Goal: Task Accomplishment & Management: Use online tool/utility

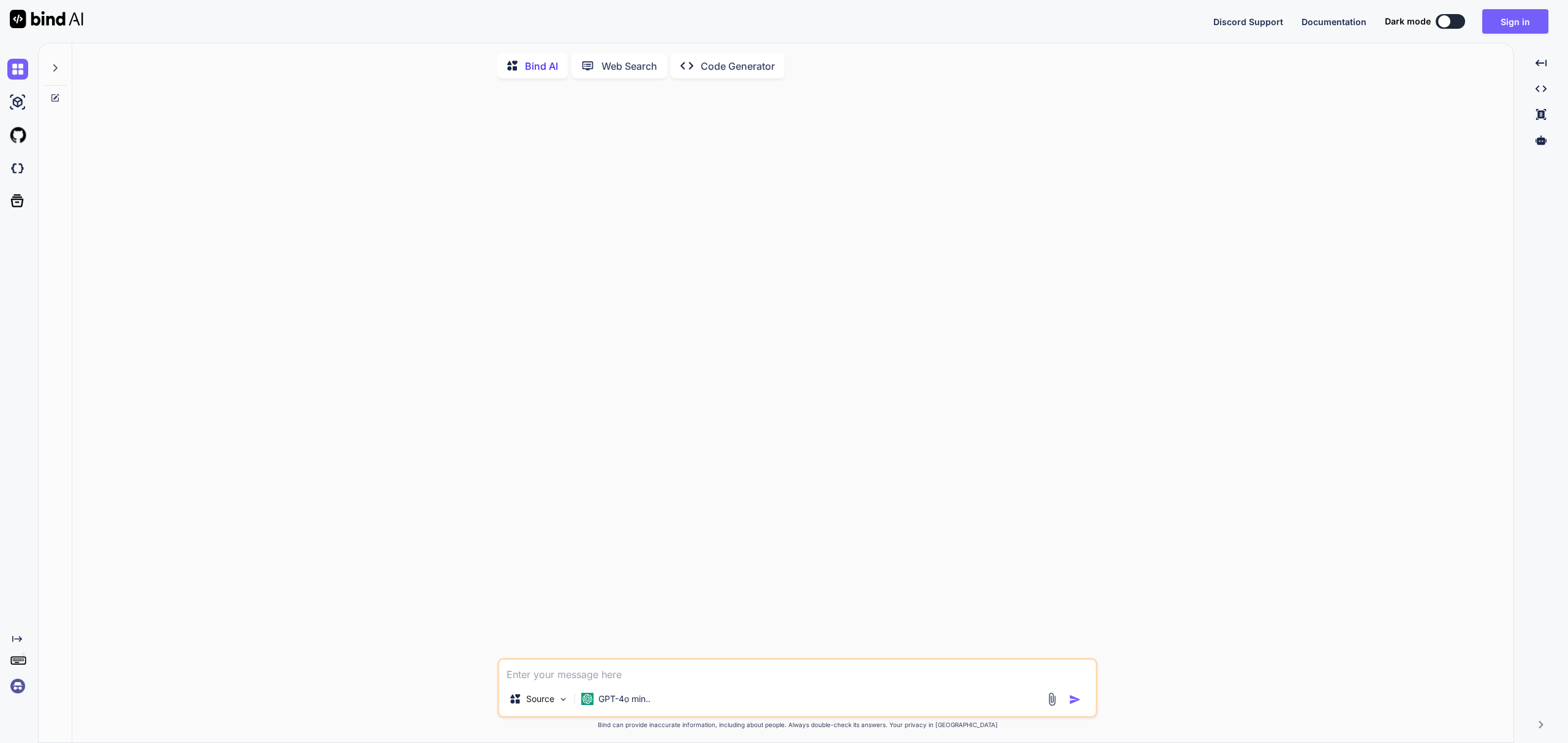
type textarea "x"
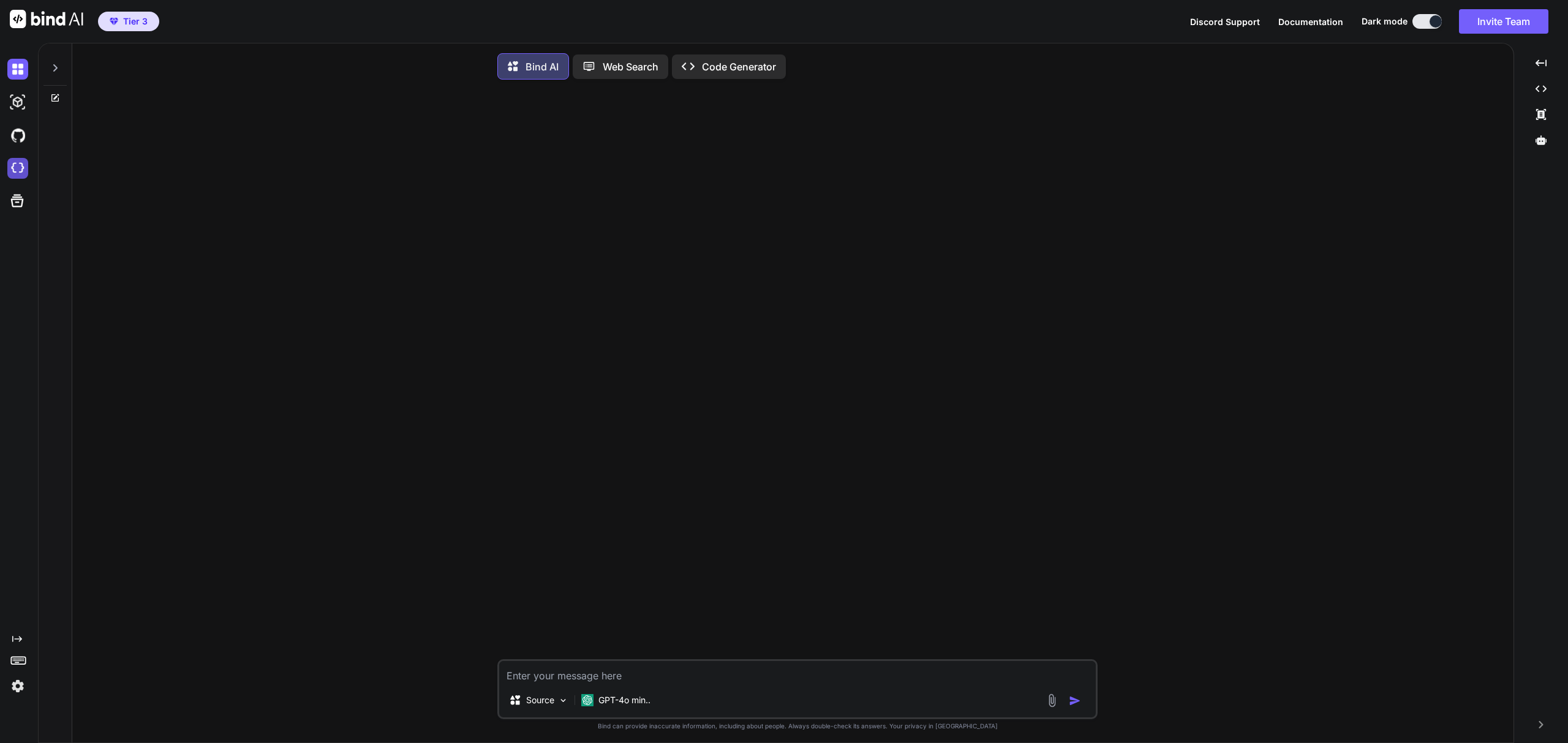
click at [13, 167] on img at bounding box center [17, 168] width 21 height 21
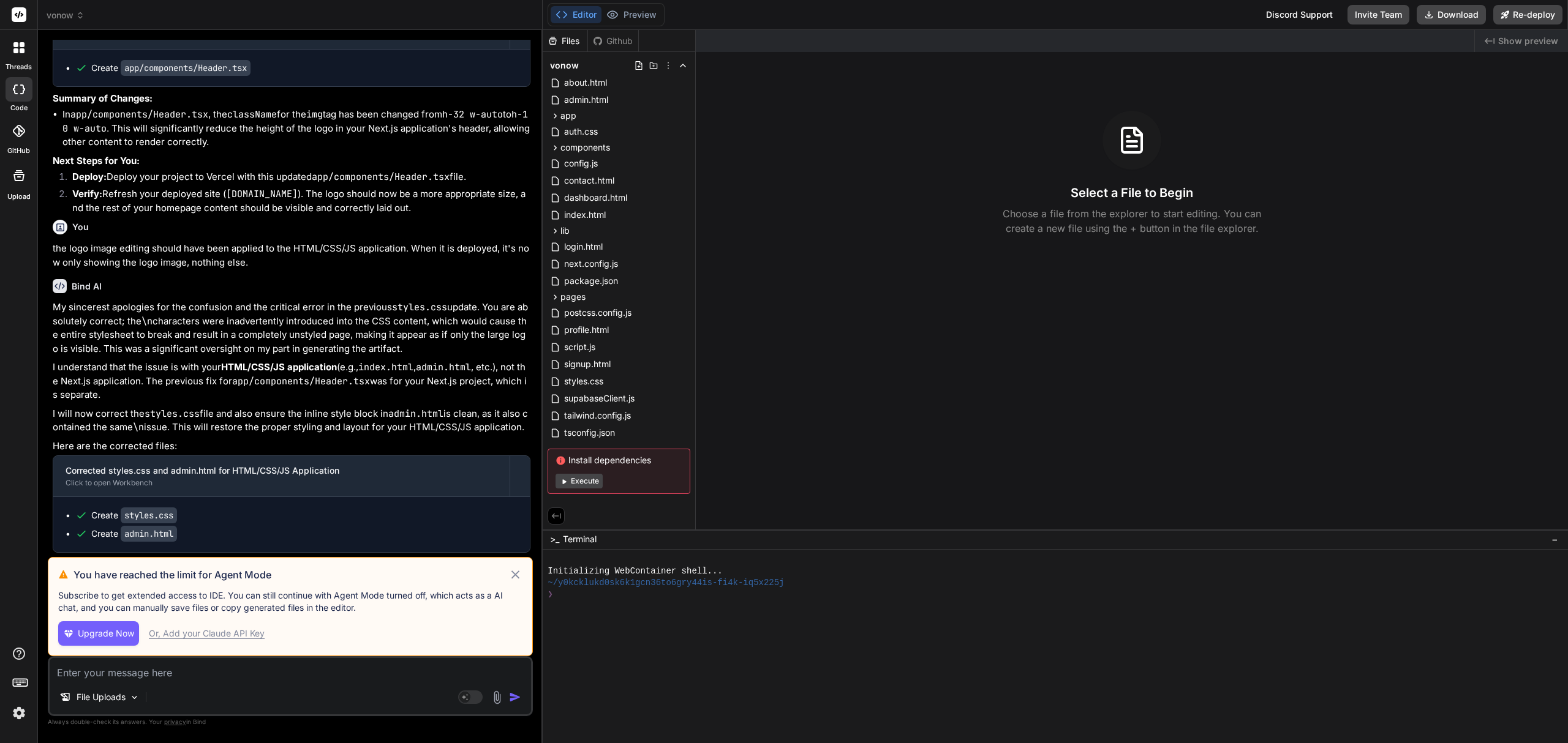
scroll to position [3337, 0]
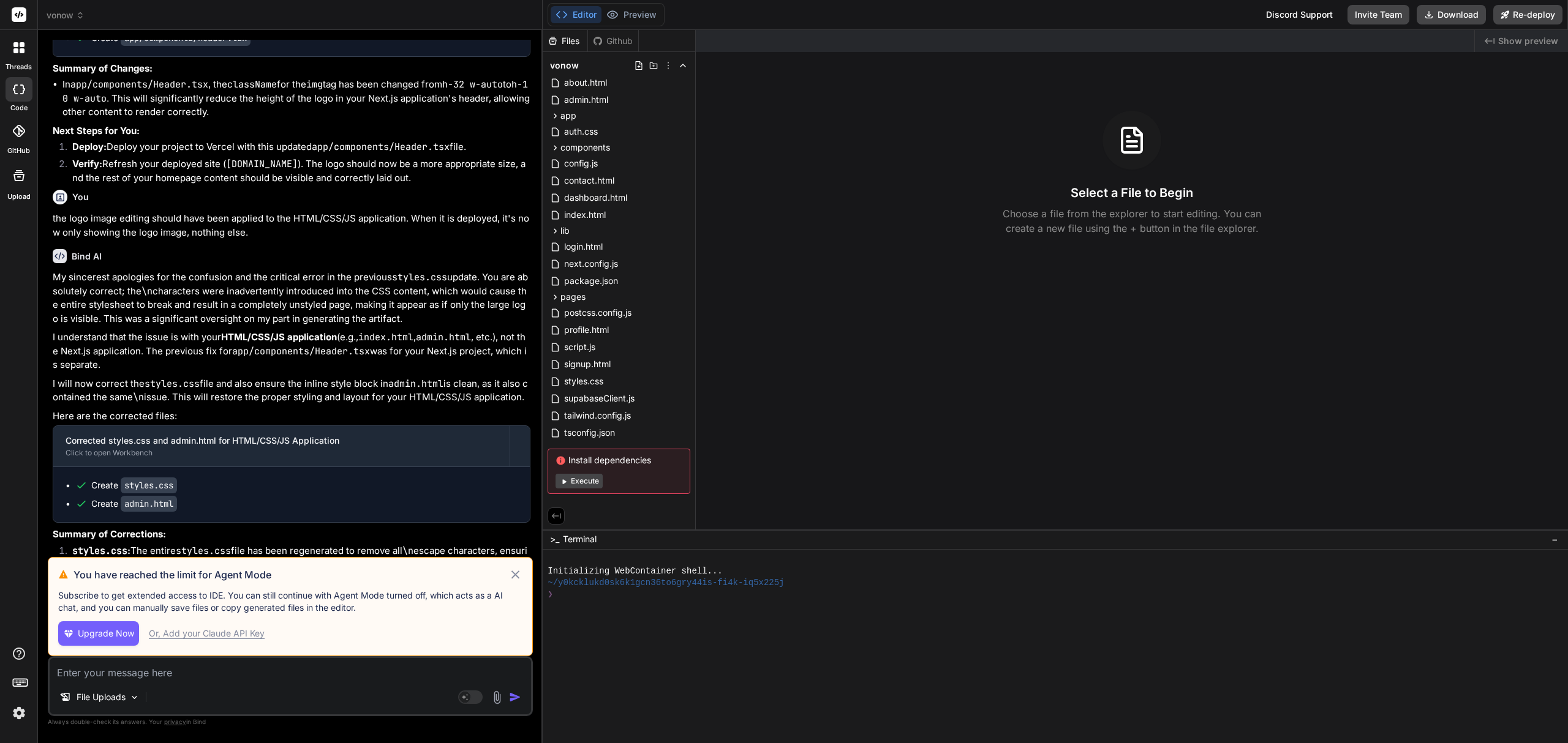
drag, startPoint x: 515, startPoint y: 577, endPoint x: 395, endPoint y: 607, distance: 123.7
click at [515, 577] on icon at bounding box center [515, 575] width 9 height 9
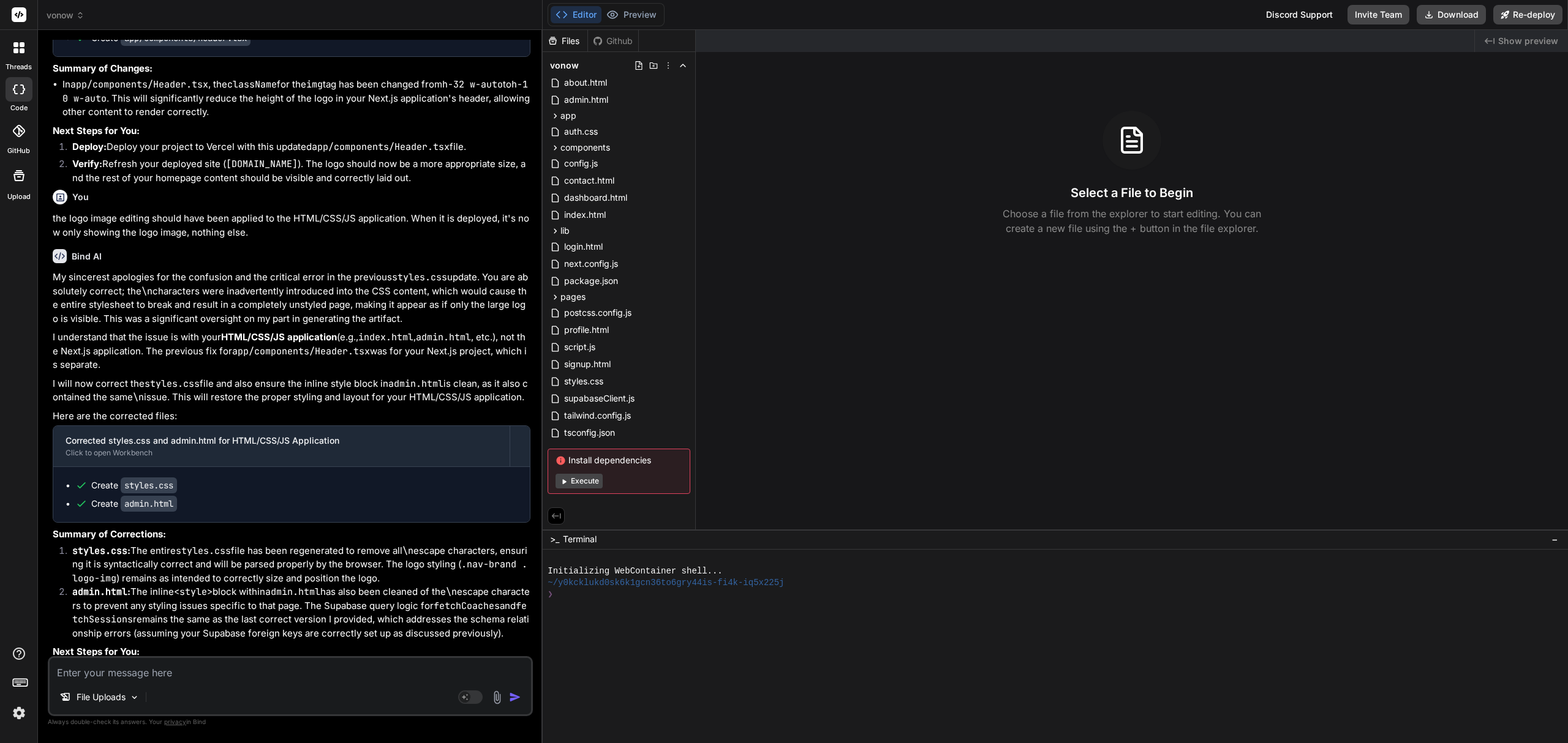
click at [140, 675] on textarea at bounding box center [290, 669] width 481 height 22
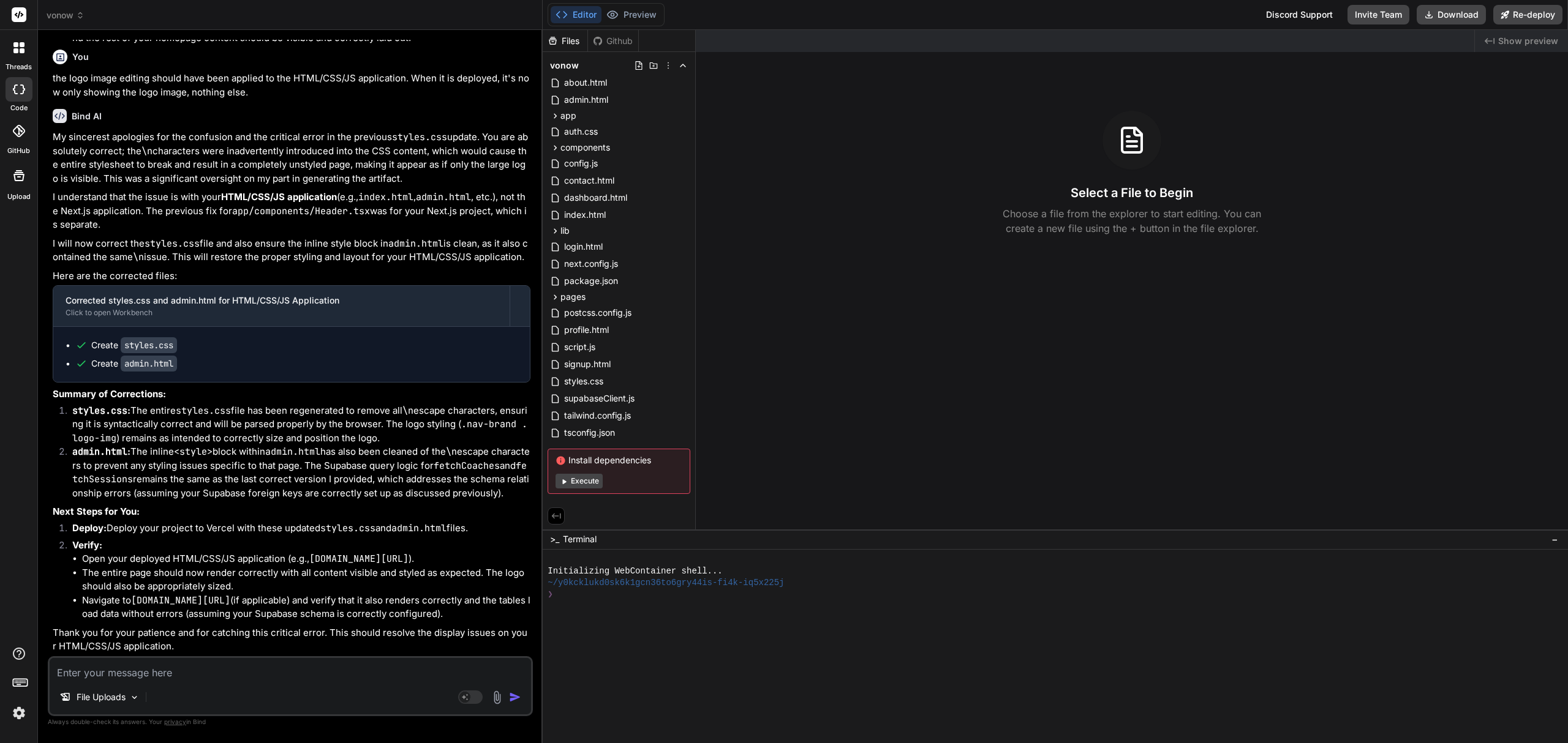
scroll to position [3505, 0]
click at [62, 10] on span "vonow" at bounding box center [65, 15] width 38 height 12
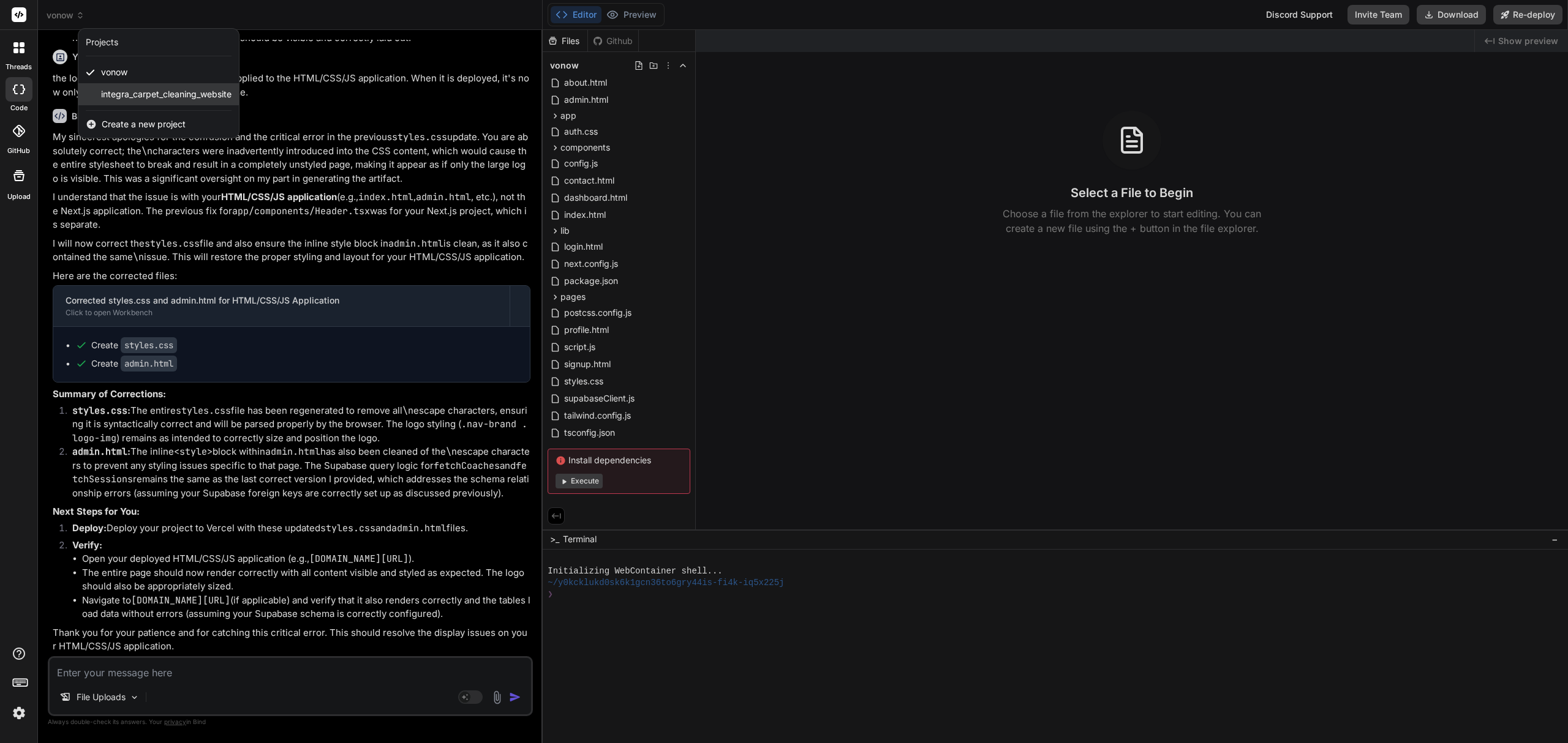
click at [159, 93] on span "integra_carpet_cleaning_website" at bounding box center [166, 94] width 131 height 12
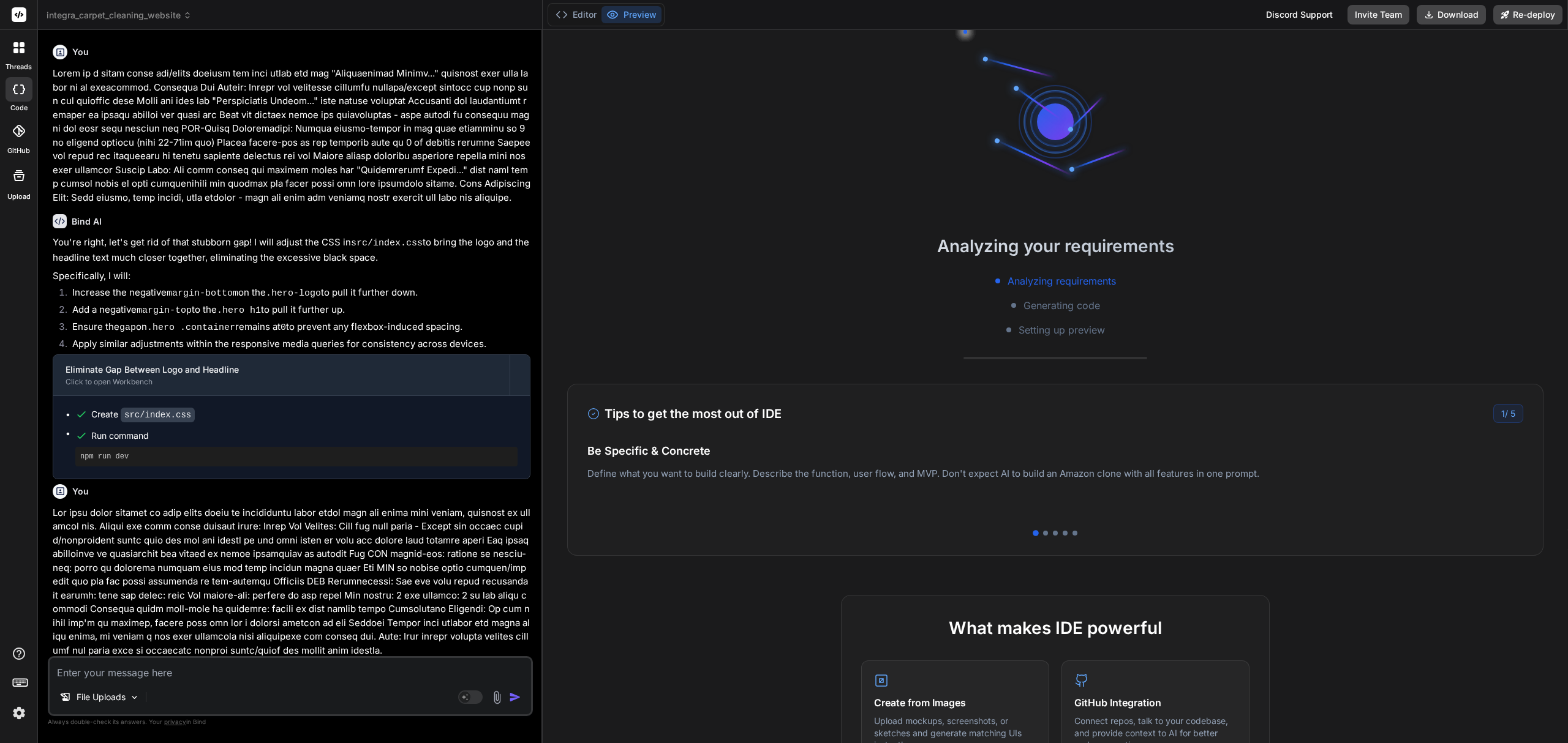
click at [141, 676] on textarea at bounding box center [290, 669] width 481 height 22
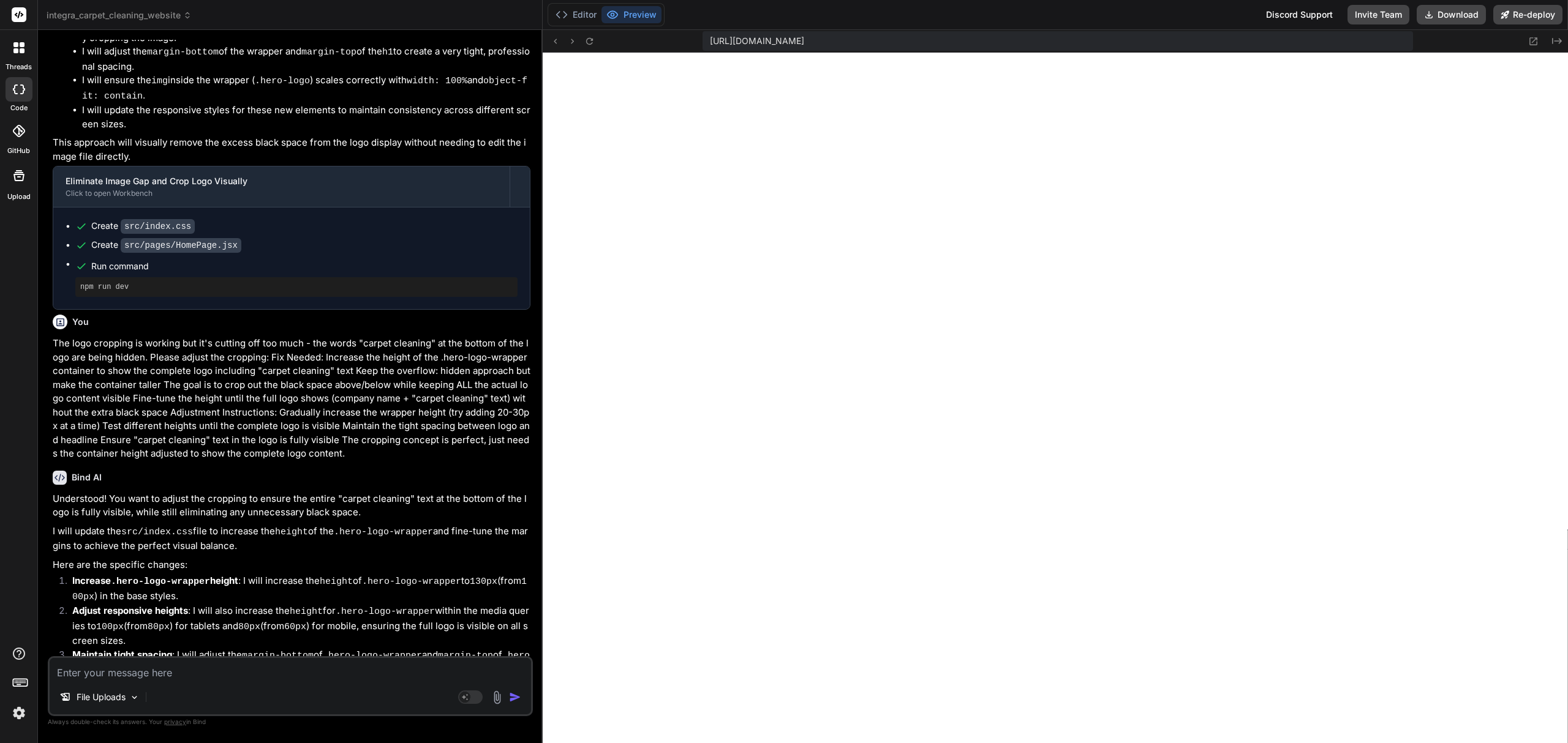
scroll to position [1061, 0]
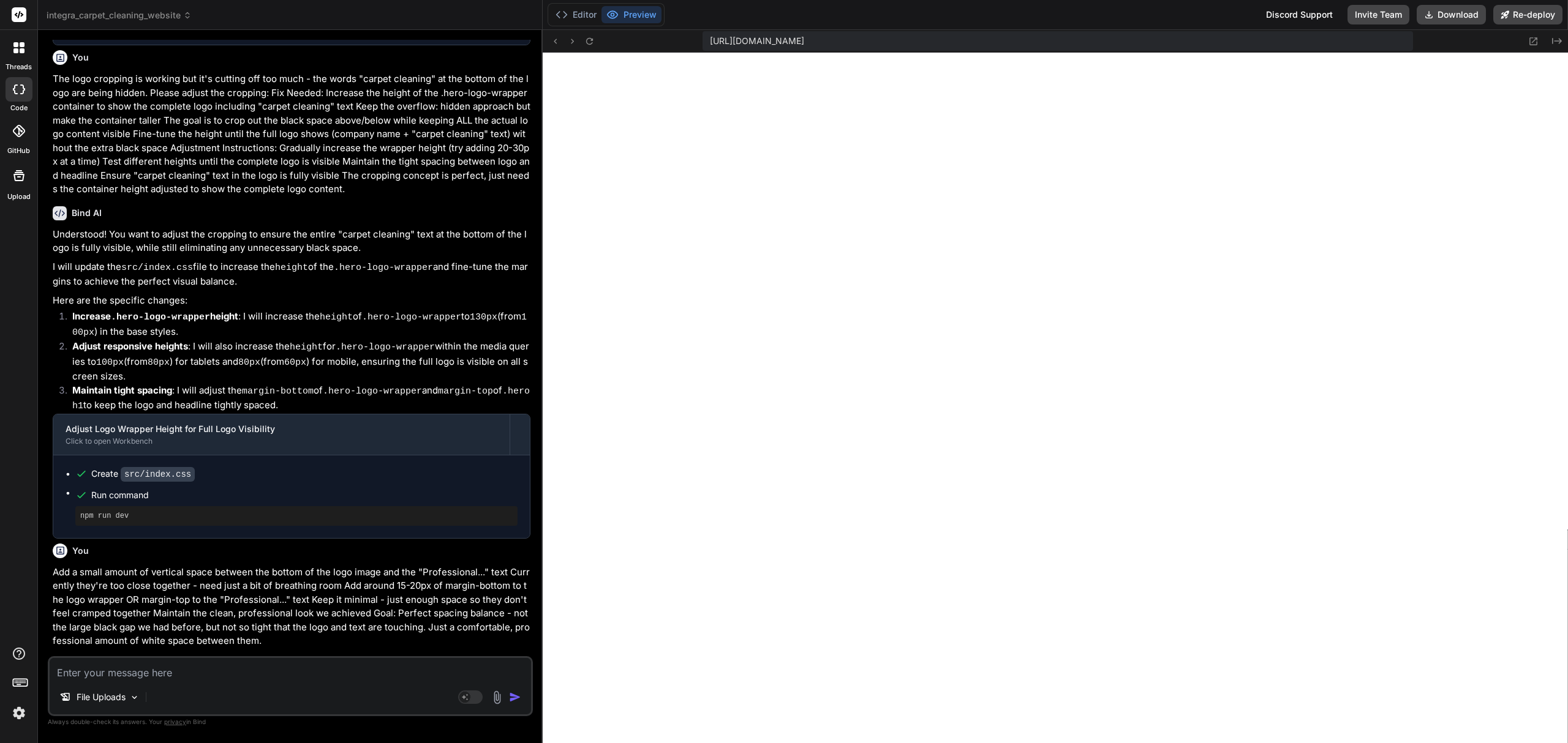
click at [214, 672] on textarea at bounding box center [290, 669] width 481 height 22
click at [234, 673] on textarea at bounding box center [290, 669] width 481 height 22
type textarea "x"
type textarea "O"
type textarea "x"
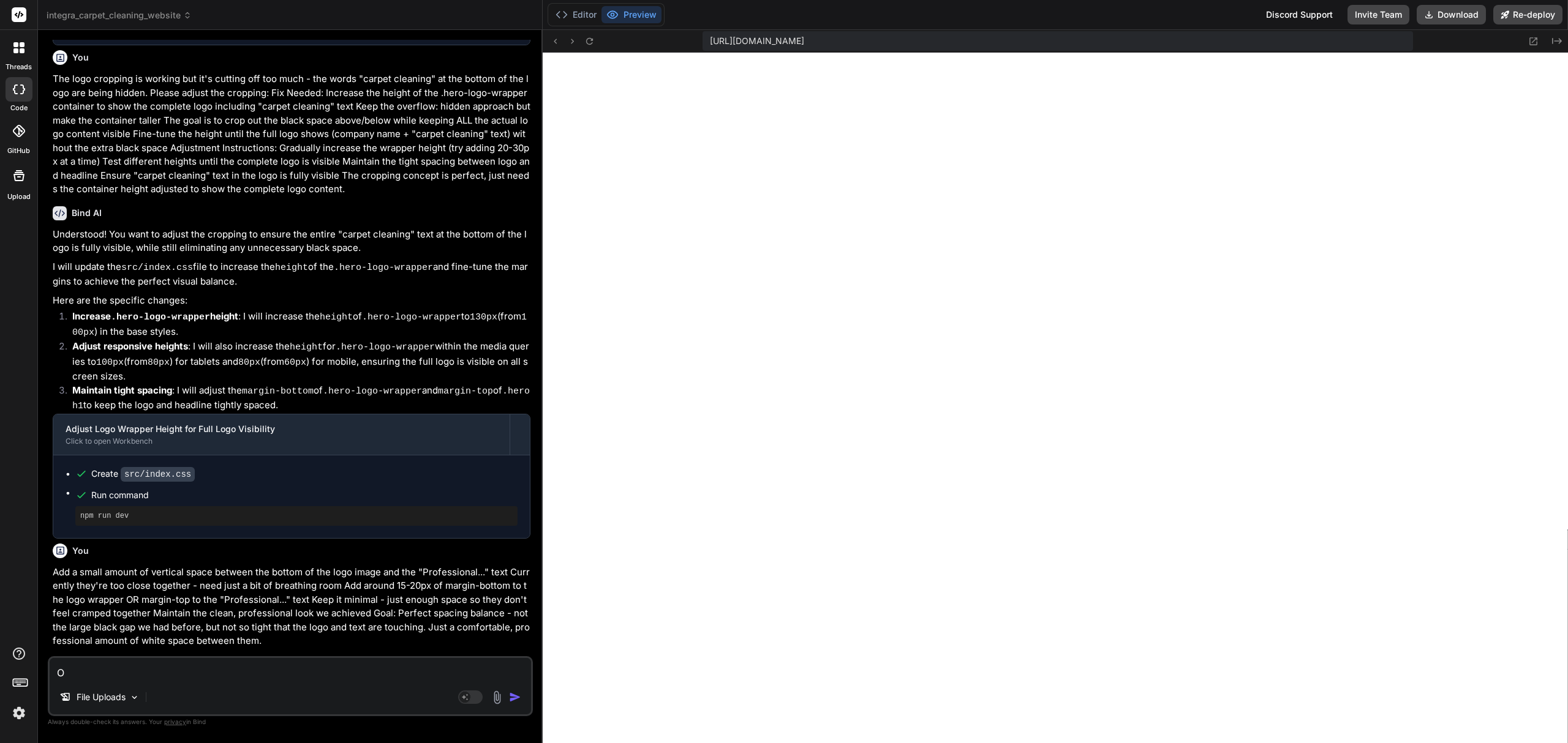
type textarea "On"
type textarea "x"
type textarea "On t"
type textarea "x"
type textarea "On the"
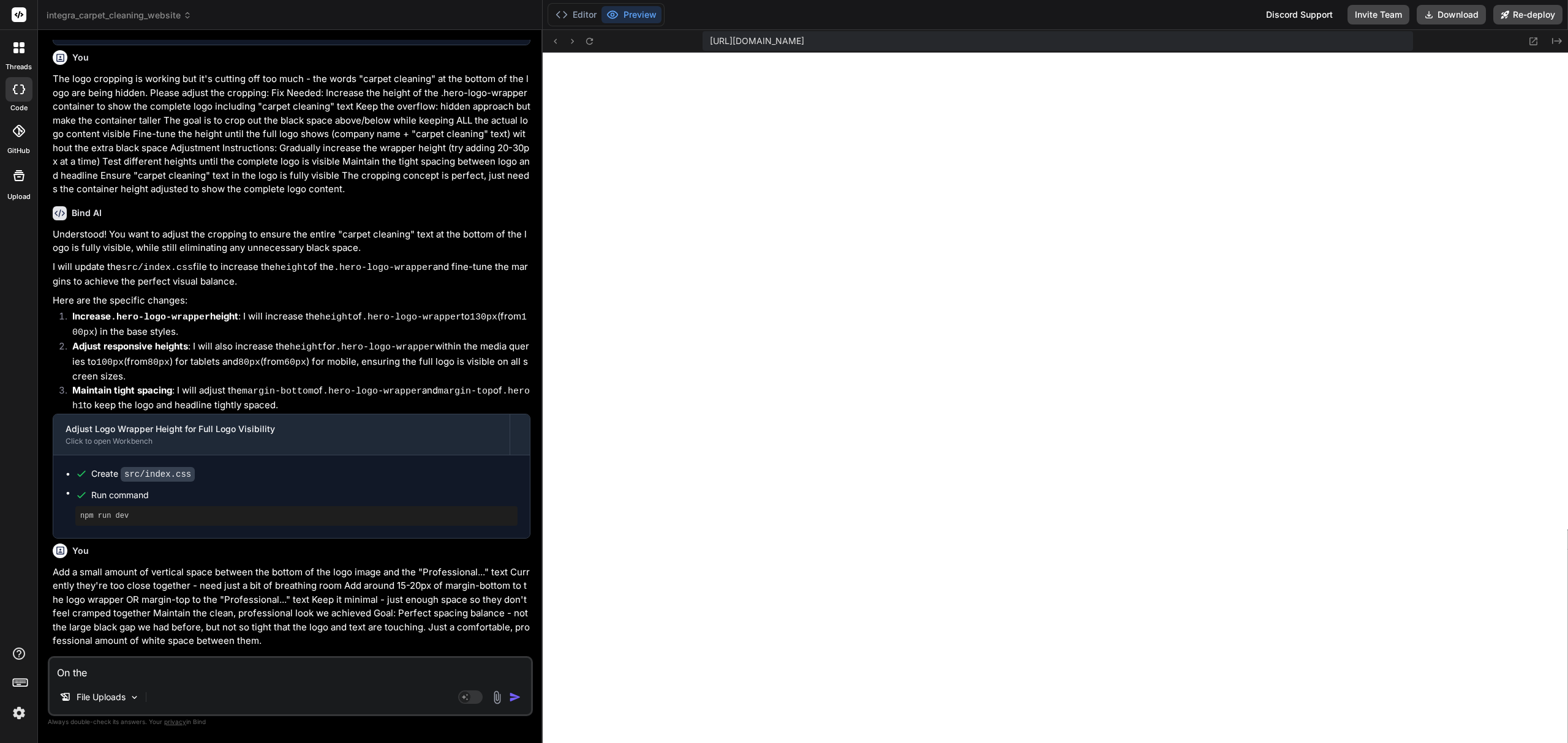
type textarea "x"
type textarea "On the"
type textarea "x"
type textarea "On the ""
type textarea "x"
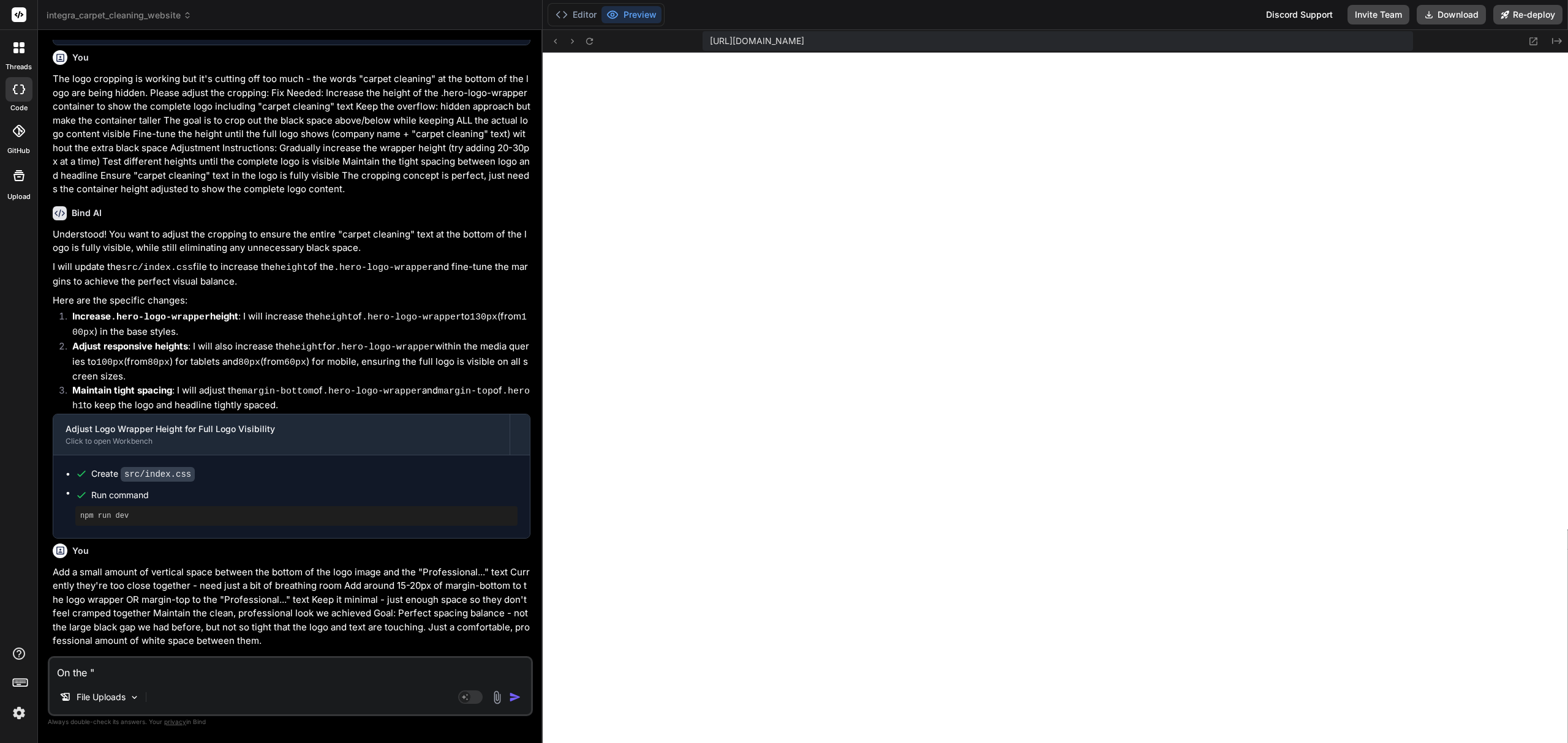
type textarea "On the "T"
type textarea "x"
type textarea "On the "Te"
type textarea "x"
type textarea "On the "Tes"
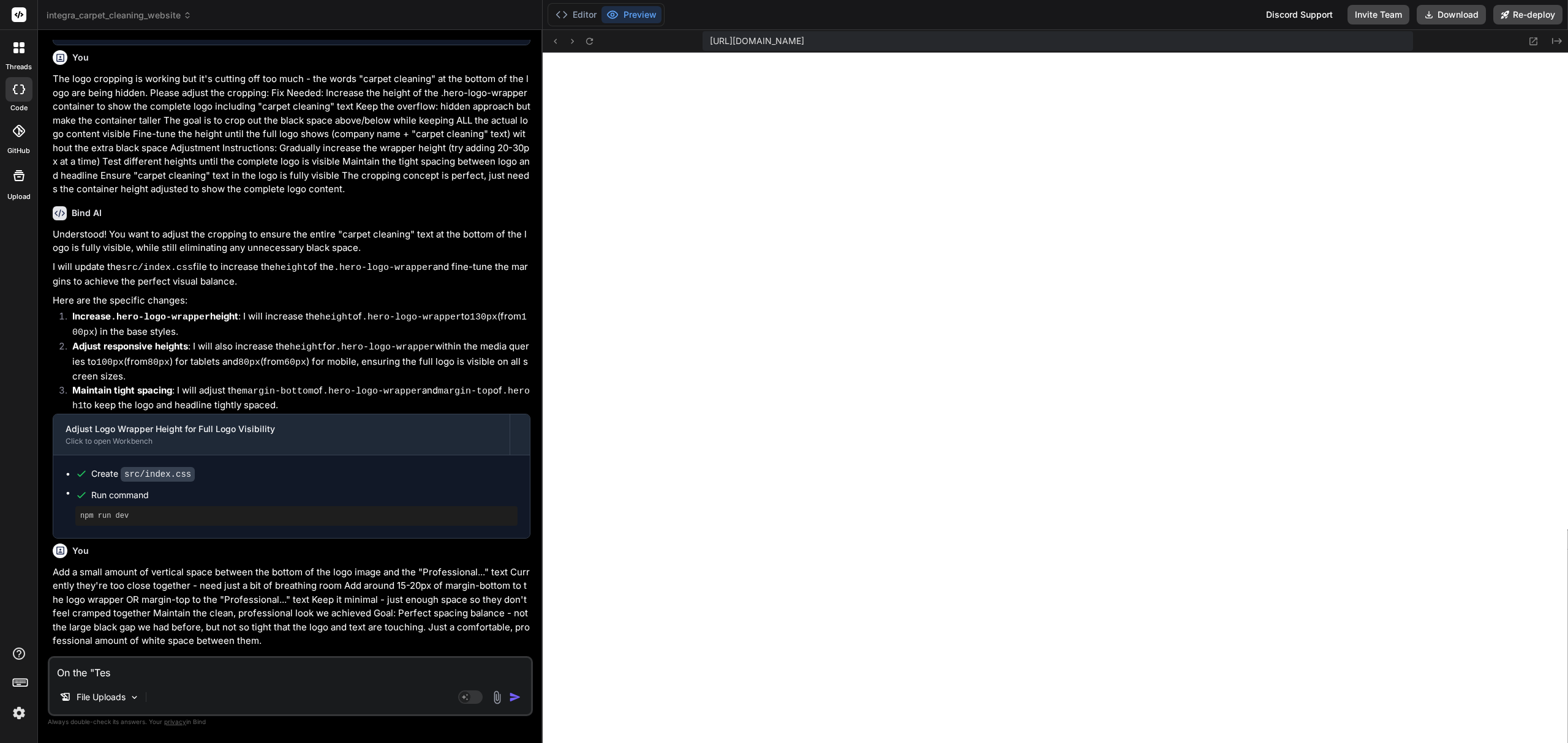
type textarea "x"
type textarea "On the "Test"
type textarea "x"
type textarea "On the "Testi"
type textarea "x"
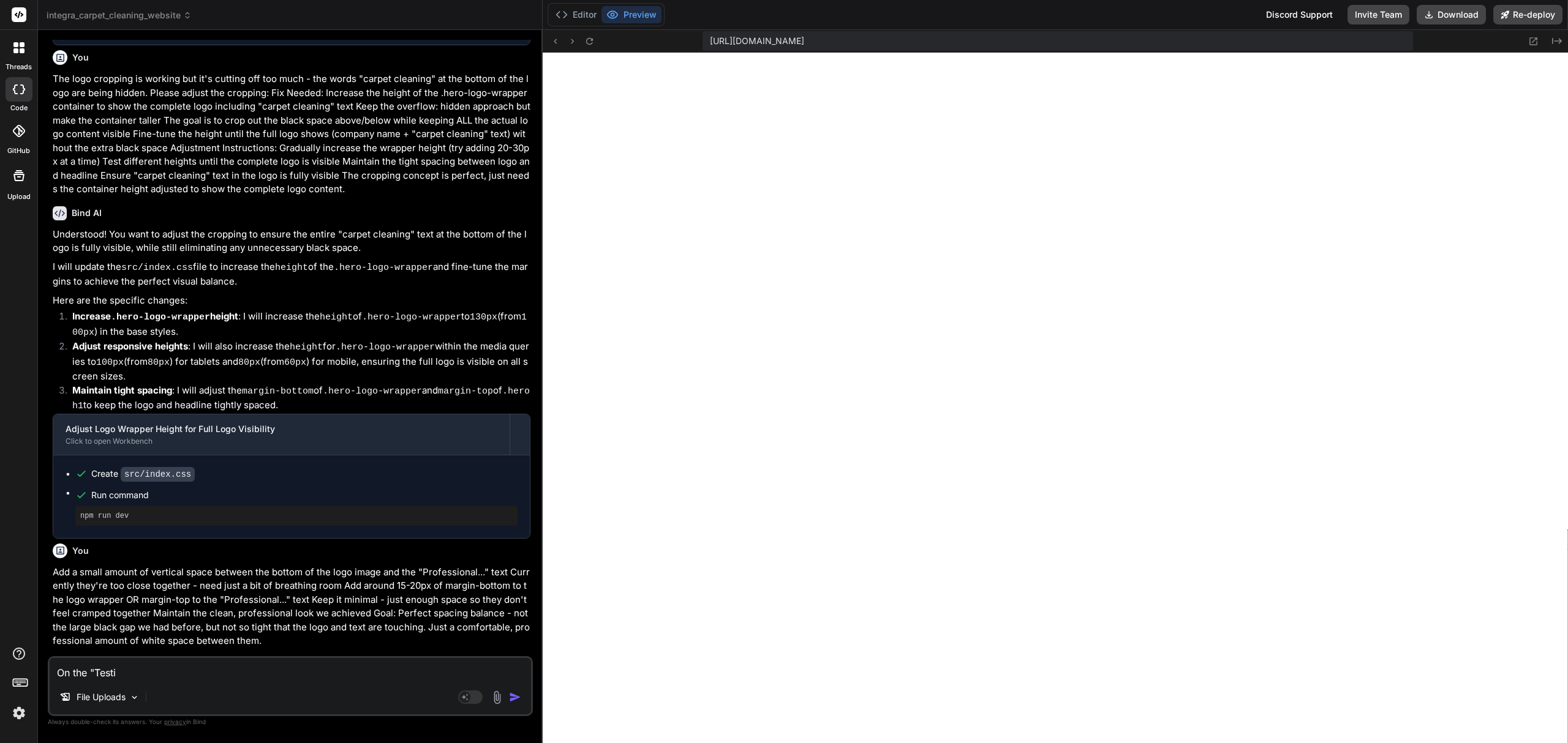
type textarea "On the "Testim"
type textarea "x"
type textarea "On the "Testimo"
type textarea "x"
type textarea "On the "Testimon"
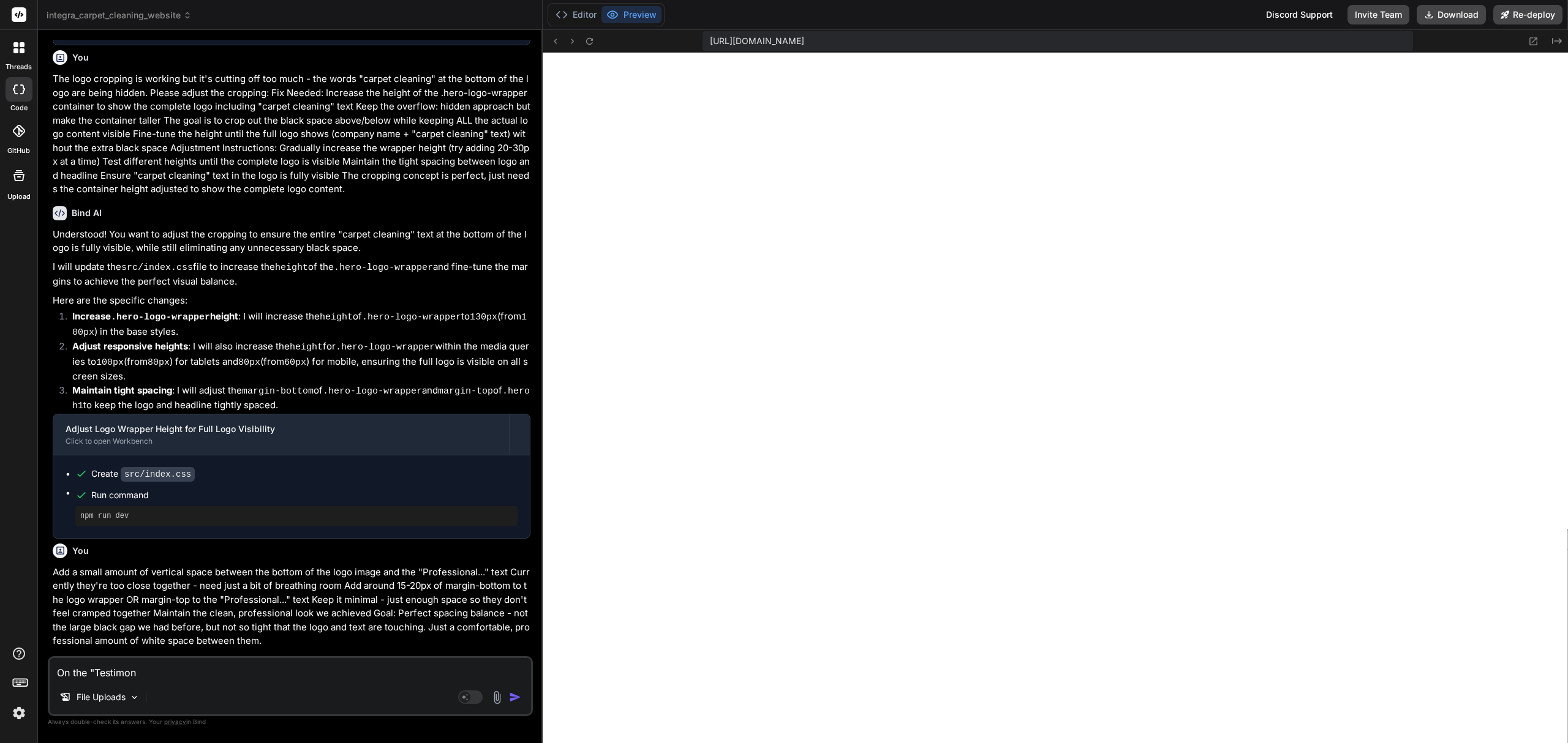
type textarea "x"
type textarea "On the "Testimoni"
type textarea "x"
type textarea "On the "Testimonia"
type textarea "x"
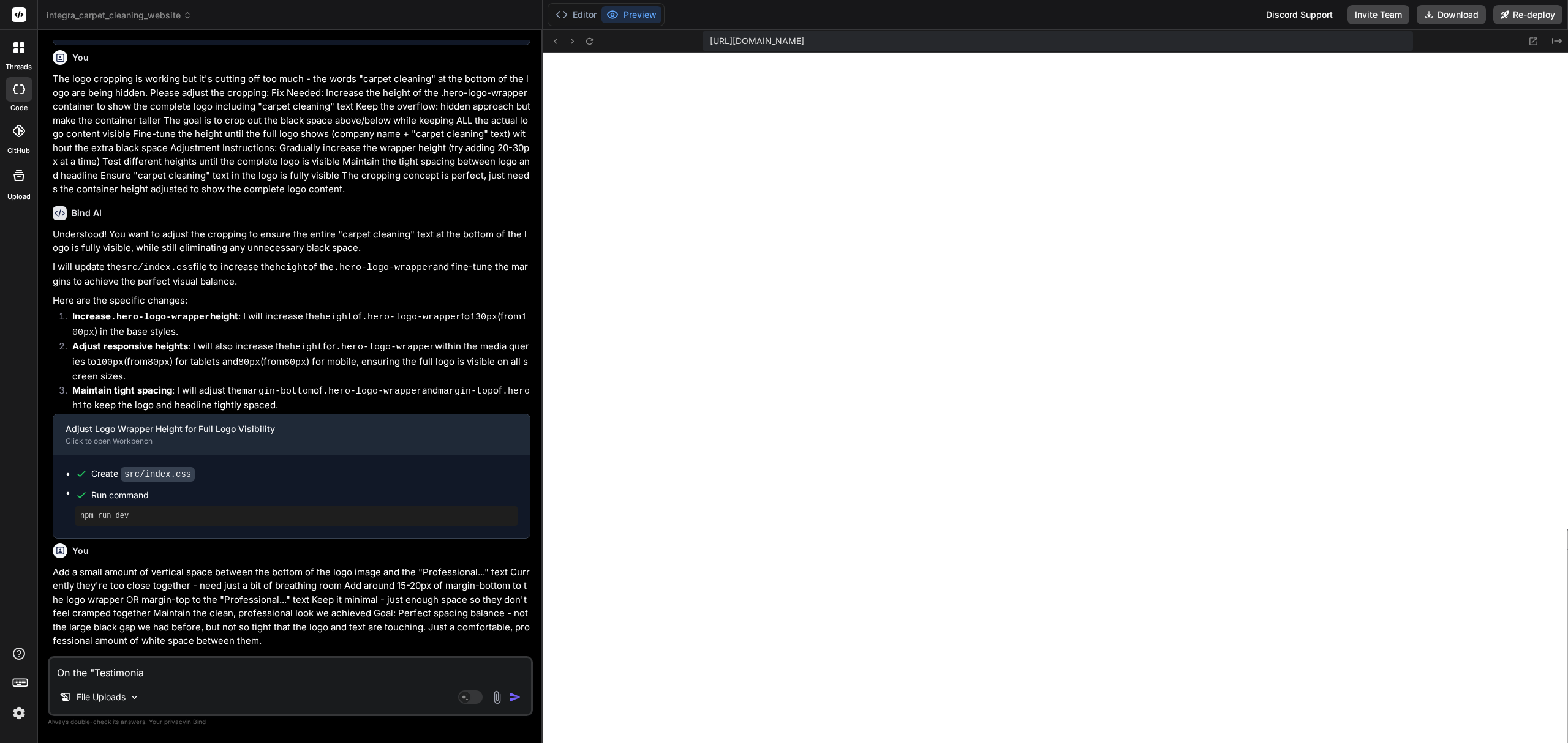
type textarea "On the "Testimonial"
type textarea "x"
type textarea "On the "Testimonials"
type textarea "x"
type textarea "On the "Testimonials""
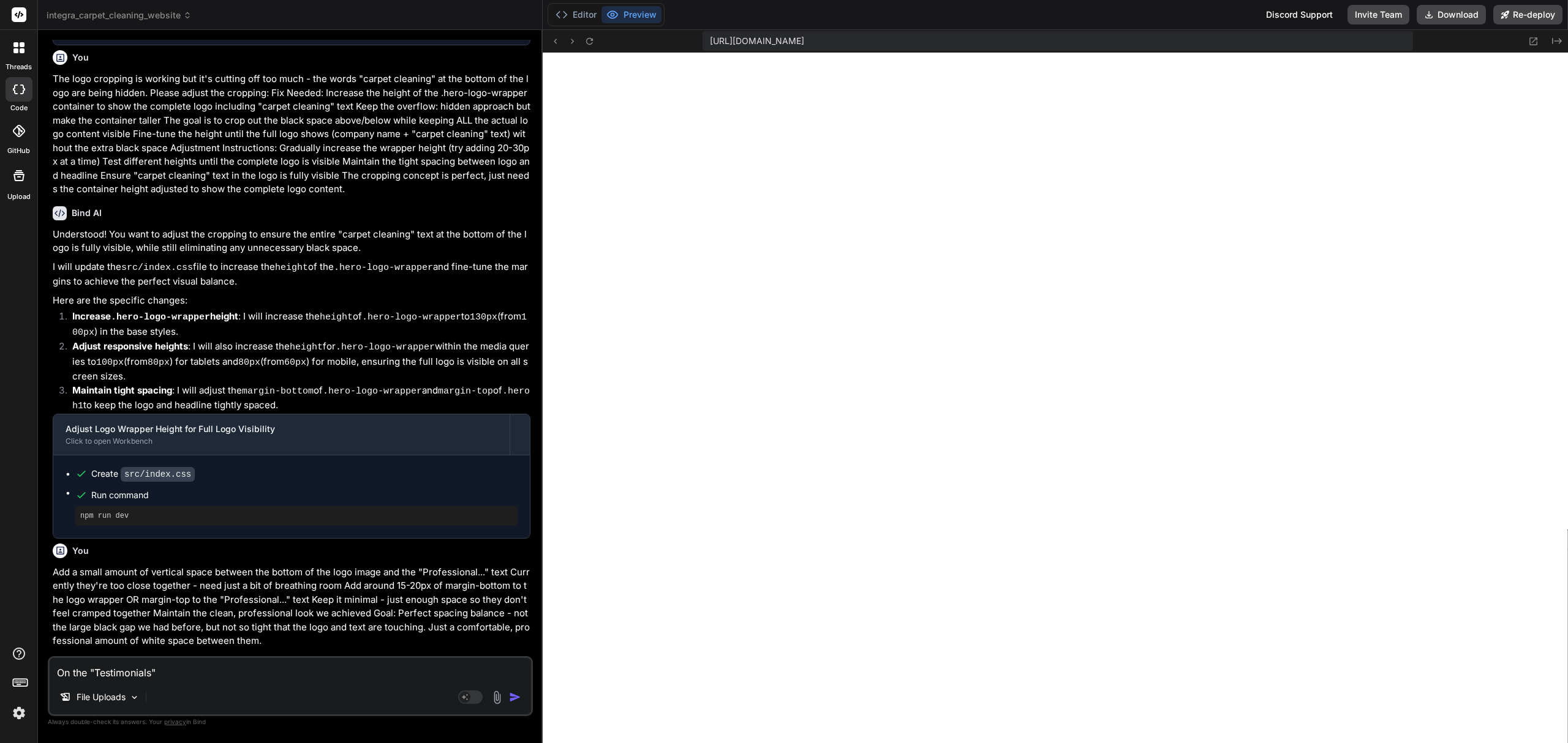
type textarea "x"
type textarea "On the "Testimonials""
type textarea "x"
type textarea "On the "Testimonials" pa"
type textarea "x"
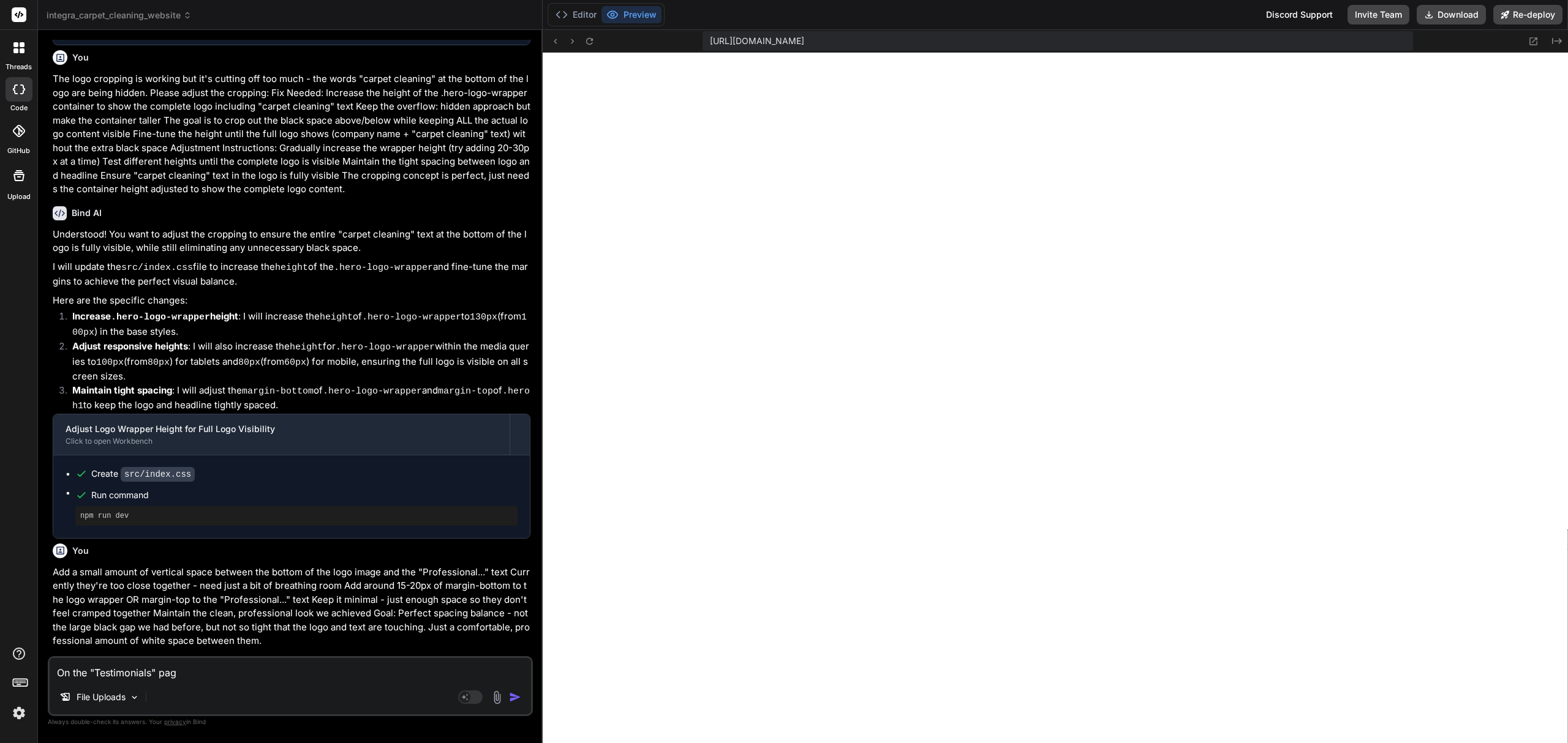
type textarea "On the "Testimonials" page"
type textarea "x"
type textarea "On the "Testimonials" page,"
type textarea "x"
type textarea "On the "Testimonials" page,"
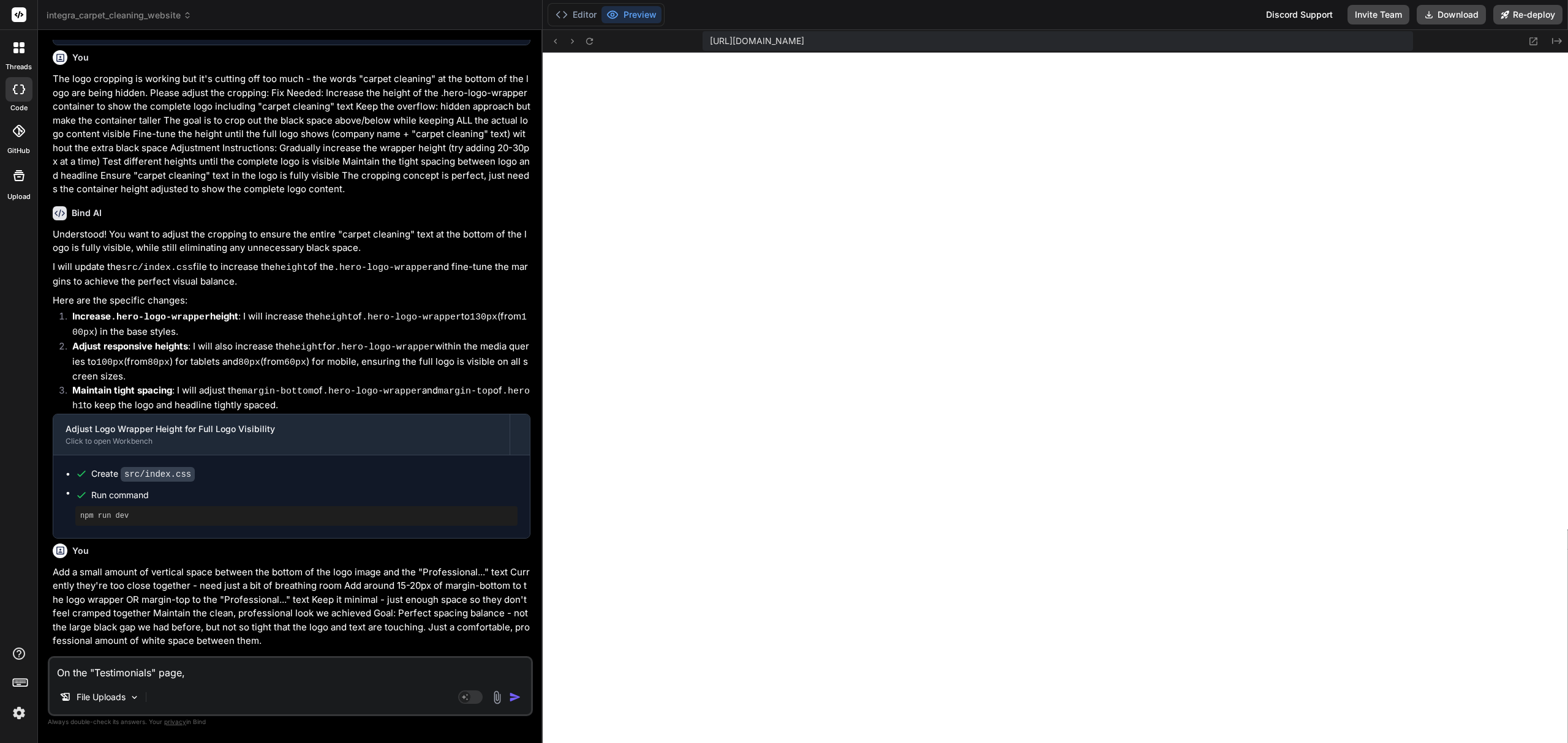
type textarea "x"
type textarea "On the "Testimonials" page, r"
type textarea "x"
type textarea "On the "Testimonials" page, re"
type textarea "x"
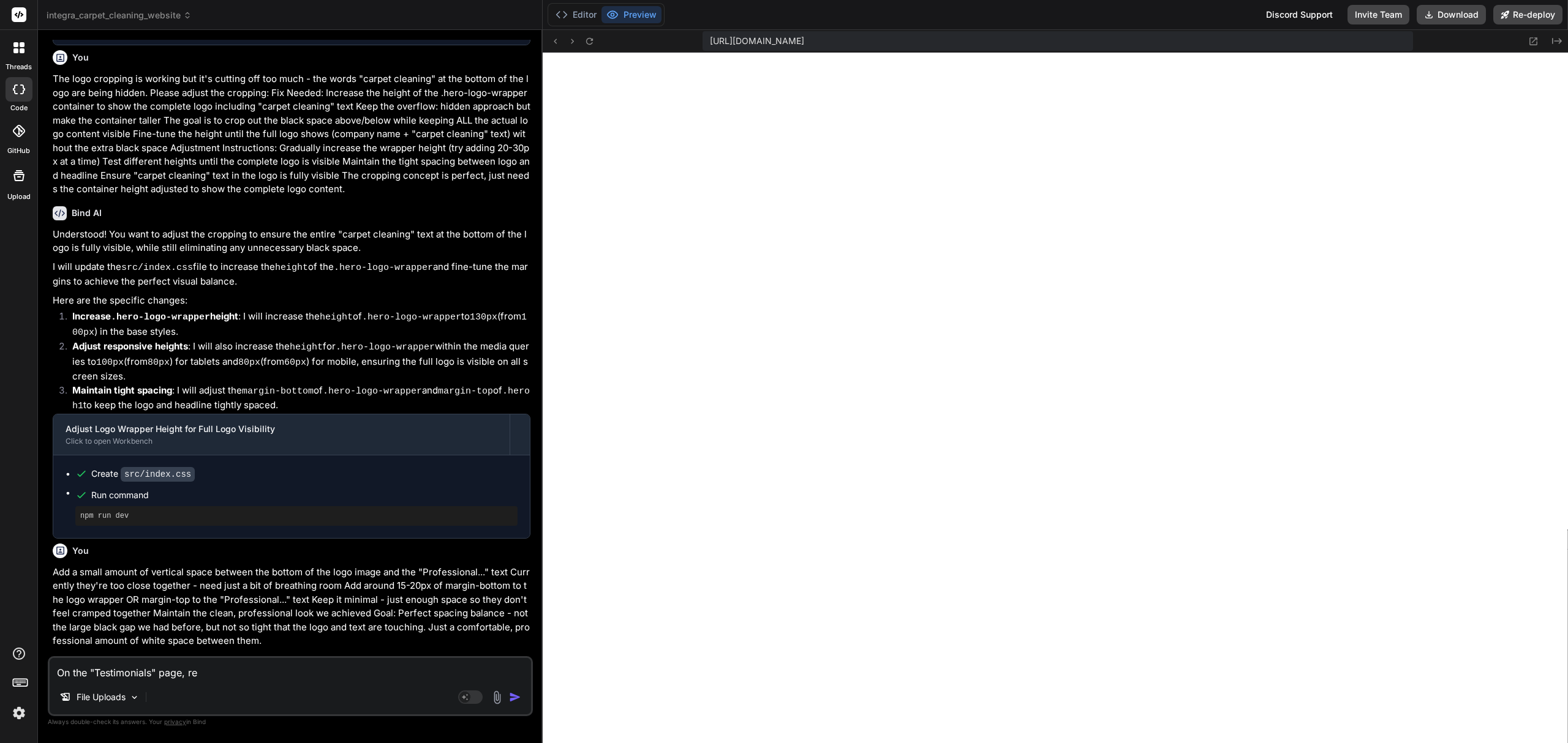
type textarea "On the "Testimonials" page, rep"
type textarea "x"
type textarea "On the "Testimonials" page, repl"
type textarea "x"
type textarea "On the "Testimonials" page, repla"
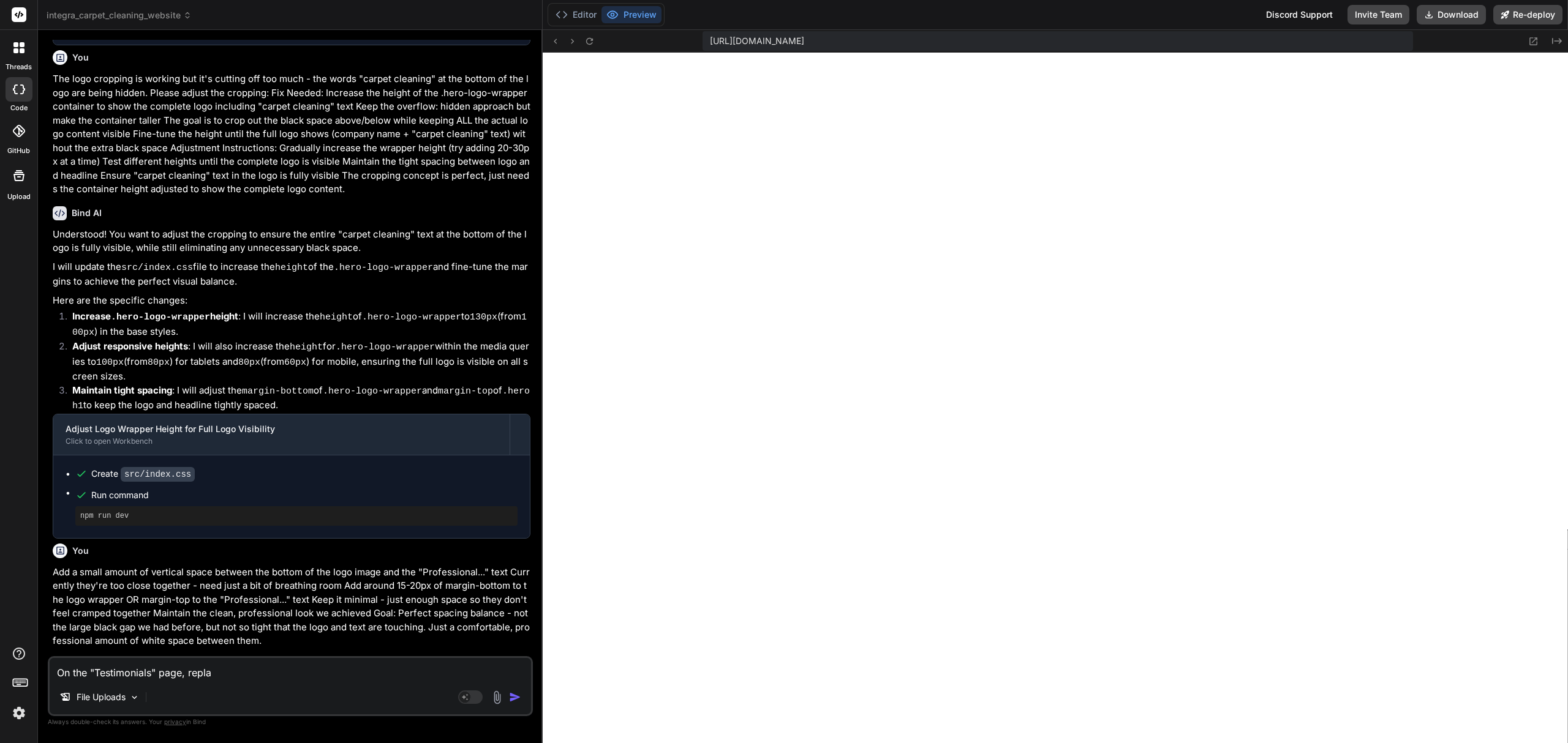
type textarea "x"
type textarea "On the "Testimonials" page, replac"
type textarea "x"
type textarea "On the "Testimonials" page, replace"
type textarea "x"
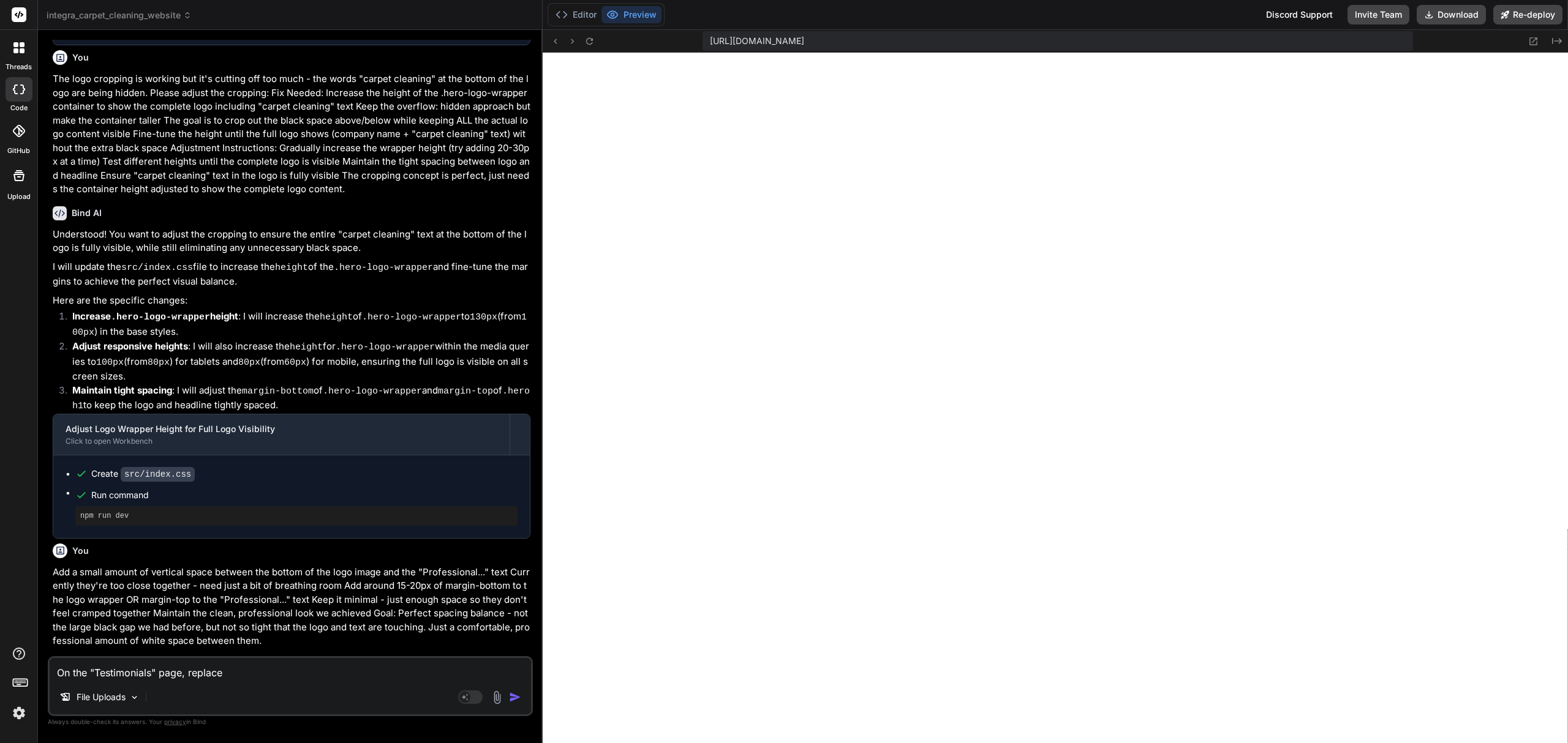
type textarea "On the "Testimonials" page, replace"
type textarea "x"
type textarea "On the "Testimonials" page, replace t"
type textarea "x"
type textarea "On the "Testimonials" page, replace th"
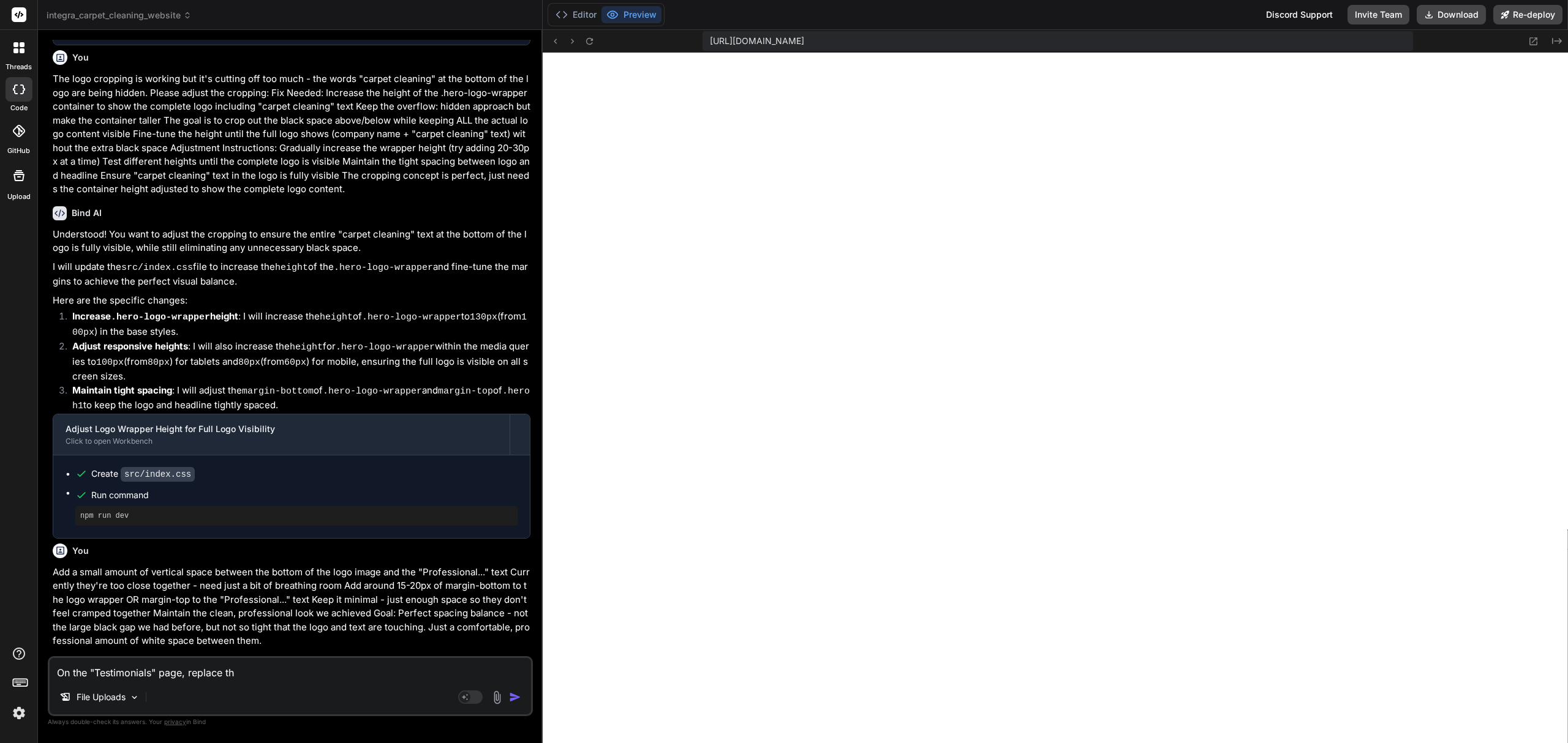
type textarea "x"
type textarea "On the "Testimonials" page, replace the"
type textarea "x"
type textarea "On the "Testimonials" page, replace the"
type textarea "x"
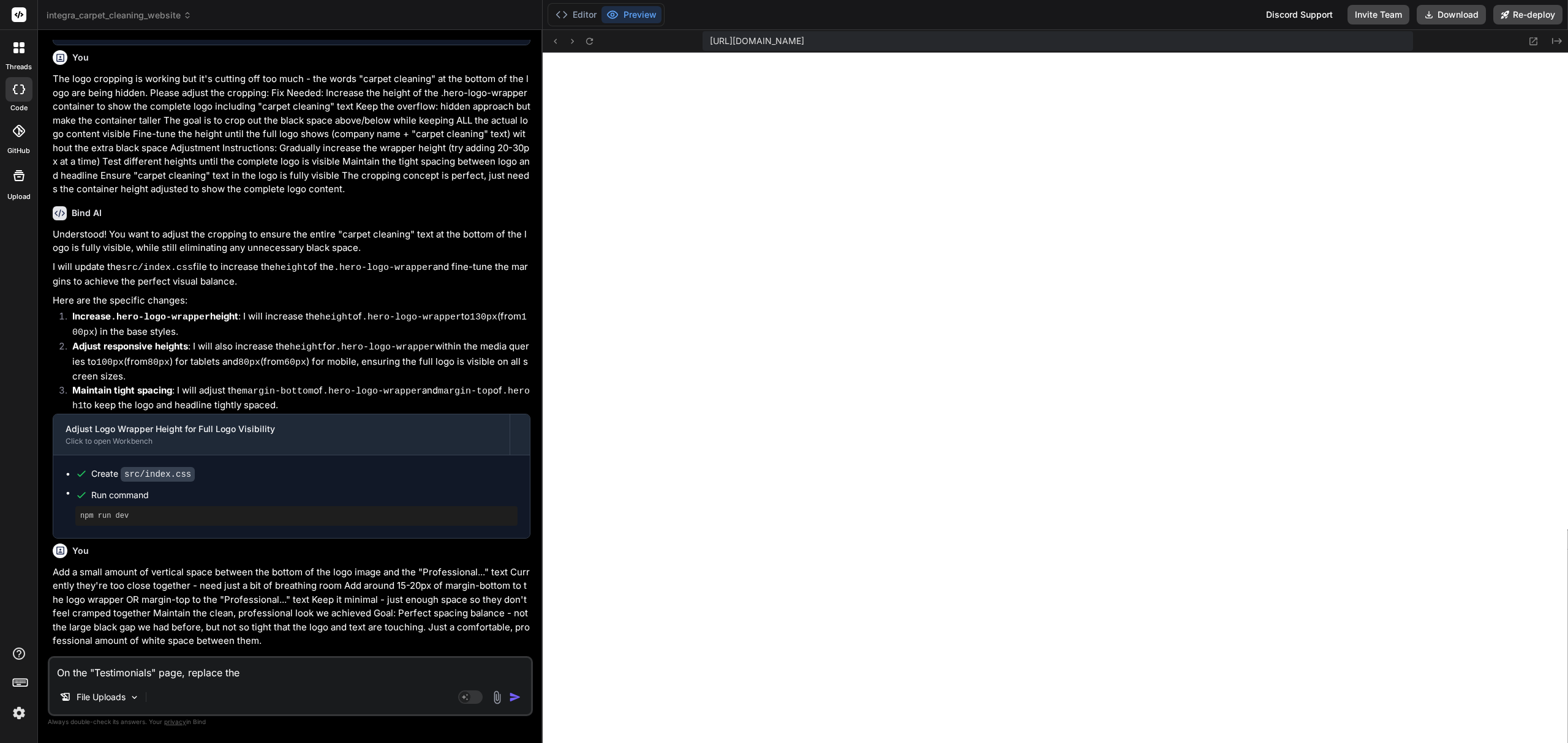
type textarea "On the "Testimonials" page, replace the ""
type textarea "x"
type textarea "On the "Testimonials" page, replace the "G"
type textarea "x"
type textarea "On the "Testimonials" page, replace the "Go"
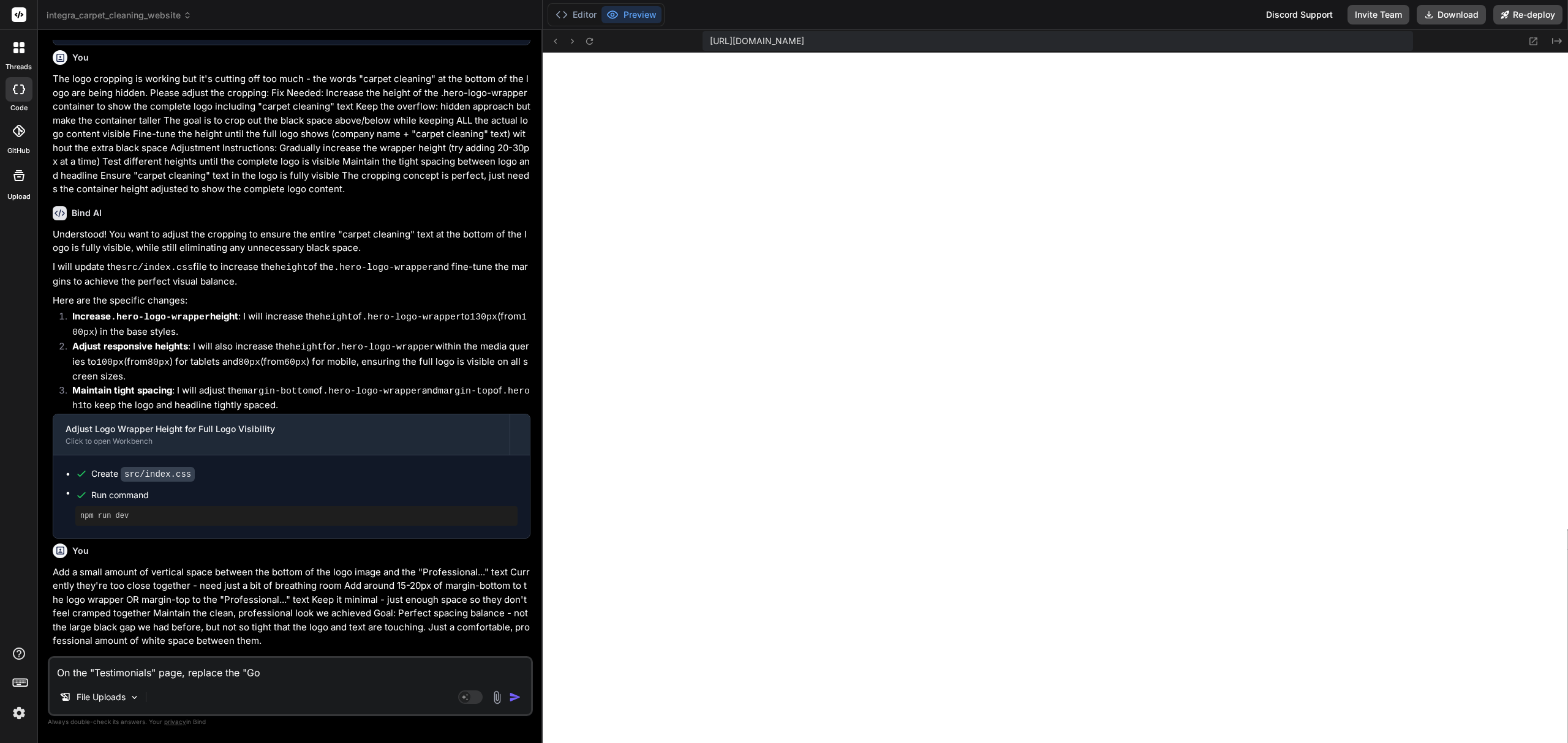
type textarea "x"
type textarea "On the "Testimonials" page, replace the "Goo"
type textarea "x"
type textarea "On the "Testimonials" page, replace the "Goog"
type textarea "x"
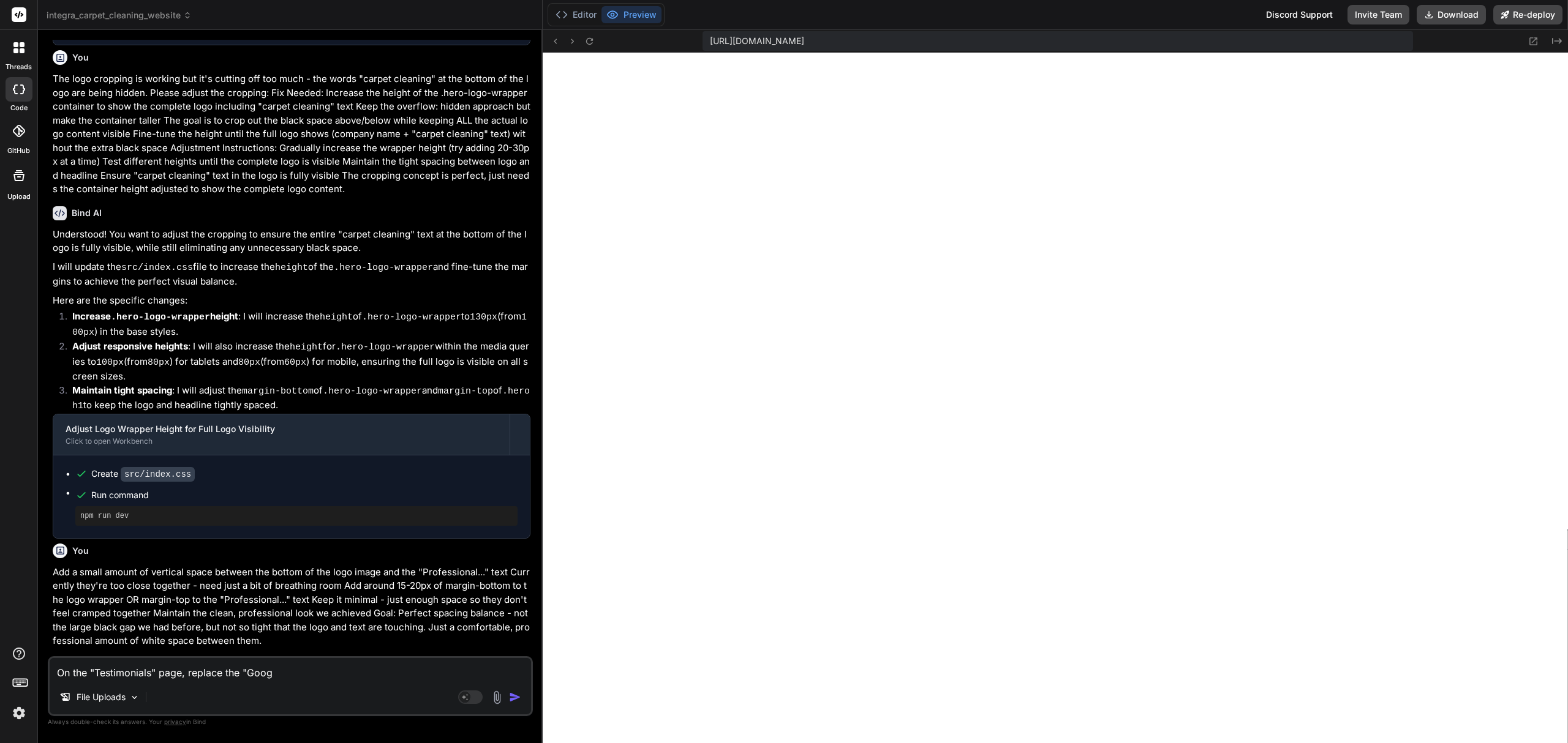
type textarea "On the "Testimonials" page, replace the "Googl"
type textarea "x"
type textarea "On the "Testimonials" page, replace the "Google"
type textarea "x"
type textarea "On the "Testimonials" page, replace the "Google"
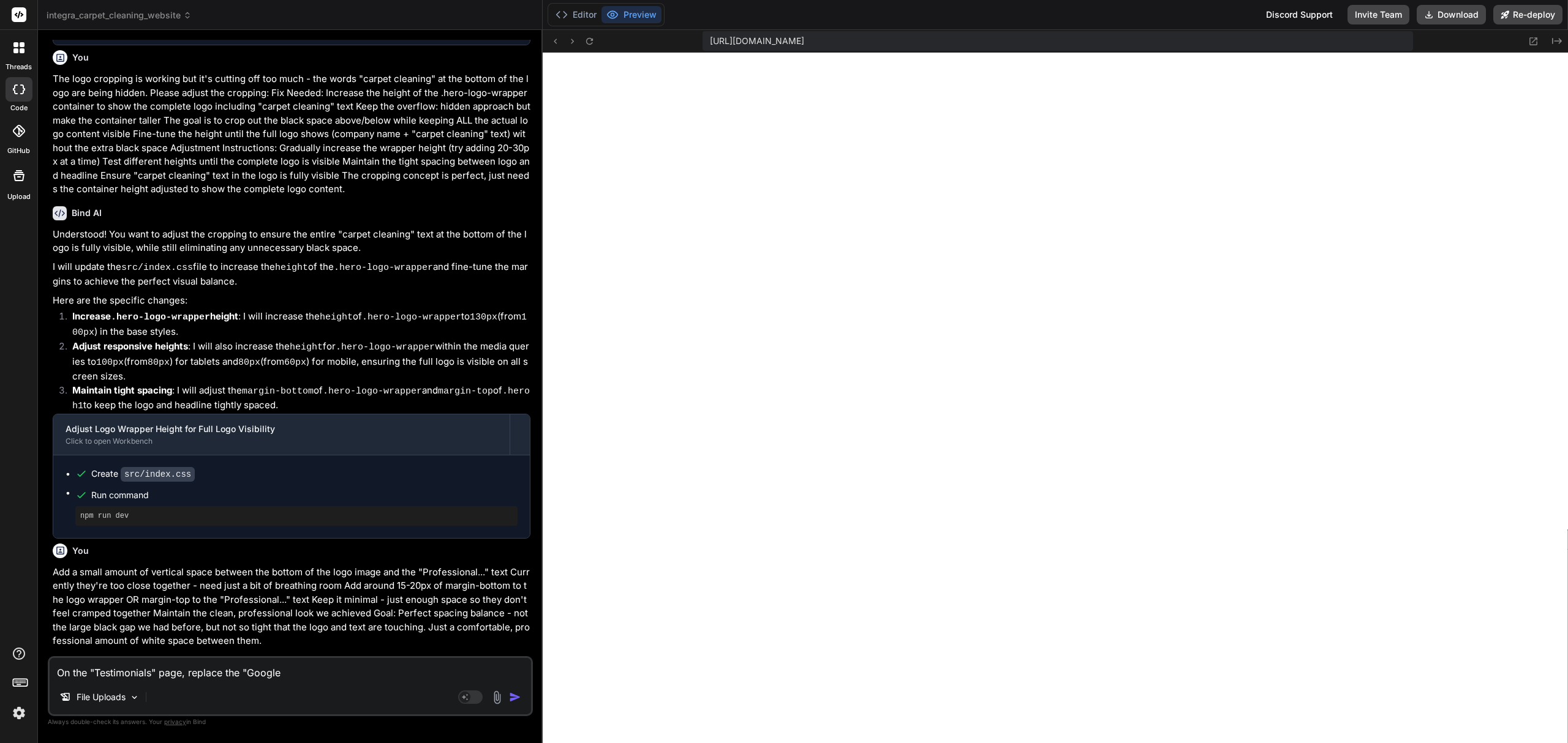
type textarea "x"
type textarea "On the "Testimonials" page, replace the "Google R"
type textarea "x"
type textarea "On the "Testimonials" page, replace the "Google Re"
type textarea "x"
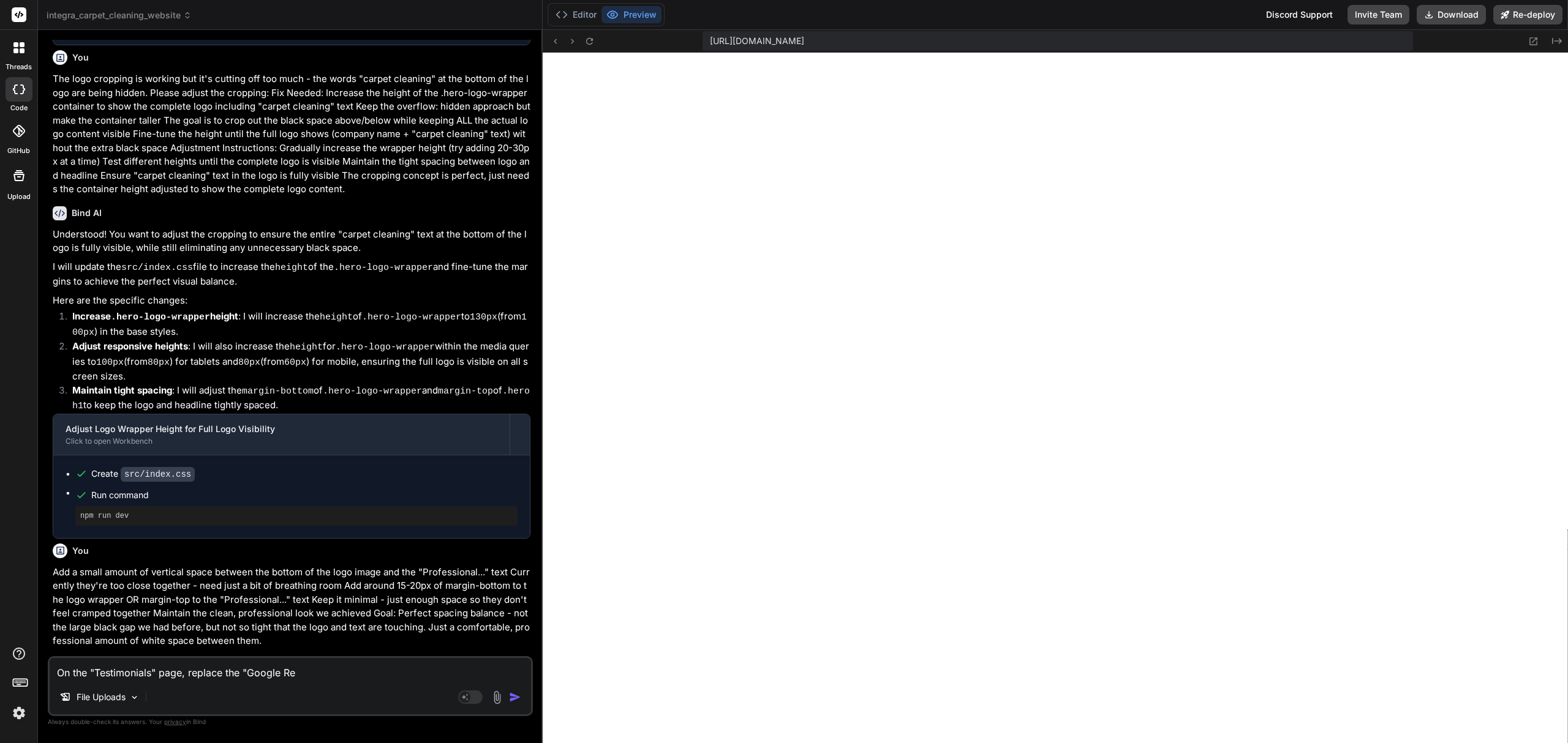
type textarea "On the "Testimonials" page, replace the "Google Rev"
type textarea "x"
type textarea "On the "Testimonials" page, replace the "Google Revi"
type textarea "x"
type textarea "On the "Testimonials" page, replace the "Google Revie"
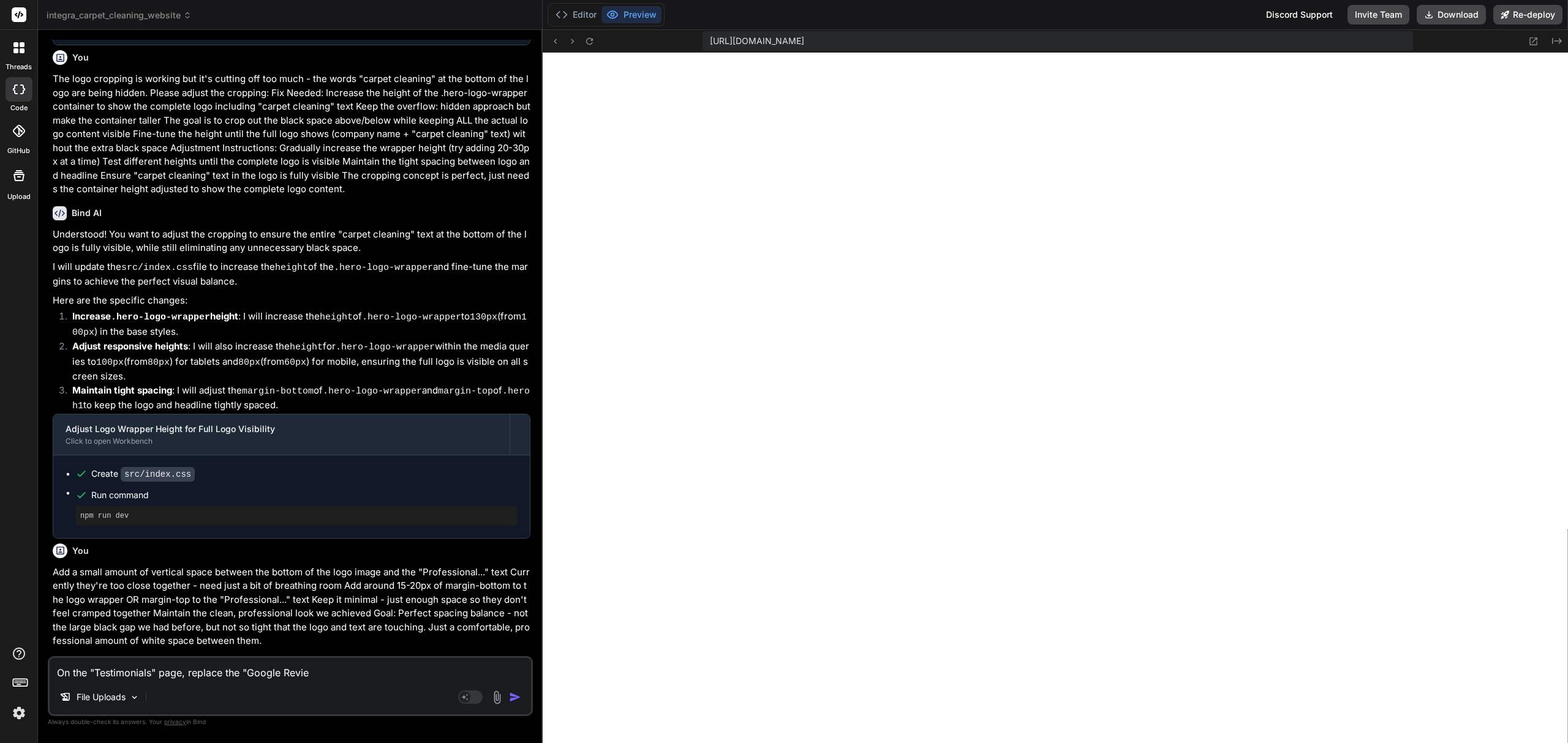
type textarea "x"
type textarea "On the "Testimonials" page, replace the "Google Review"
type textarea "x"
type textarea "On the "Testimonials" page, replace the "Google Reviews"
type textarea "x"
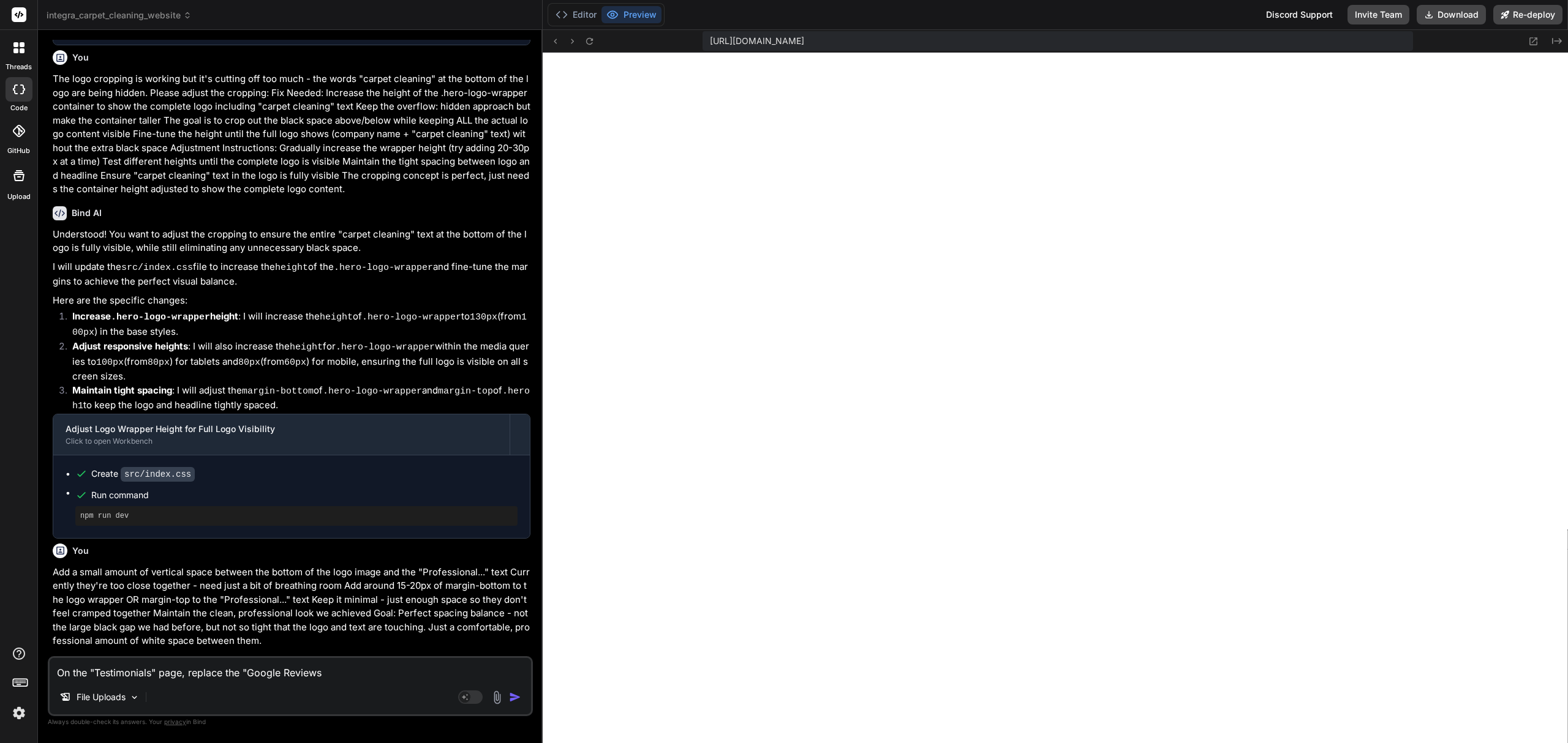
type textarea "On the "Testimonials" page, replace the "Google Reviews""
type textarea "x"
type textarea "On the "Testimonials" page, replace the "Google Reviews""
type textarea "x"
type textarea "On the "Testimonials" page, replace the "Google Reviews" te"
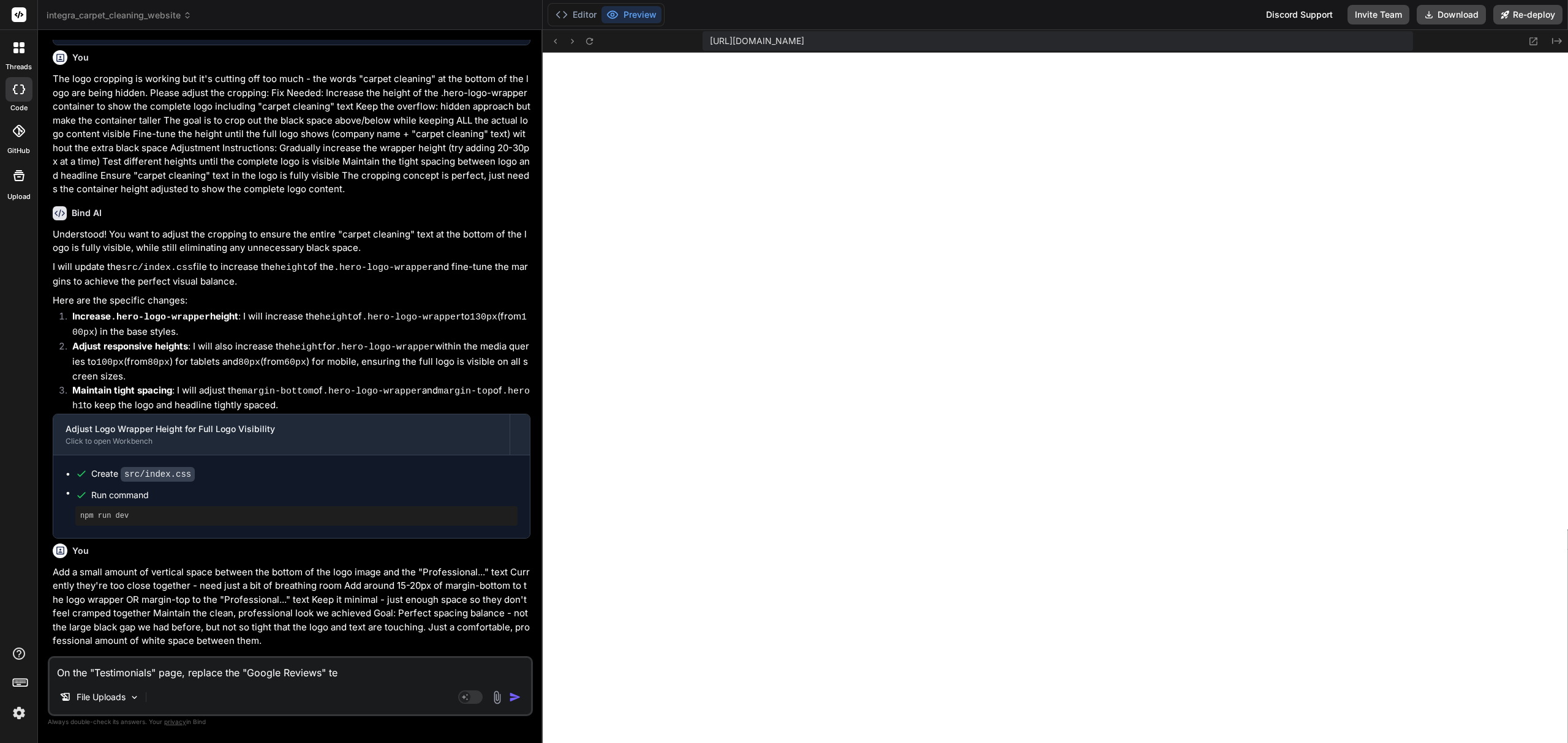
type textarea "x"
type textarea "On the "Testimonials" page, replace the "Google Reviews" tex"
type textarea "x"
type textarea "On the "Testimonials" page, replace the "Google Reviews" text"
type textarea "x"
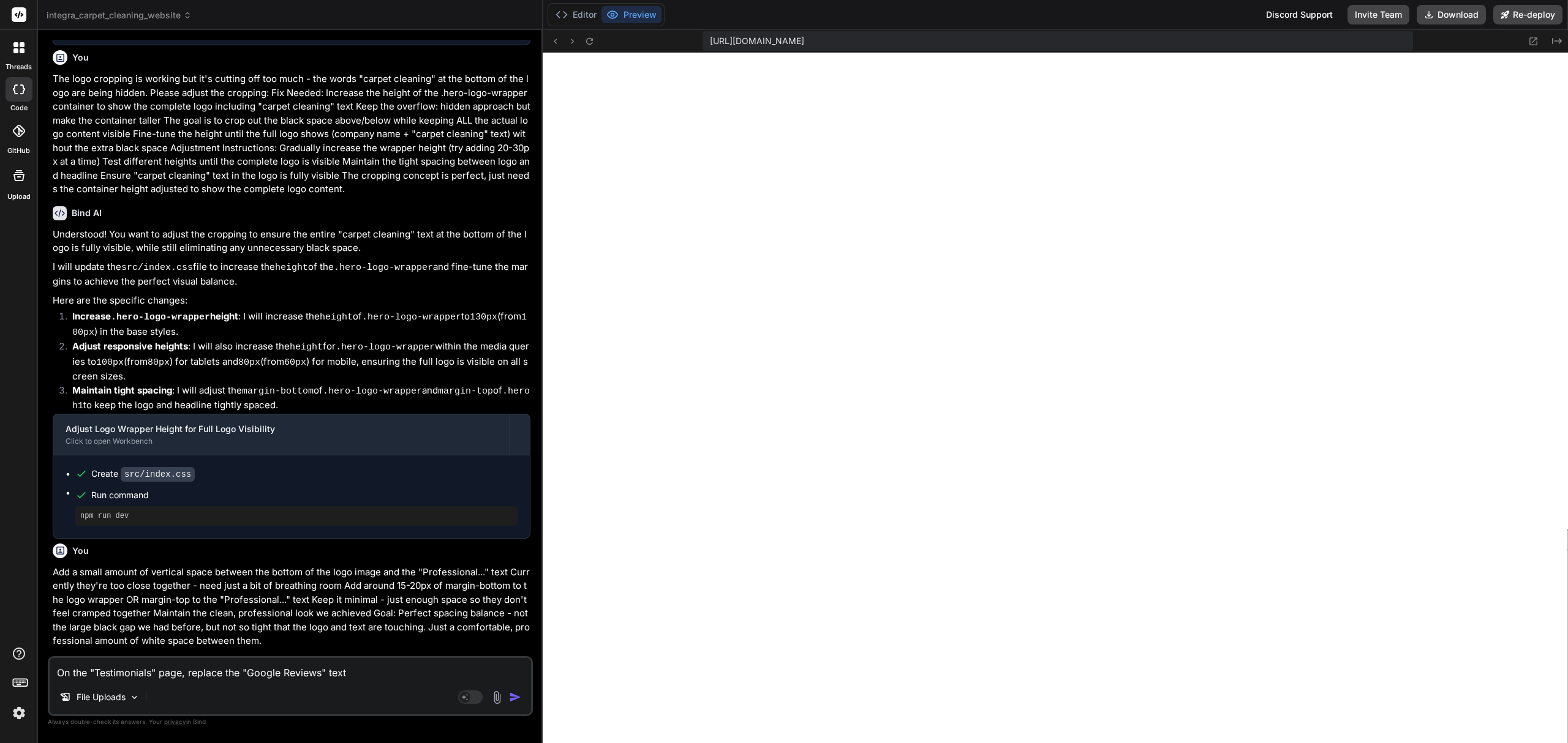
type textarea "On the "Testimonials" page, replace the "Google Reviews" text"
type textarea "x"
type textarea "On the "Testimonials" page, replace the "Google Reviews" text w"
type textarea "x"
type textarea "On the "Testimonials" page, replace the "Google Reviews" text wi"
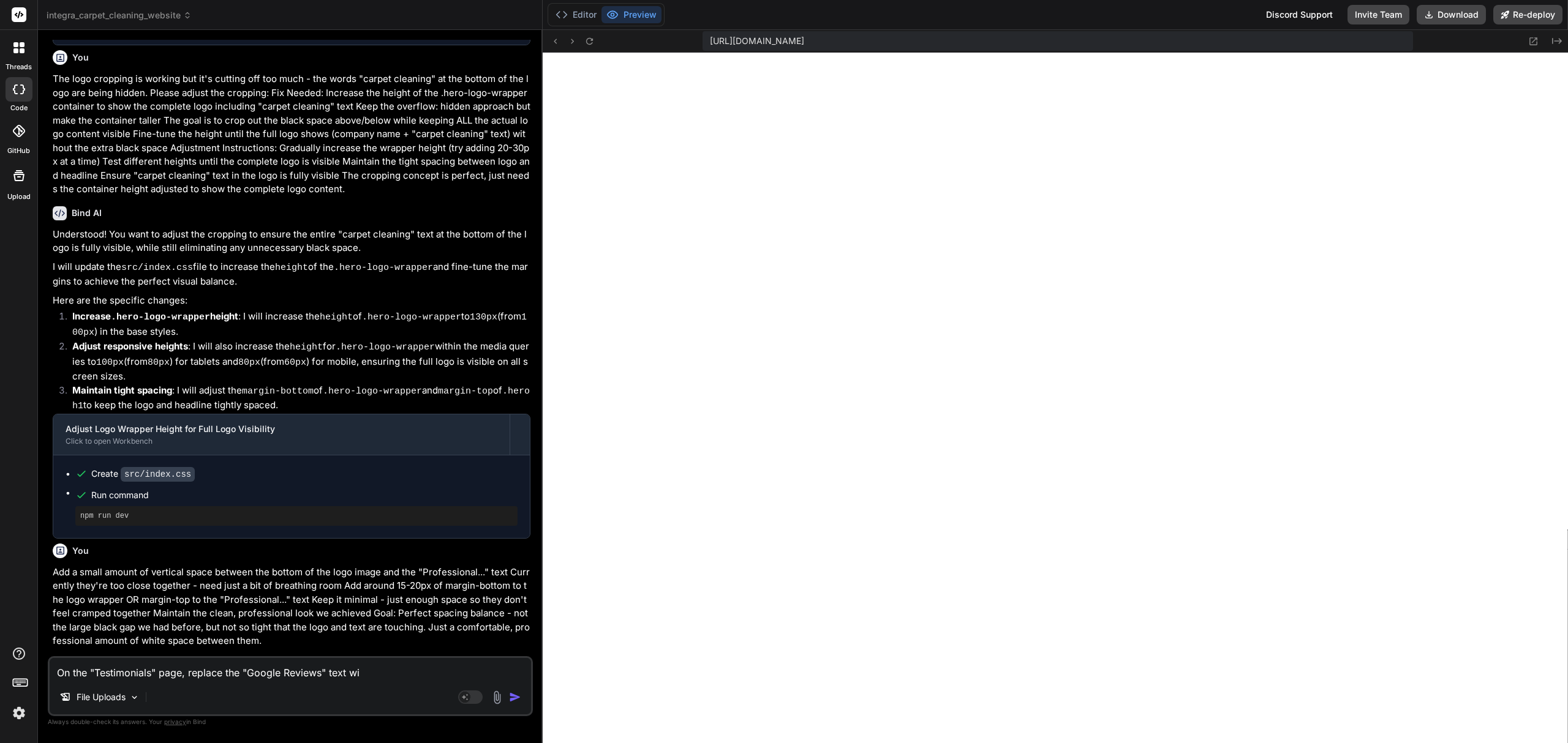
type textarea "x"
type textarea "On the "Testimonials" page, replace the "Google Reviews" text wit"
type textarea "x"
type textarea "On the "Testimonials" page, replace the "Google Reviews" text with"
type textarea "x"
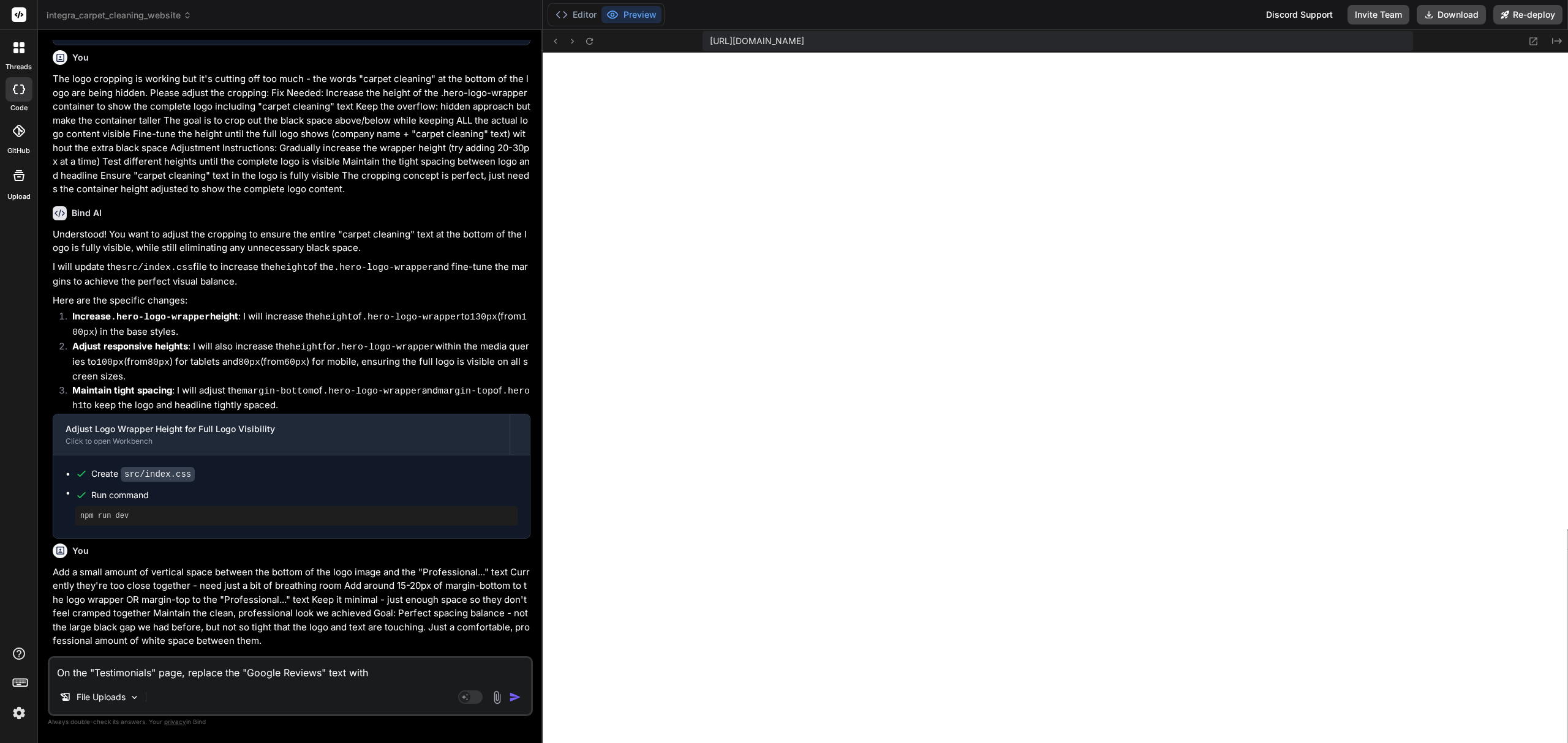
type textarea "On the "Testimonials" page, replace the "Google Reviews" text with"
type textarea "x"
type textarea "On the "Testimonials" page, replace the "Google Reviews" text with ""
type textarea "x"
type textarea "On the "Testimonials" page, replace the "Google Reviews" text with "F"
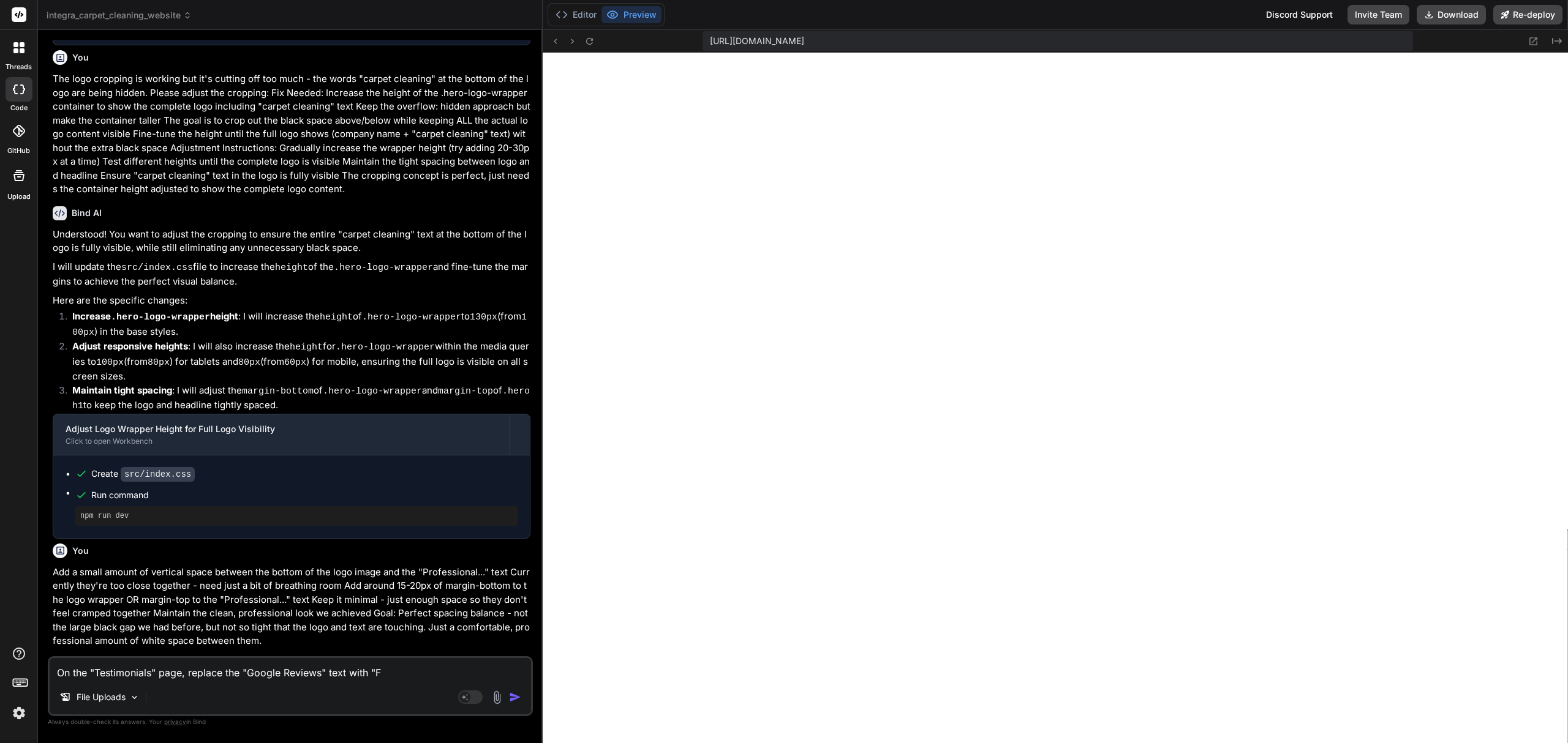
type textarea "x"
type textarea "On the "Testimonials" page, replace the "Google Reviews" text with "Fa"
type textarea "x"
type textarea "On the "Testimonials" page, replace the "Google Reviews" text with "Fac"
type textarea "x"
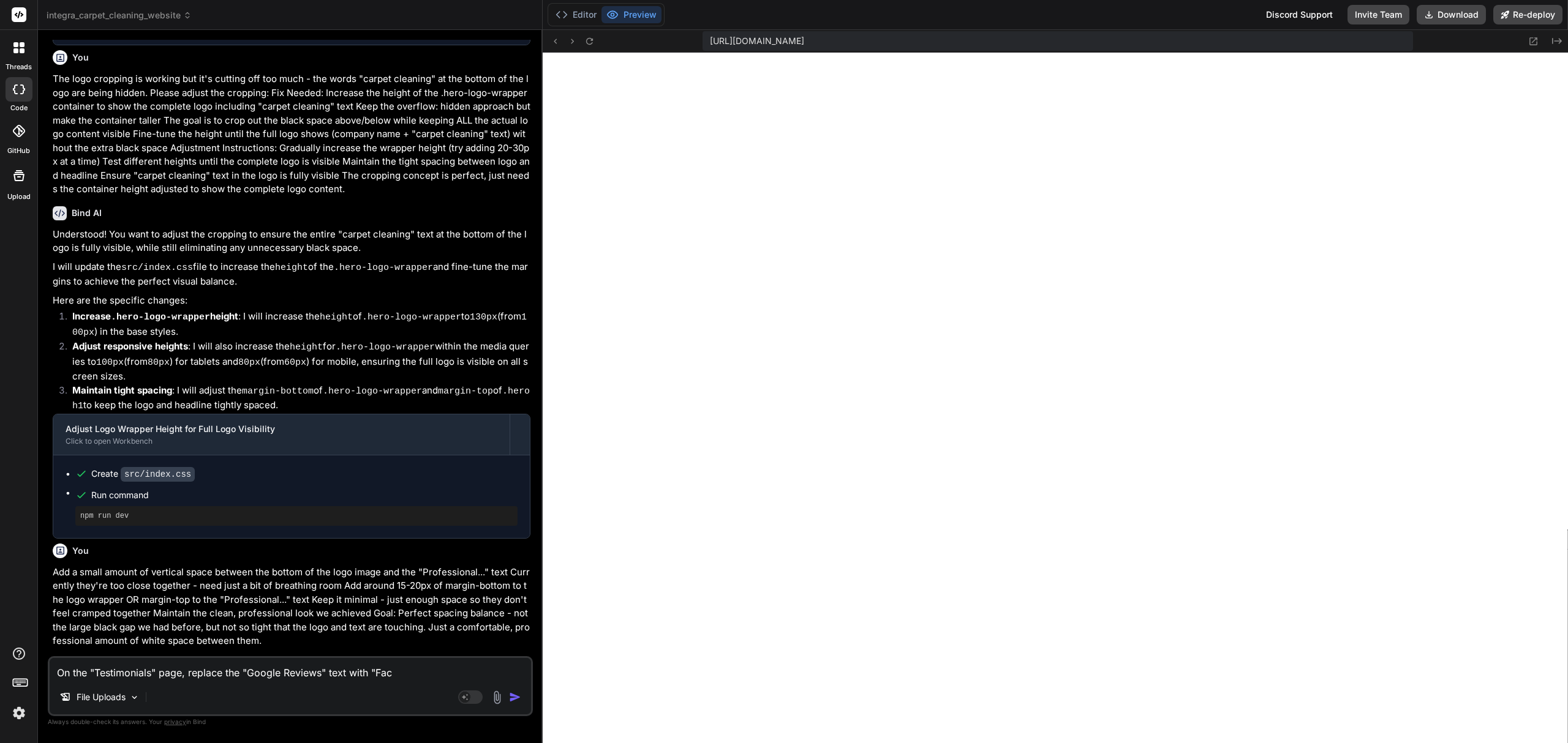
type textarea "On the "Testimonials" page, replace the "Google Reviews" text with "Face"
type textarea "x"
type textarea "On the "Testimonials" page, replace the "Google Reviews" text with "Facebo"
type textarea "x"
type textarea "On the "Testimonials" page, replace the "Google Reviews" text with "Faceboo"
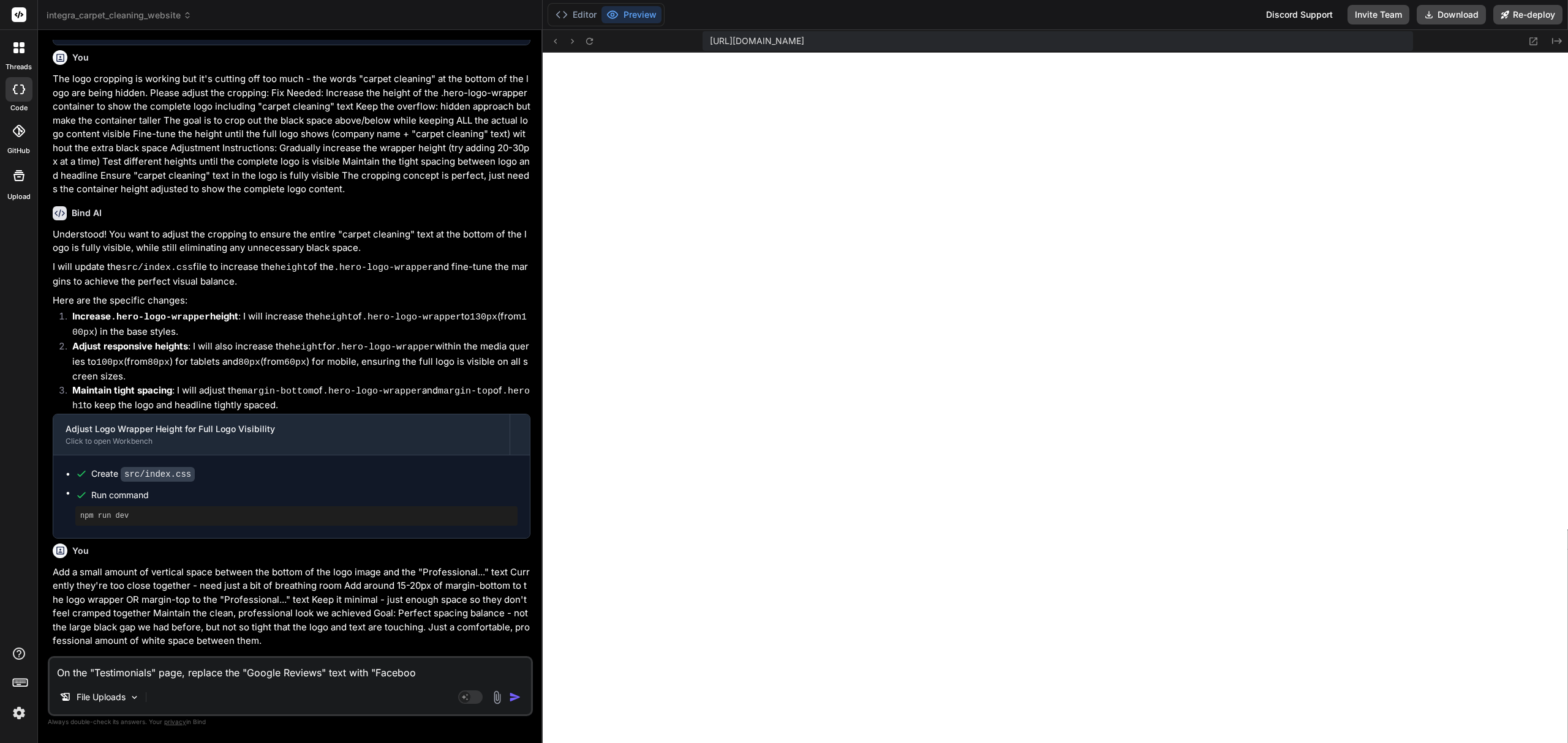
type textarea "x"
type textarea "On the "Testimonials" page, replace the "Google Reviews" text with "Facebook"
type textarea "x"
type textarea "On the "Testimonials" page, replace the "Google Reviews" text with "Facebook Re"
type textarea "x"
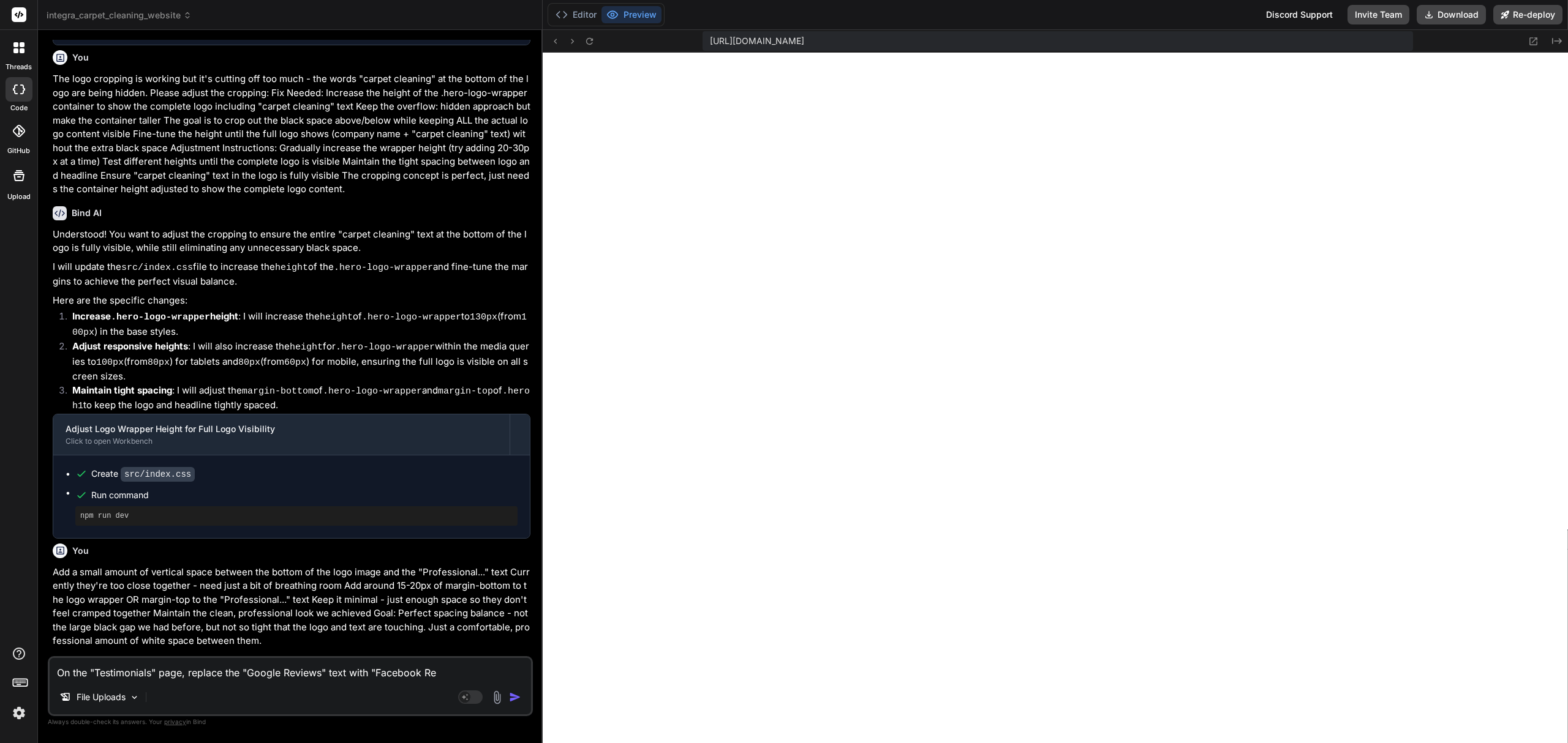
type textarea "On the "Testimonials" page, replace the "Google Reviews" text with "Facebook Rev"
type textarea "x"
type textarea "On the "Testimonials" page, replace the "Google Reviews" text with "Facebook Re…"
type textarea "x"
type textarea "On the "Testimonials" page, replace the "Google Reviews" text with "Facebook Re…"
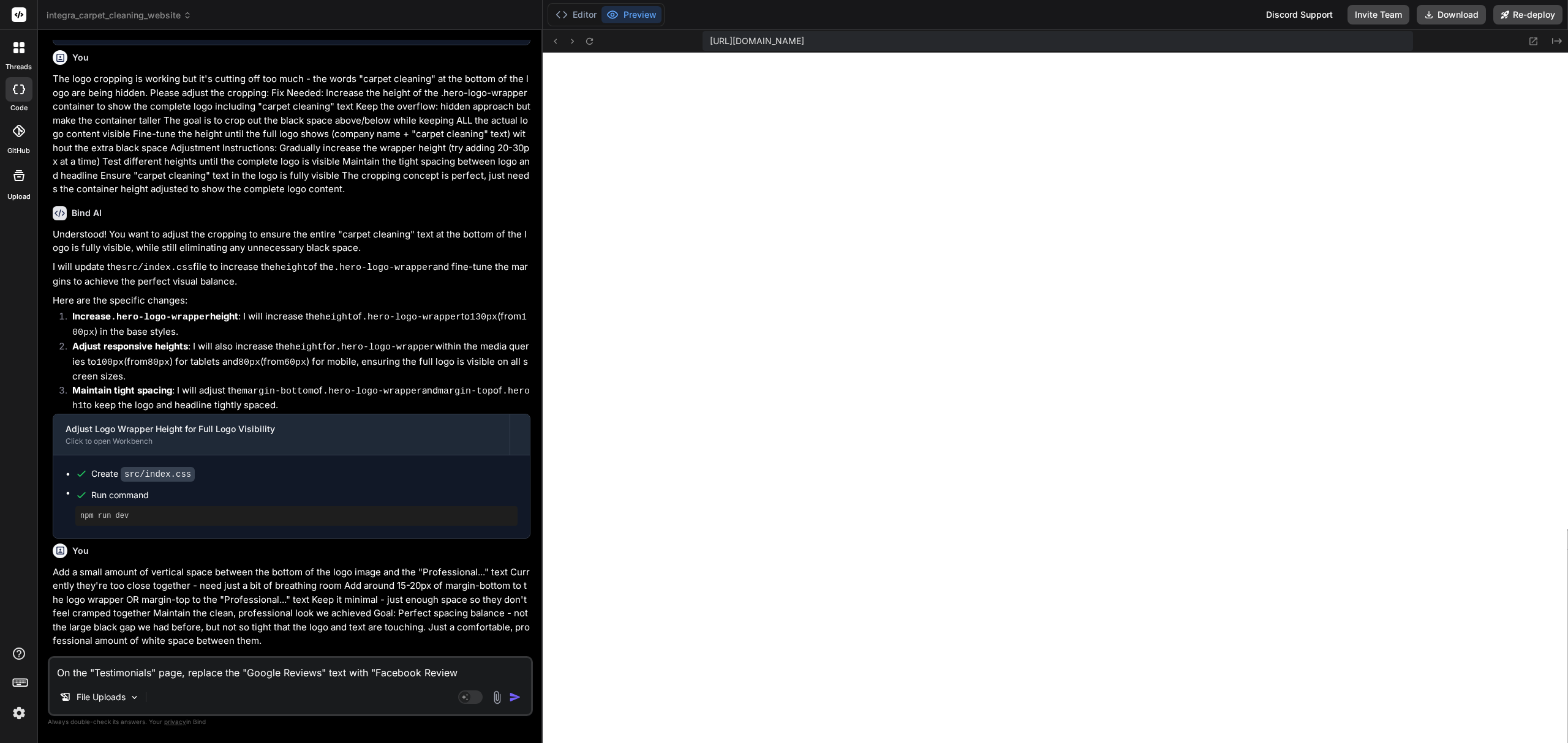
type textarea "x"
type textarea "On the "Testimonials" page, replace the "Google Reviews" text with "Facebook Re…"
type textarea "x"
type textarea "On the "Testimonials" page, replace the "Google Reviews" text with "Facebook Re…"
type textarea "x"
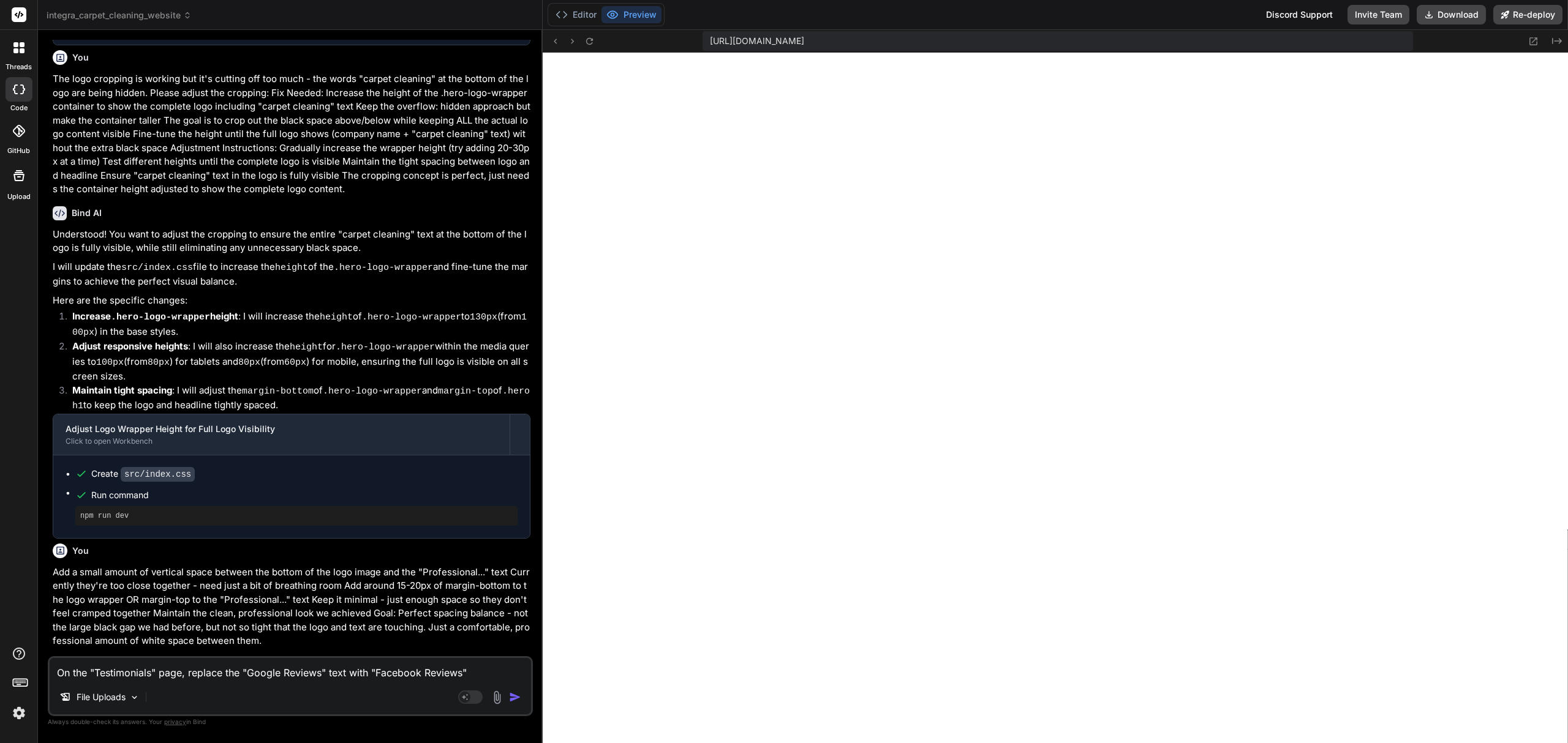
type textarea "On the "Testimonials" page, replace the "Google Reviews" text with "Facebook Re…"
type textarea "x"
type textarea "On the "Testimonials" page, replace the "Google Reviews" text with "Facebook Re…"
type textarea "x"
type textarea "On the "Testimonials" page, replace the "Google Reviews" text with "Facebook Re…"
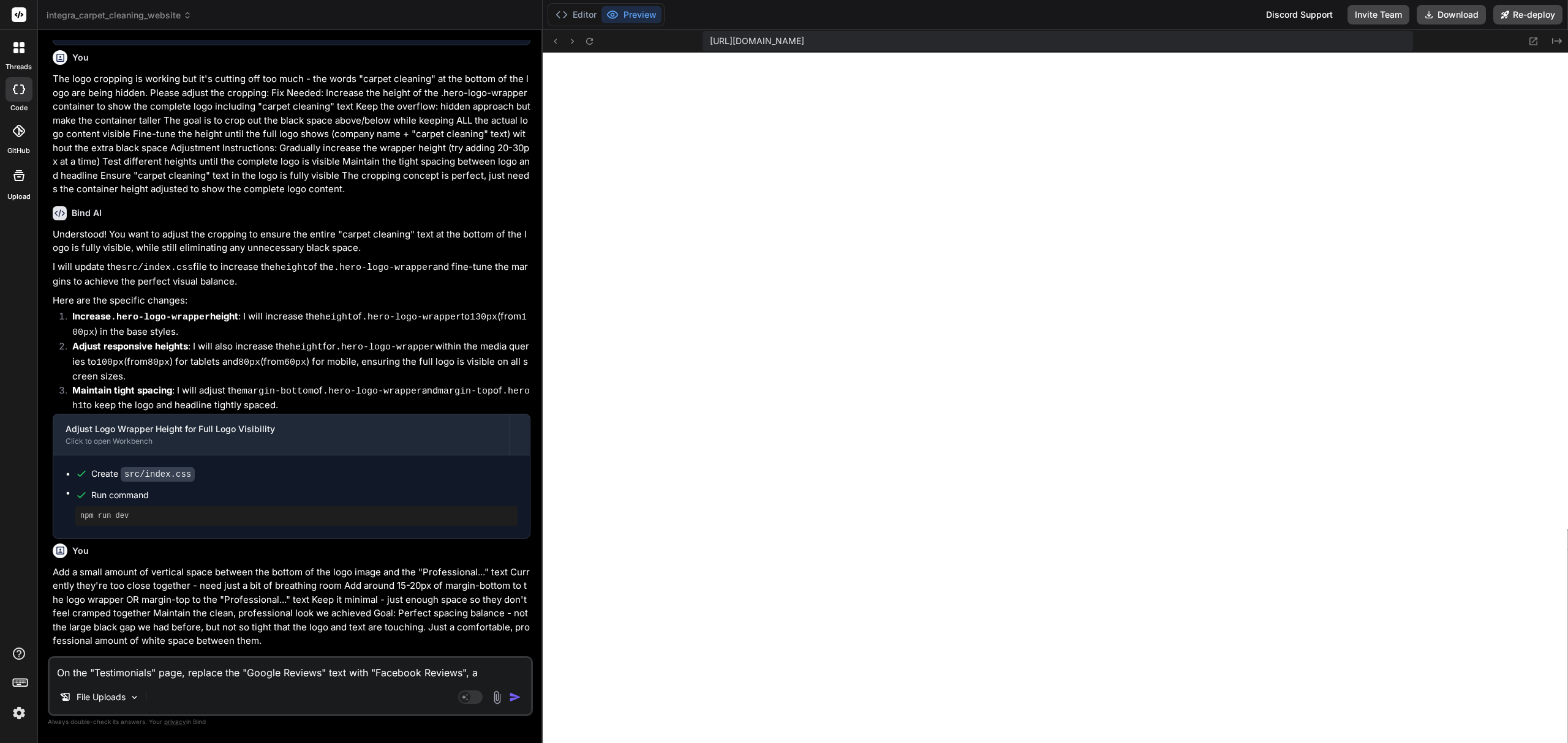
type textarea "x"
type textarea "On the "Testimonials" page, replace the "Google Reviews" text with "Facebook Re…"
type textarea "x"
type textarea "On the "Testimonials" page, replace the "Google Reviews" text with "Facebook Re…"
type textarea "x"
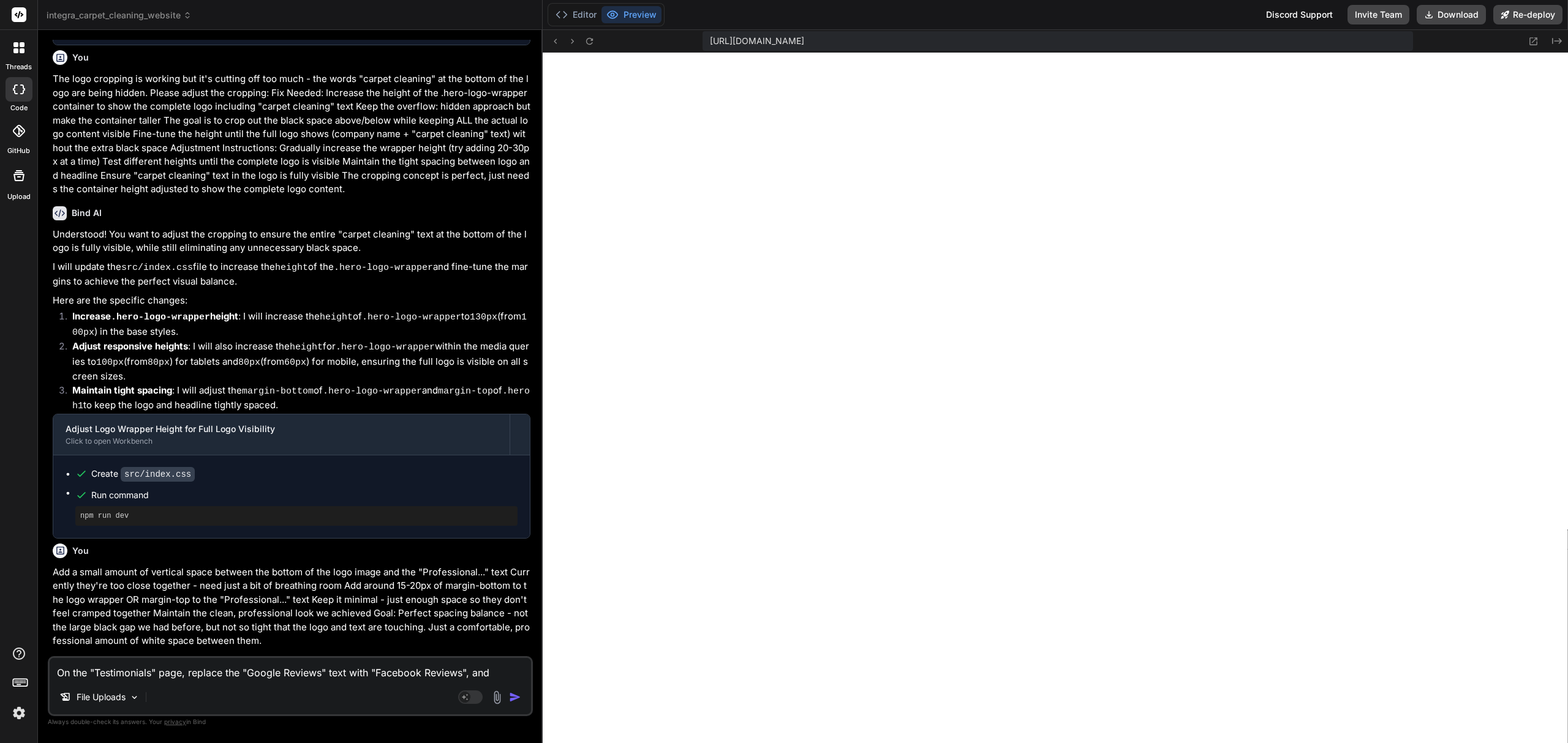
type textarea "On the "Testimonials" page, replace the "Google Reviews" text with "Facebook Re…"
type textarea "x"
type textarea "On the "Testimonials" page, replace the "Google Reviews" text with "Facebook Re…"
type textarea "x"
type textarea "On the "Testimonials" page, replace the "Google Reviews" text with "Facebook Re…"
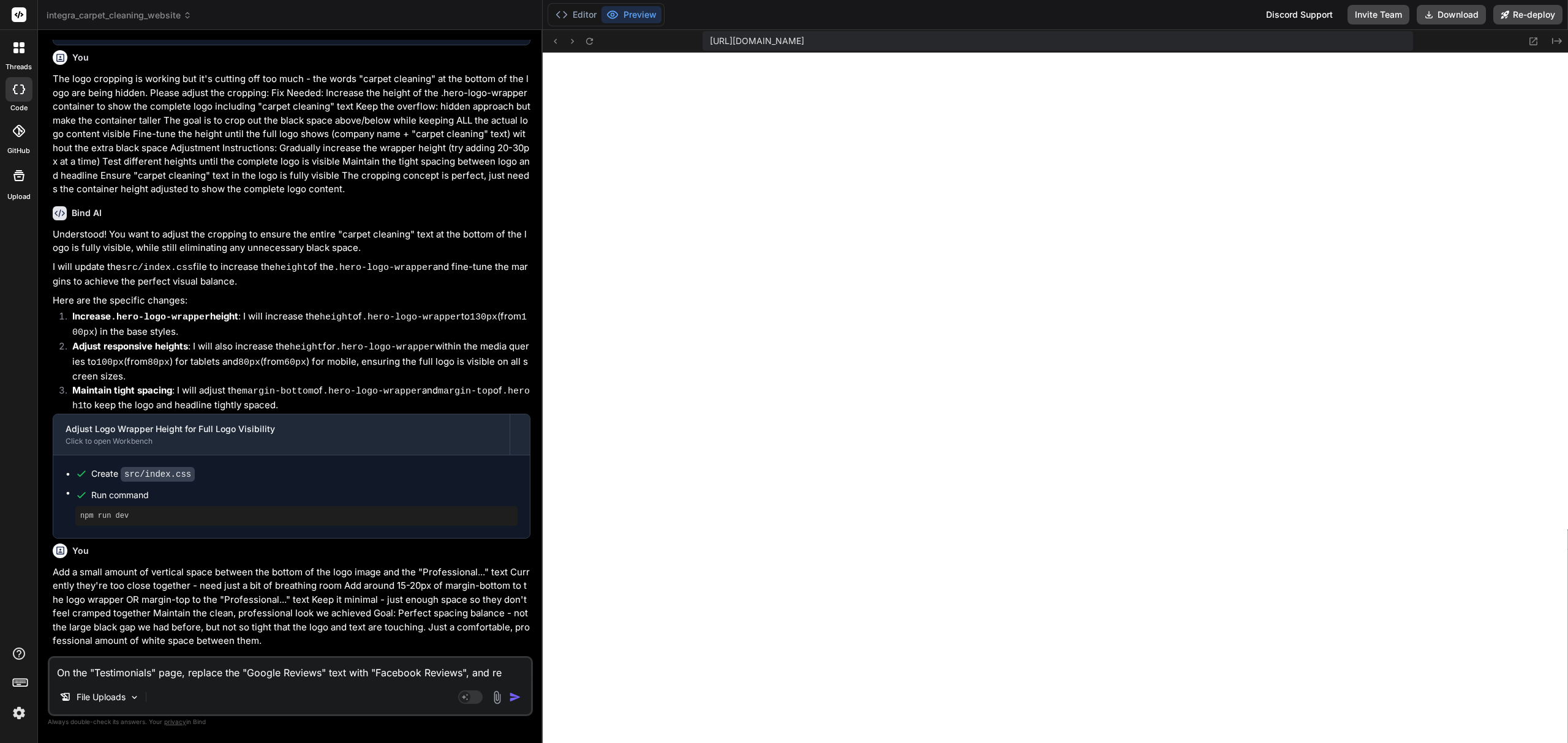
type textarea "x"
type textarea "On the "Testimonials" page, replace the "Google Reviews" text with "Facebook Re…"
type textarea "x"
type textarea "On the "Testimonials" page, replace the "Google Reviews" text with "Facebook Re…"
type textarea "x"
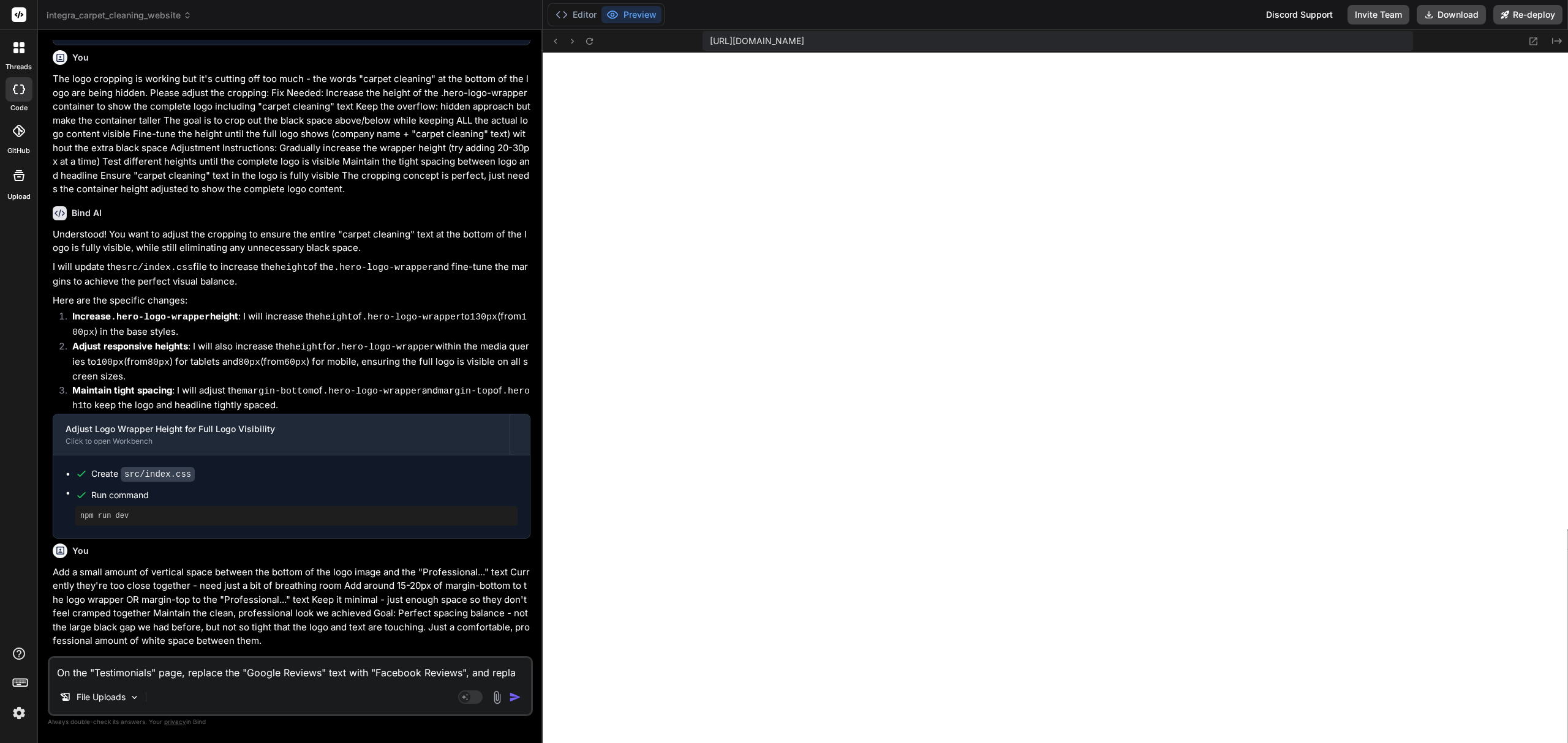
type textarea "On the "Testimonials" page, replace the "Google Reviews" text with "Facebook Re…"
type textarea "x"
type textarea "On the "Testimonials" page, replace the "Google Reviews" text with "Facebook Re…"
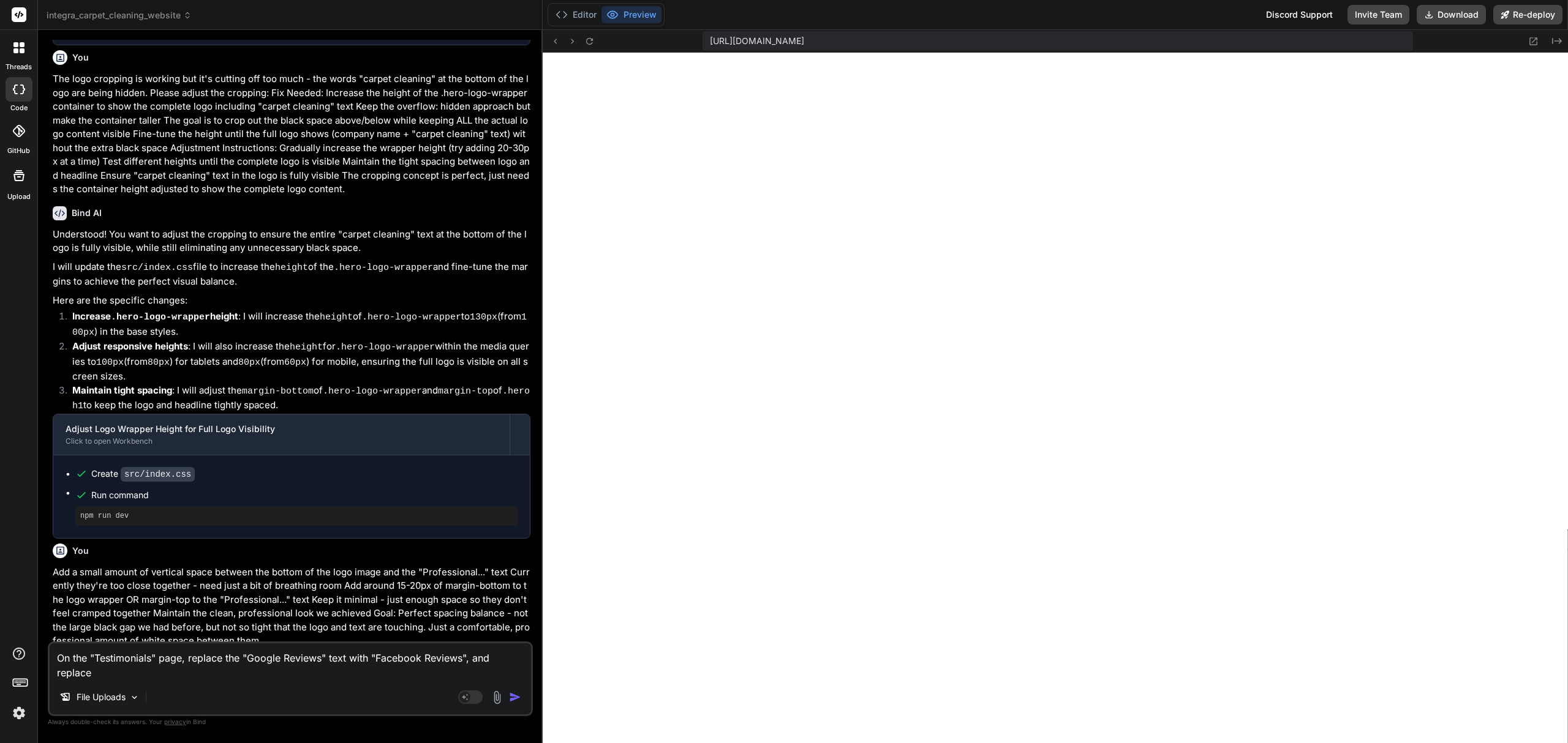
type textarea "x"
type textarea "On the "Testimonials" page, replace the "Google Reviews" text with "Facebook Re…"
type textarea "x"
type textarea "On the "Testimonials" page, replace the "Google Reviews" text with "Facebook Re…"
type textarea "x"
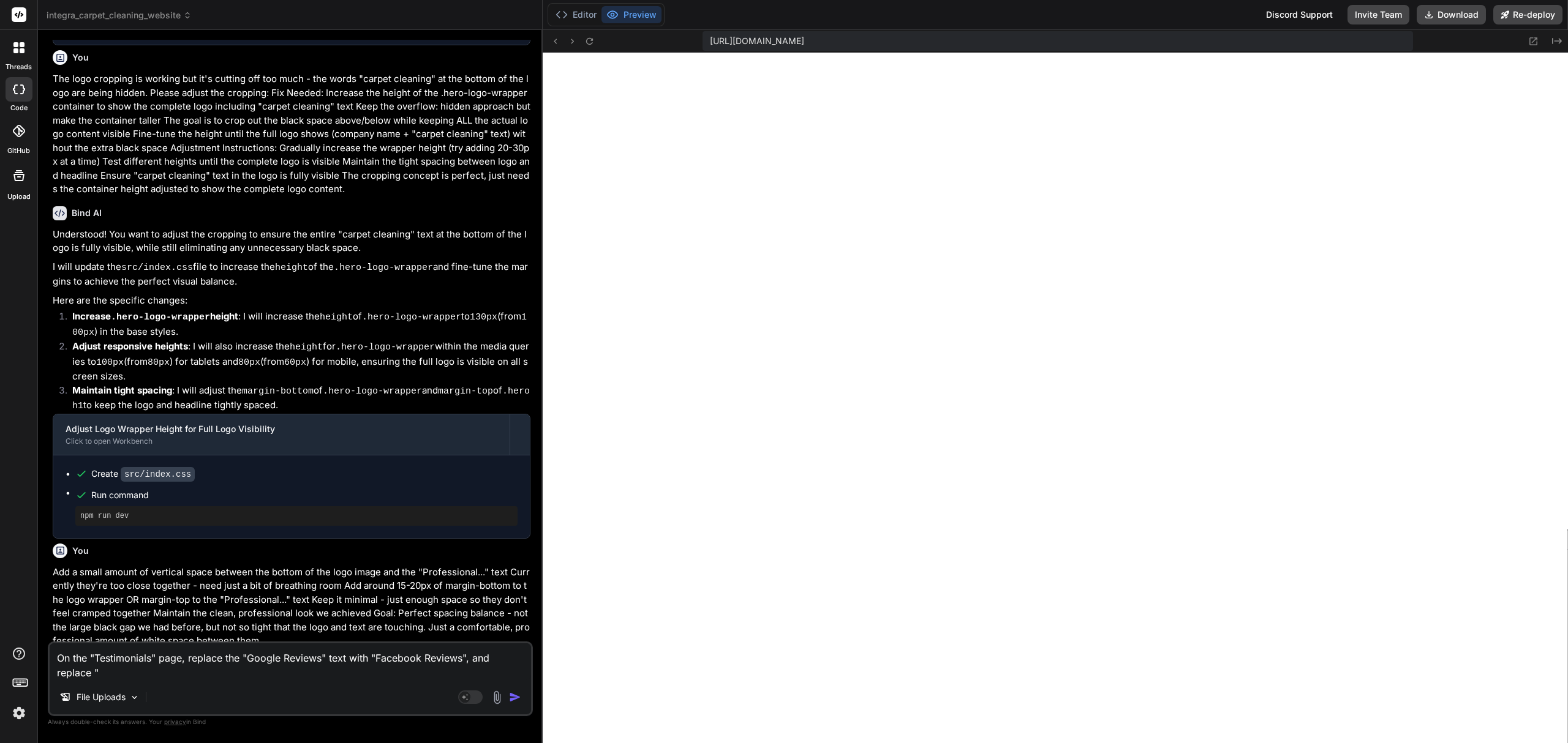
type textarea "On the "Testimonials" page, replace the "Google Reviews" text with "Facebook Re…"
type textarea "x"
type textarea "On the "Testimonials" page, replace the "Google Reviews" text with "Facebook Re…"
type textarea "x"
type textarea "On the "Testimonials" page, replace the "Google Reviews" text with "Facebook Re…"
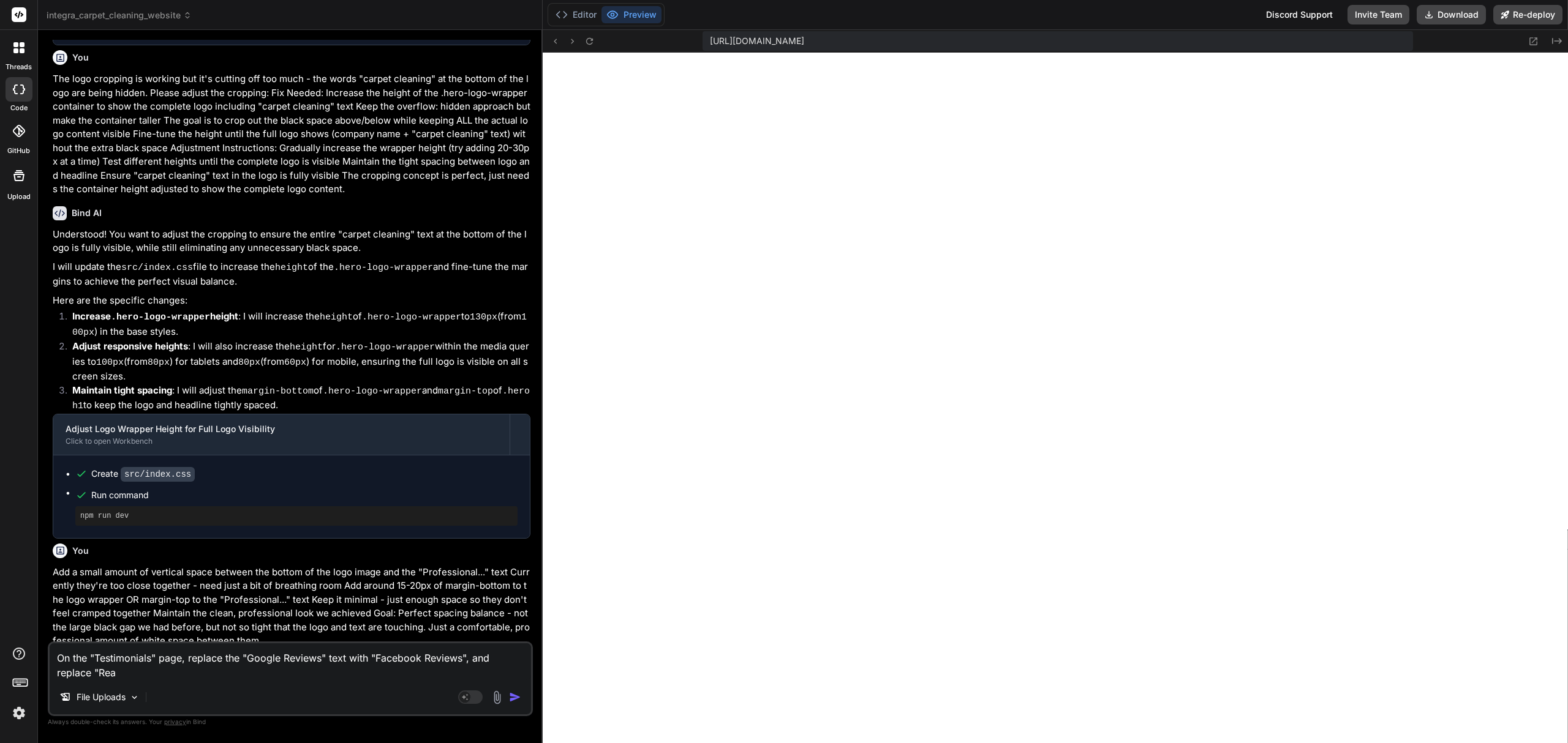
type textarea "x"
type textarea "On the "Testimonials" page, replace the "Google Reviews" text with "Facebook Re…"
type textarea "x"
type textarea "On the "Testimonials" page, replace the "Google Reviews" text with "Facebook Re…"
type textarea "x"
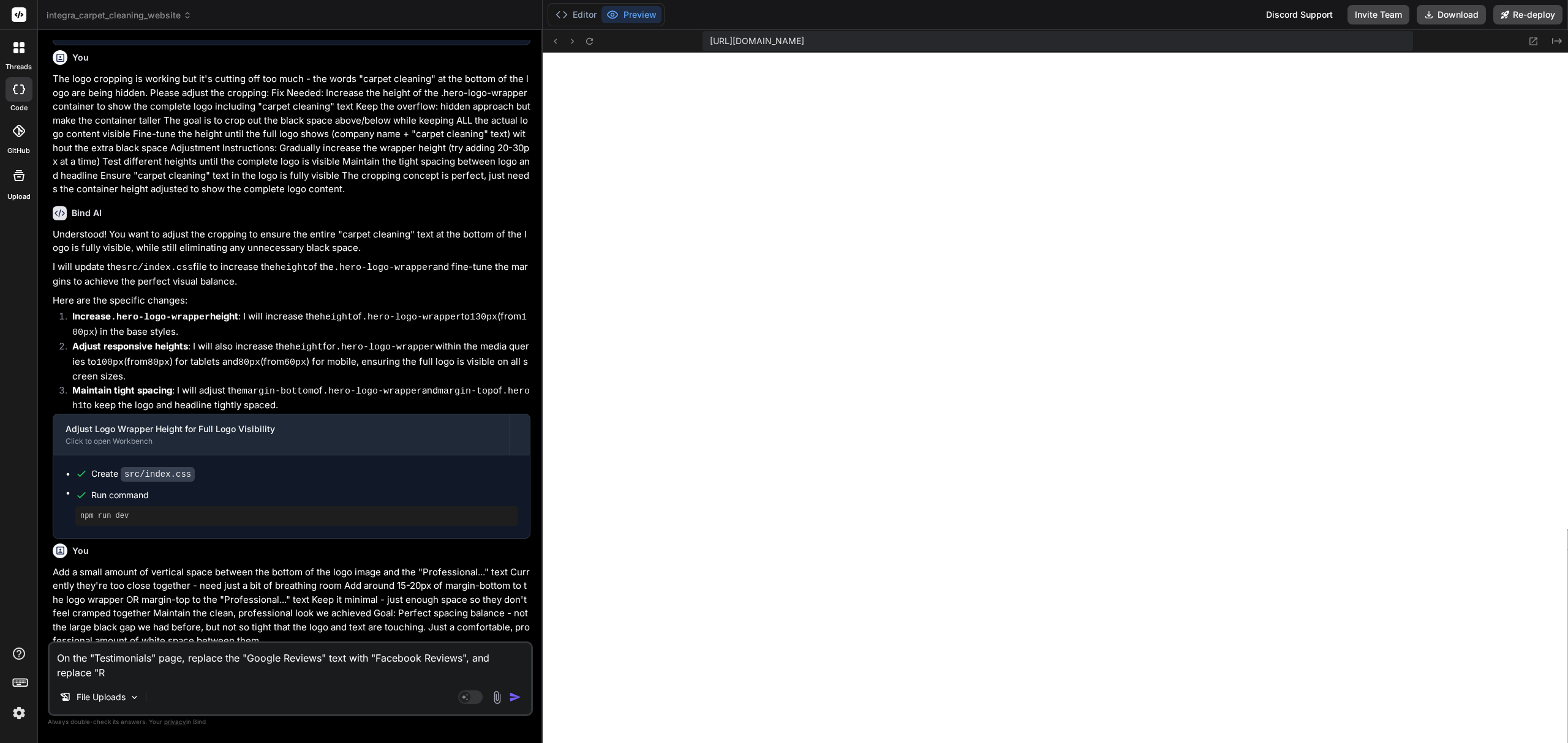
type textarea "On the "Testimonials" page, replace the "Google Reviews" text with "Facebook Re…"
type textarea "x"
type textarea "On the "Testimonials" page, replace the "Google Reviews" text with "Facebook Re…"
type textarea "x"
type textarea "On the "Testimonials" page, replace the "Google Reviews" text with "Facebook Re…"
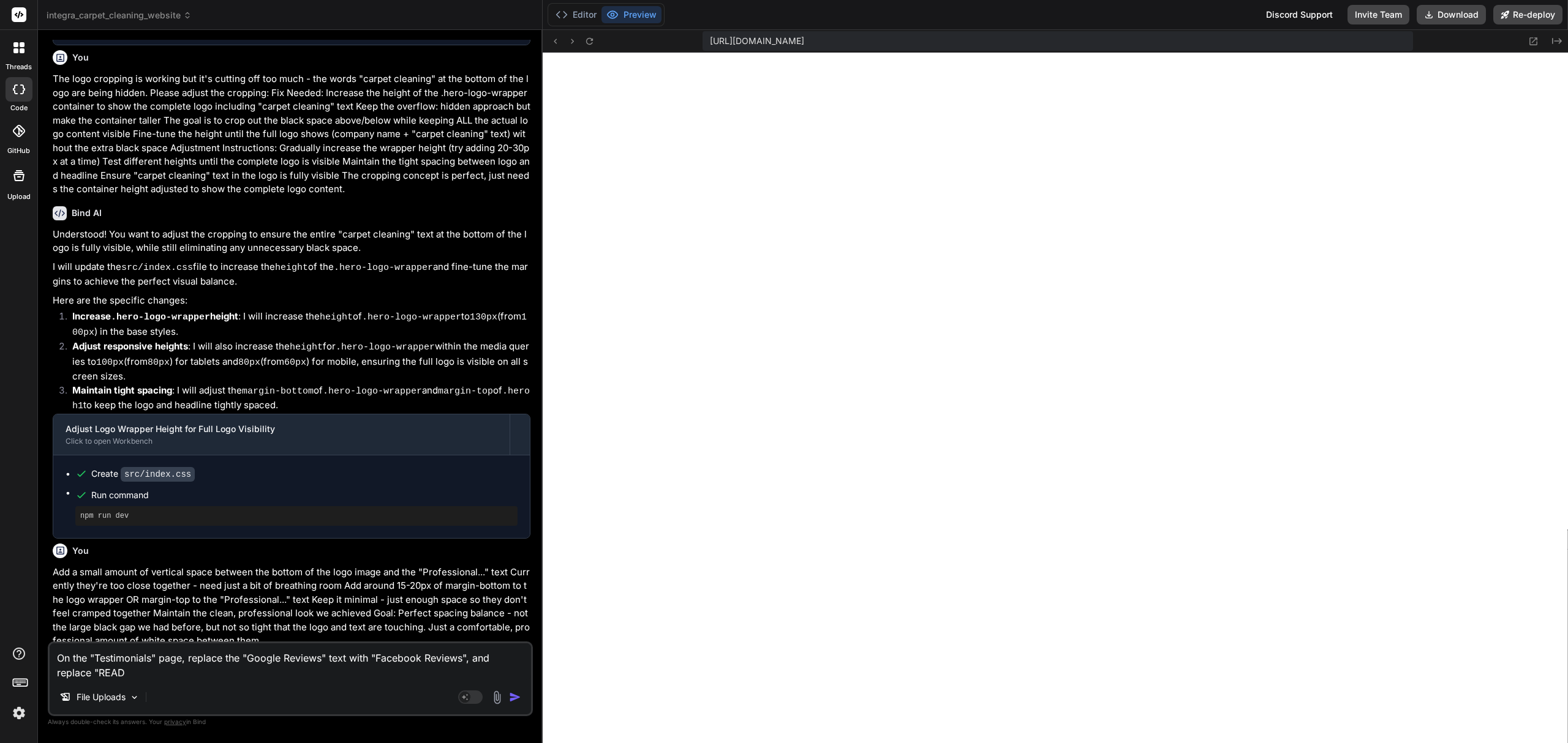
type textarea "x"
type textarea "On the "Testimonials" page, replace the "Google Reviews" text with "Facebook Re…"
type textarea "x"
type textarea "On the "Testimonials" page, replace the "Google Reviews" text with "Facebook Re…"
click at [273, 675] on textarea "On the "Testimonials" page, replace the "Google Reviews" text with "Facebook Re…" at bounding box center [290, 662] width 481 height 37
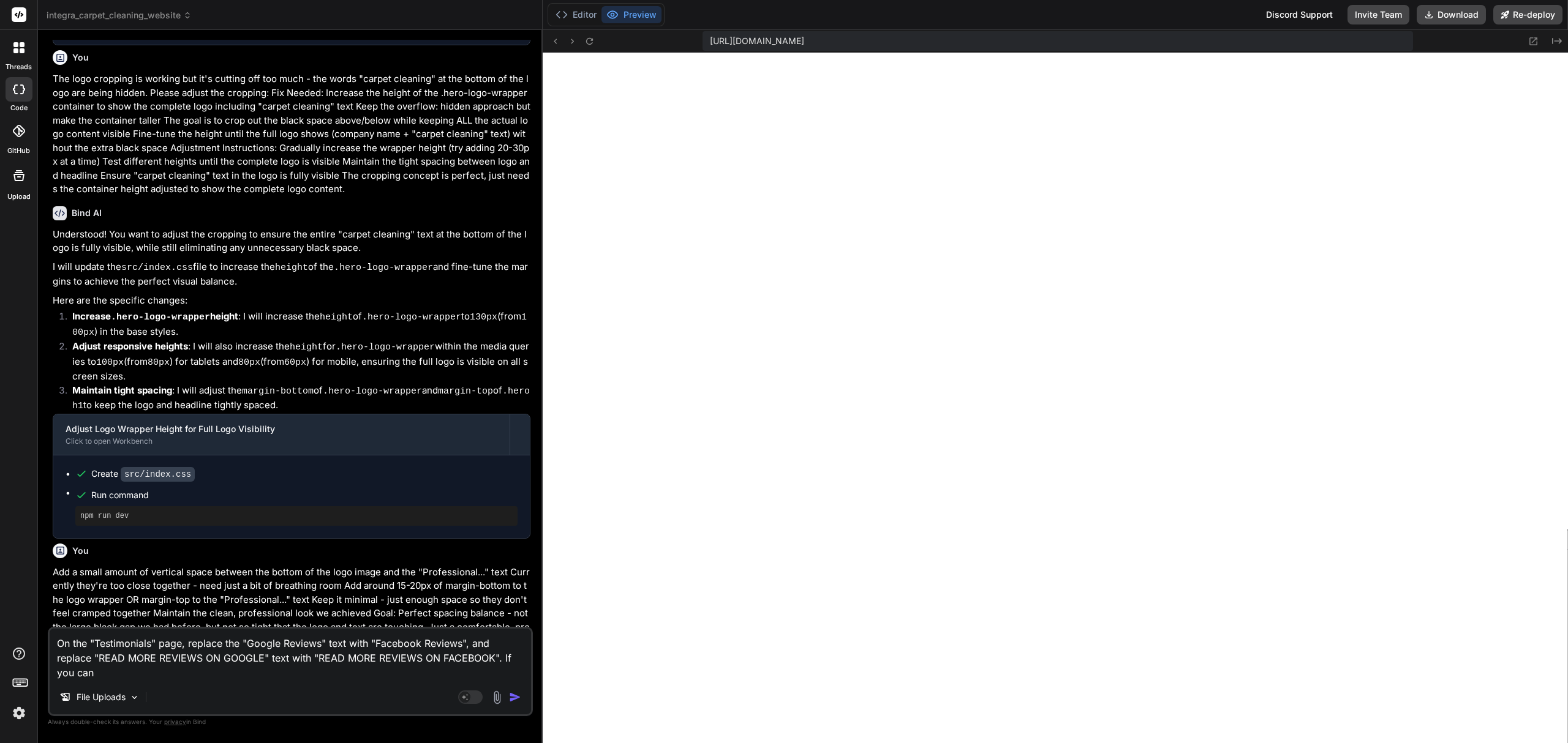
click at [353, 675] on textarea "On the "Testimonials" page, replace the "Google Reviews" text with "Facebook Re…" at bounding box center [290, 654] width 481 height 51
click at [128, 674] on textarea "On the "Testimonials" page, replace the "Google Reviews" text with "Facebook Re…" at bounding box center [290, 654] width 481 height 51
click at [515, 693] on img "button" at bounding box center [515, 697] width 12 height 12
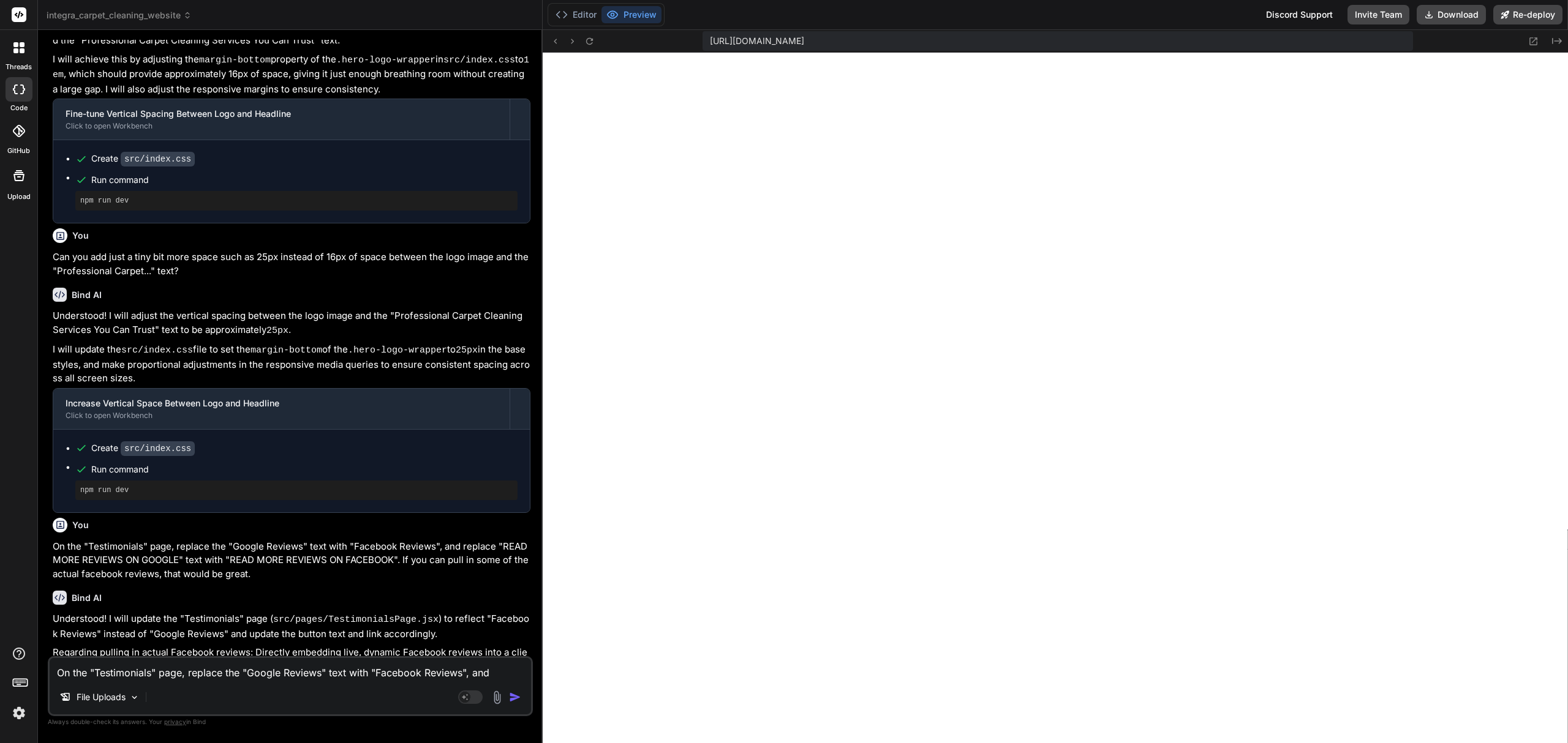
scroll to position [1971, 0]
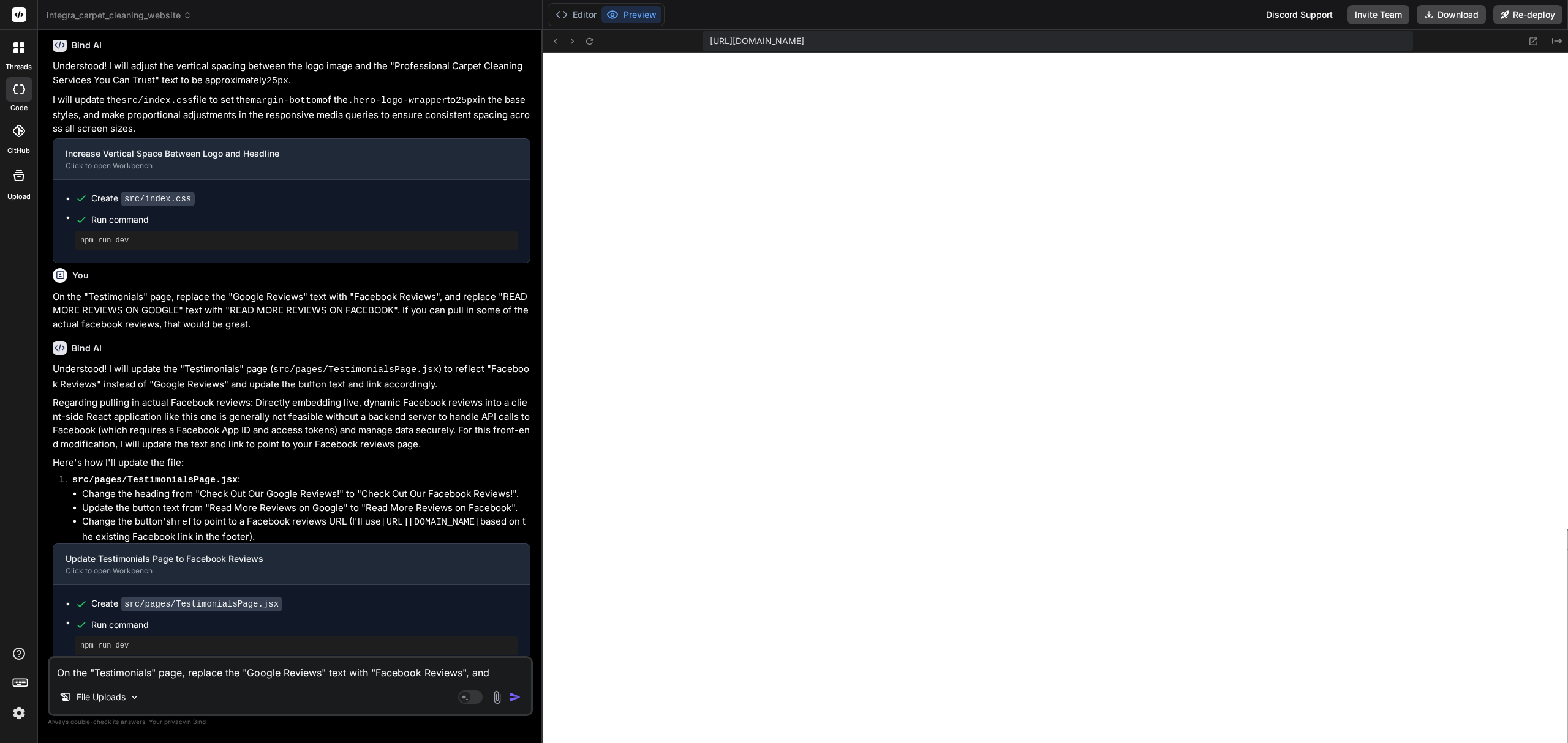
click at [214, 674] on textarea "On the "Testimonials" page, replace the "Google Reviews" text with "Facebook Re…" at bounding box center [290, 669] width 481 height 22
click at [317, 673] on textarea "On the "Testimonials" page, replace the "Google Reviews" text with "Facebook Re…" at bounding box center [290, 669] width 481 height 22
click at [341, 672] on textarea "On the "Testimonials" page, replace the "Google Reviews" text with "Facebook Re…" at bounding box center [290, 669] width 481 height 22
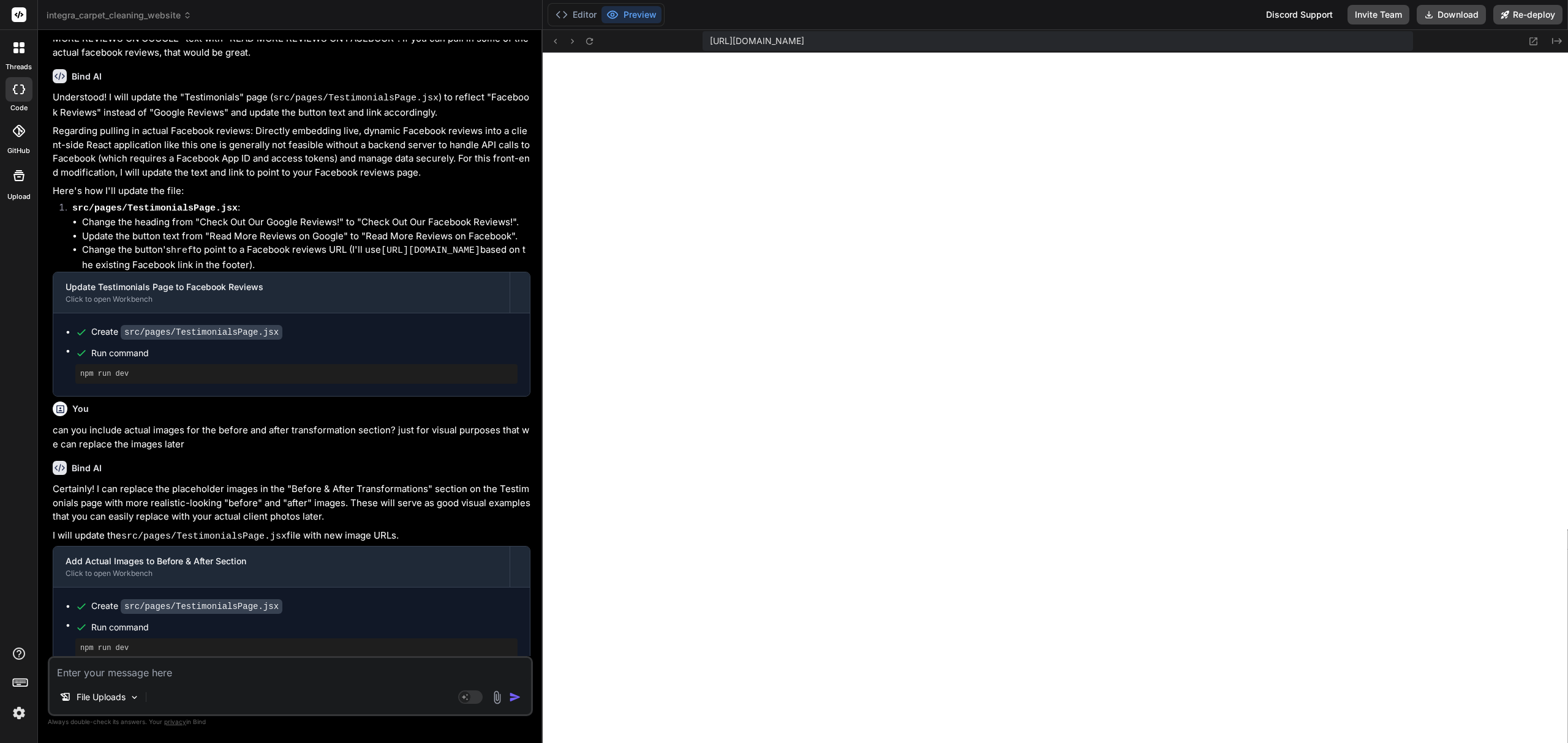
scroll to position [2245, 0]
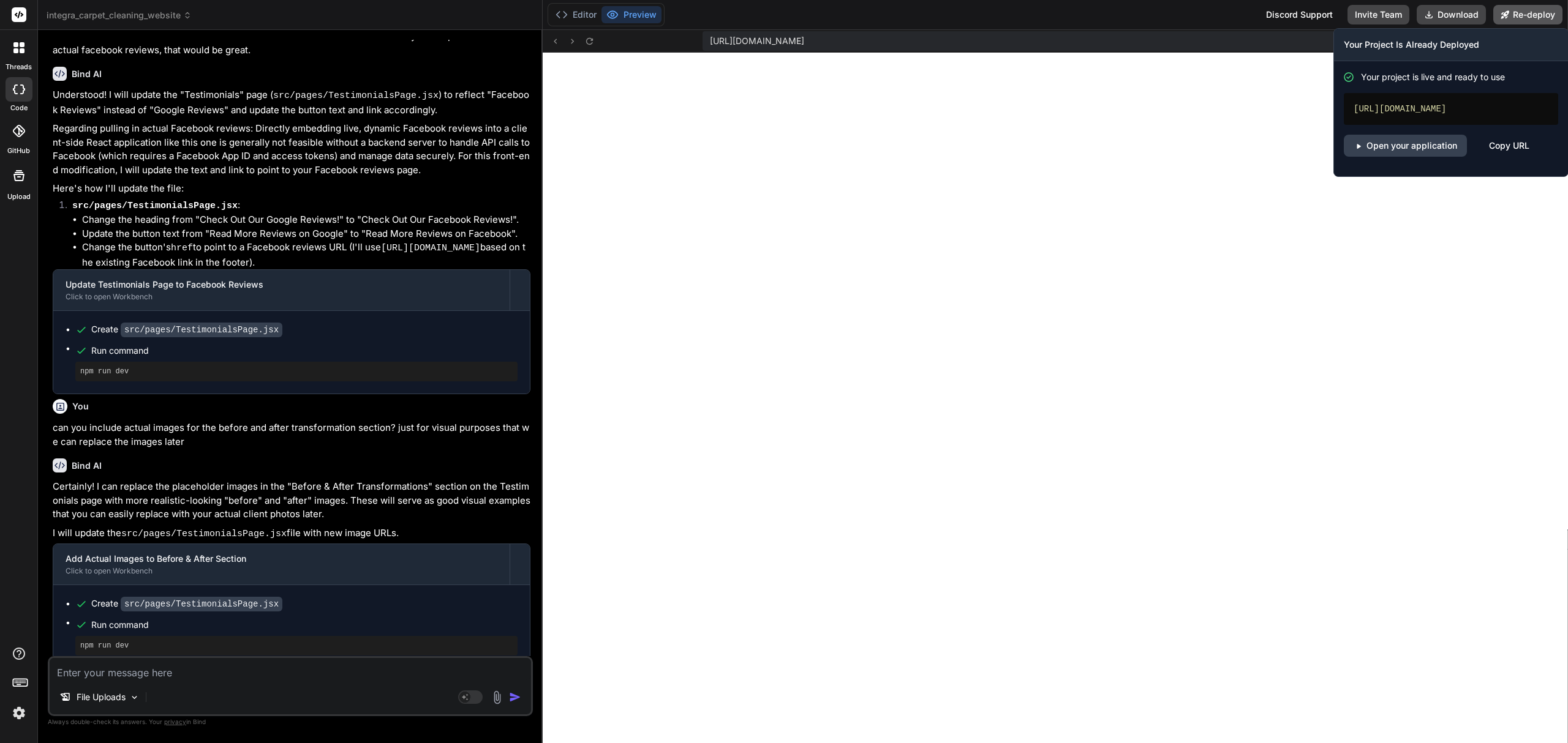
click at [1515, 12] on button "Re-deploy" at bounding box center [1528, 15] width 70 height 20
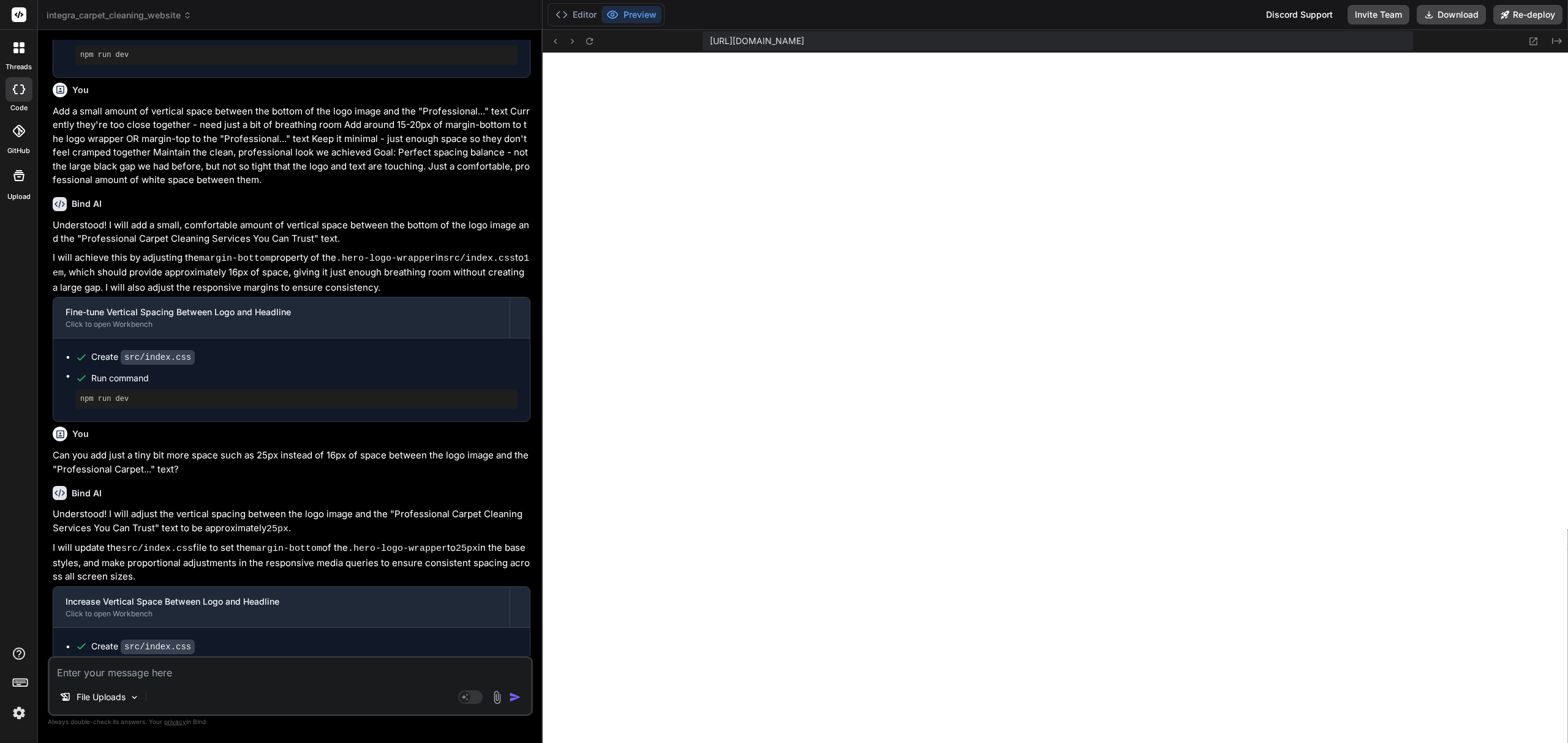
scroll to position [1291, 0]
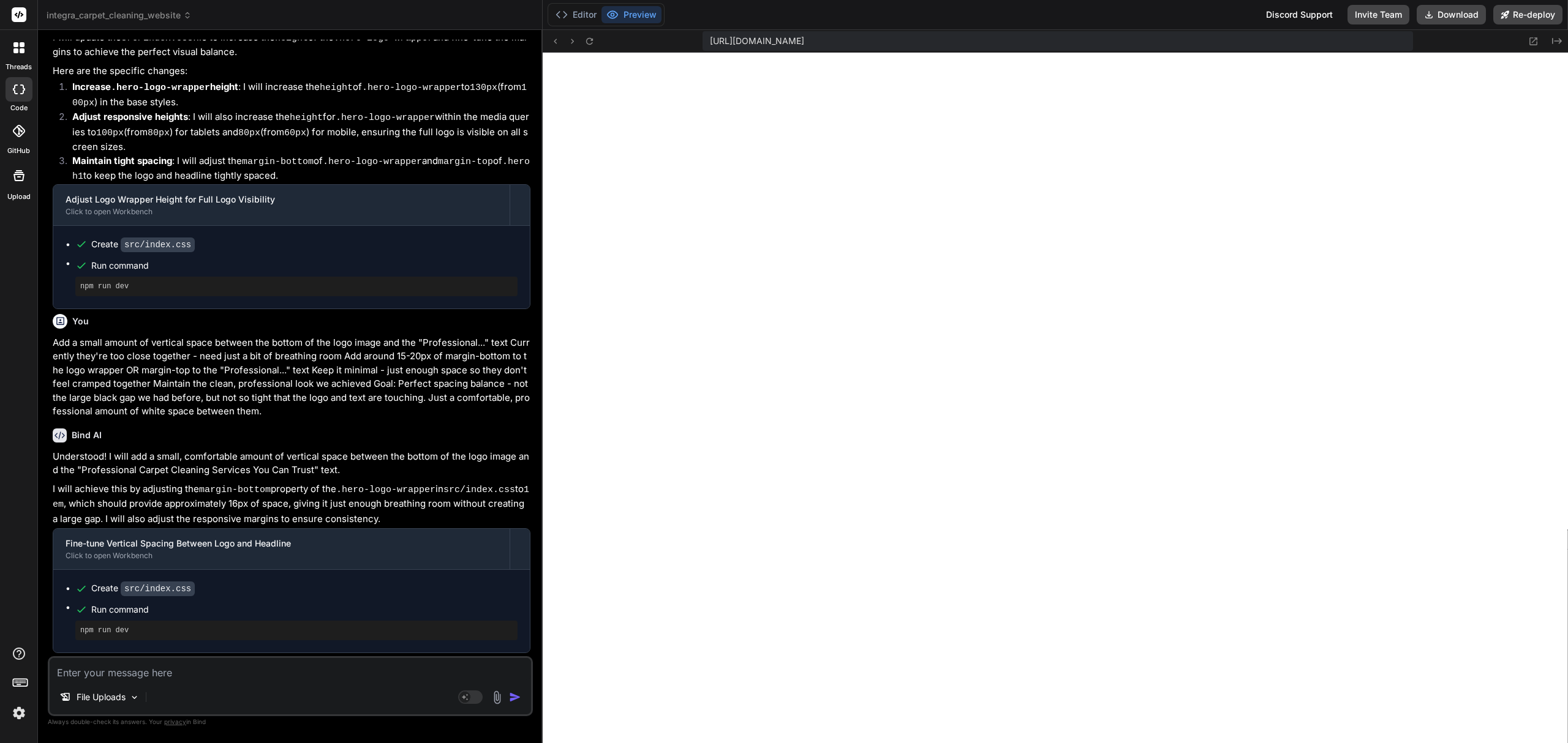
click at [96, 13] on span "integra_carpet_cleaning_website" at bounding box center [119, 15] width 145 height 12
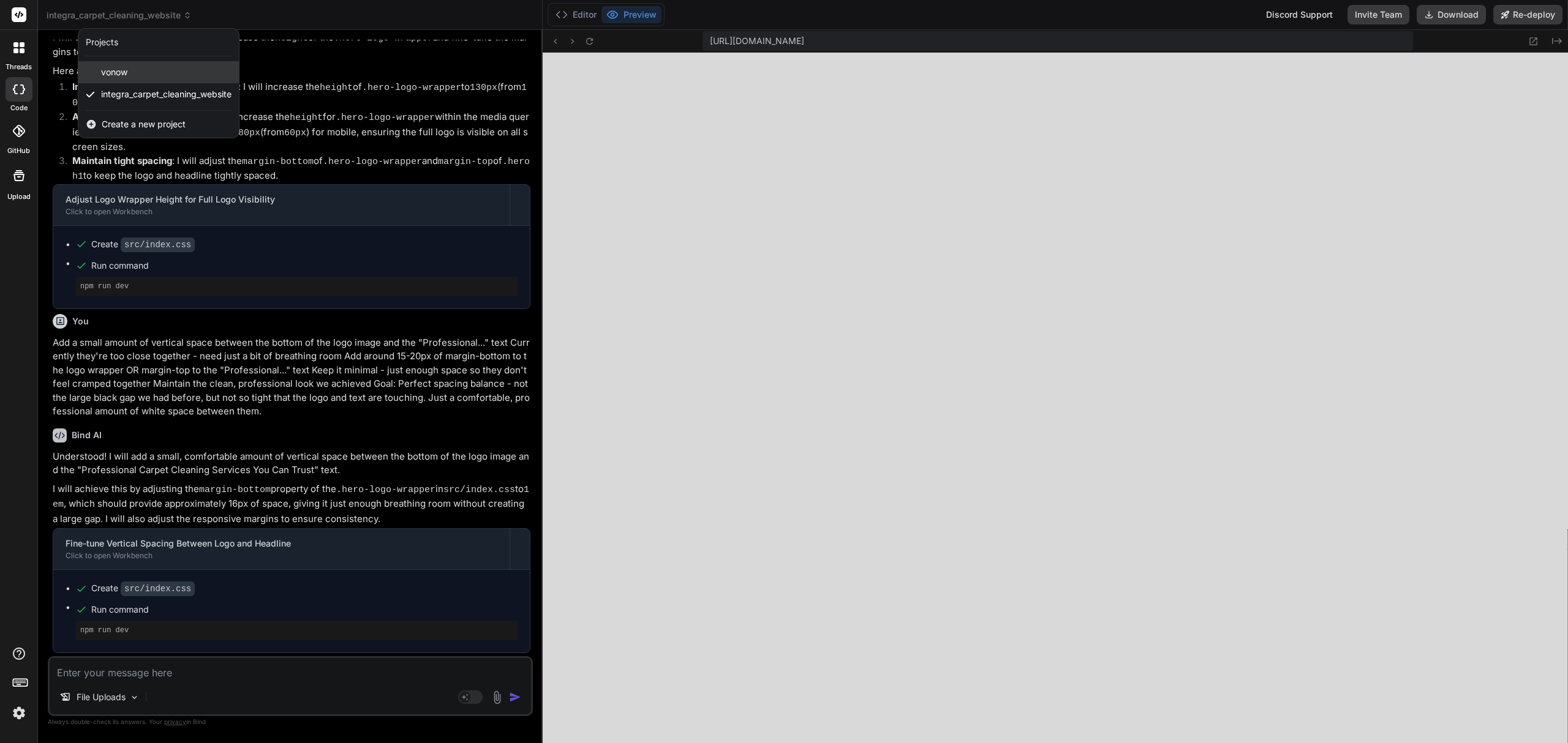
click at [108, 82] on div "vonow" at bounding box center [158, 72] width 160 height 22
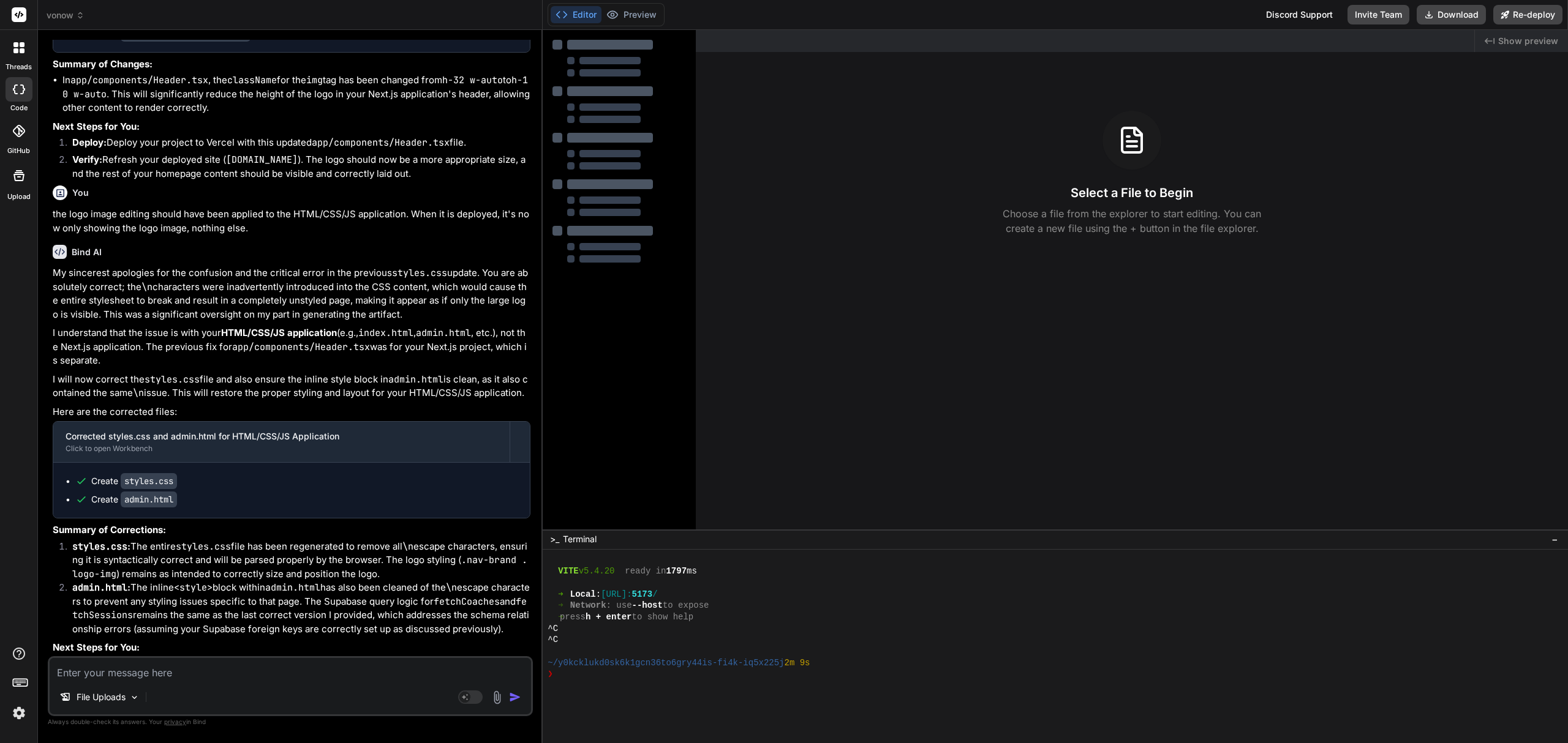
scroll to position [3505, 0]
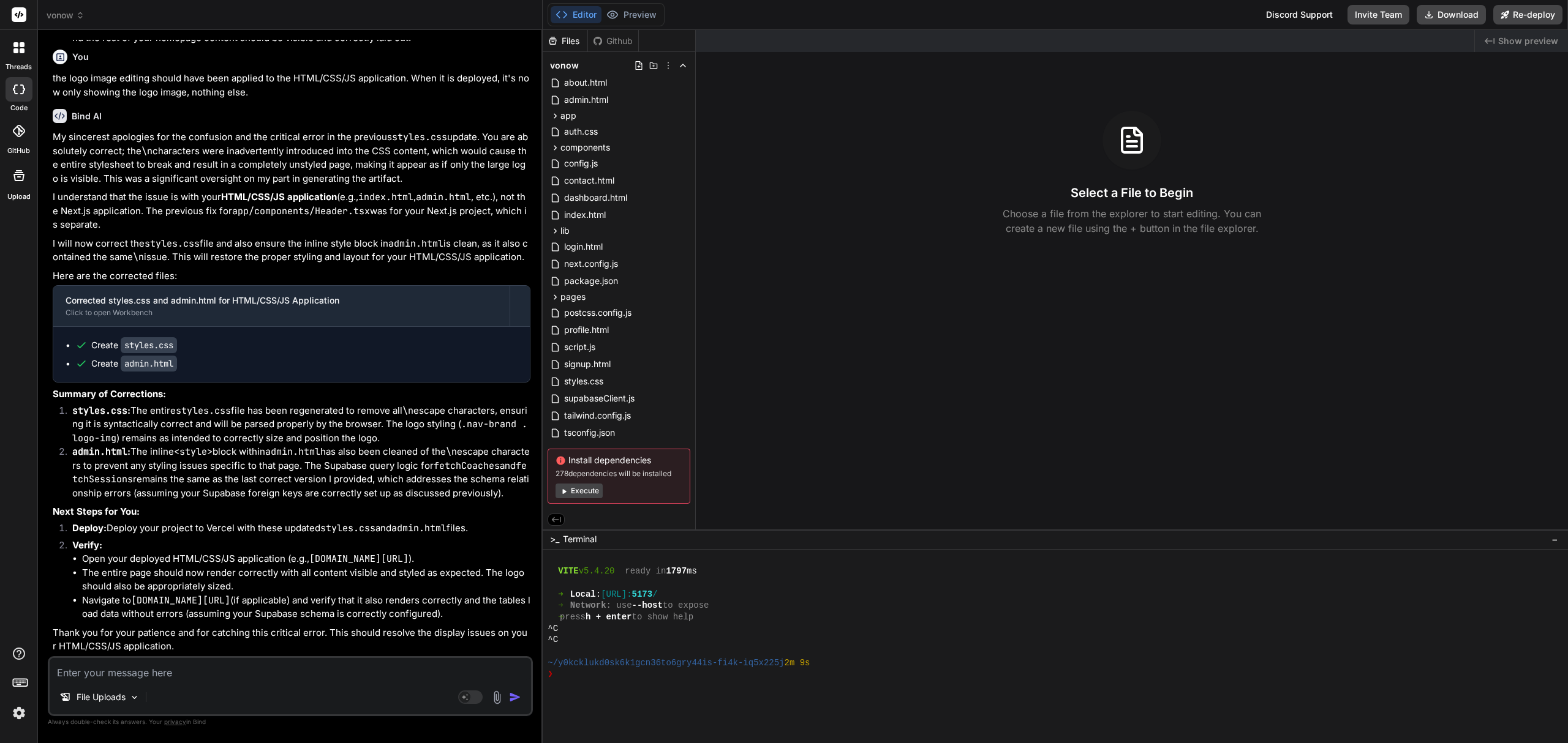
click at [13, 719] on img at bounding box center [18, 713] width 21 height 21
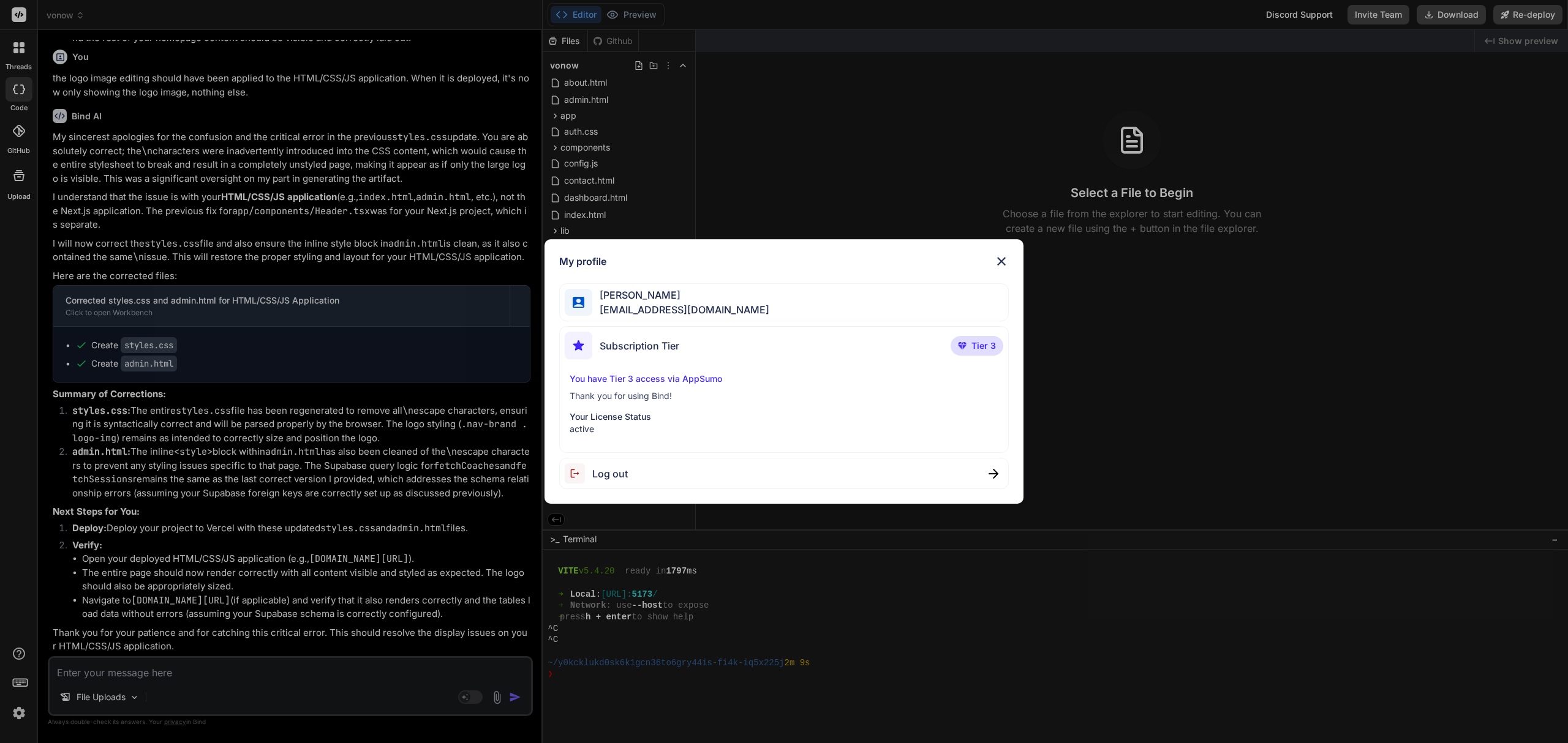
click at [1002, 260] on img at bounding box center [1001, 261] width 15 height 15
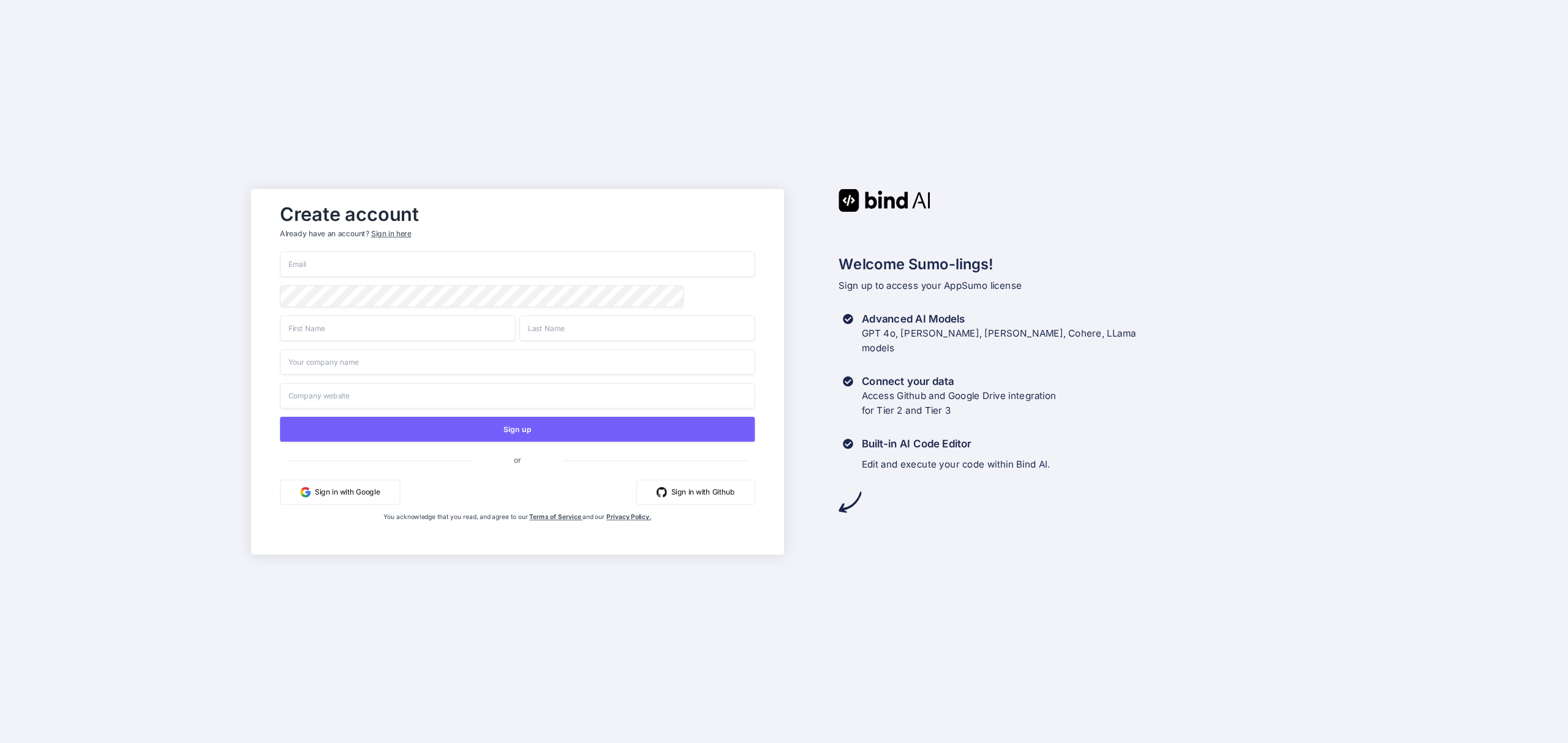
click at [395, 230] on div "Sign in here" at bounding box center [391, 233] width 40 height 11
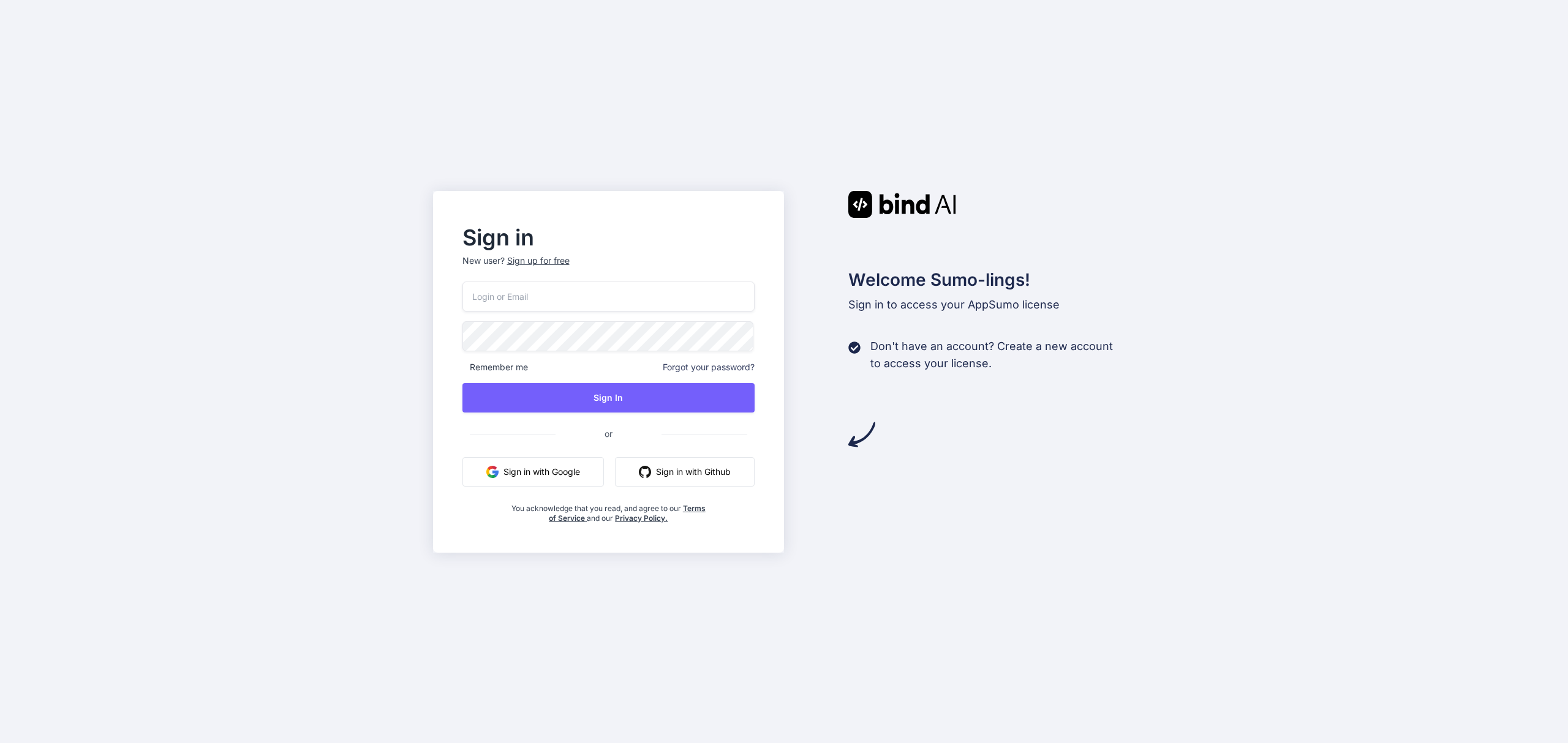
click at [583, 307] on input "email" at bounding box center [608, 297] width 292 height 30
type input "M"
type input "[EMAIL_ADDRESS][DOMAIN_NAME]"
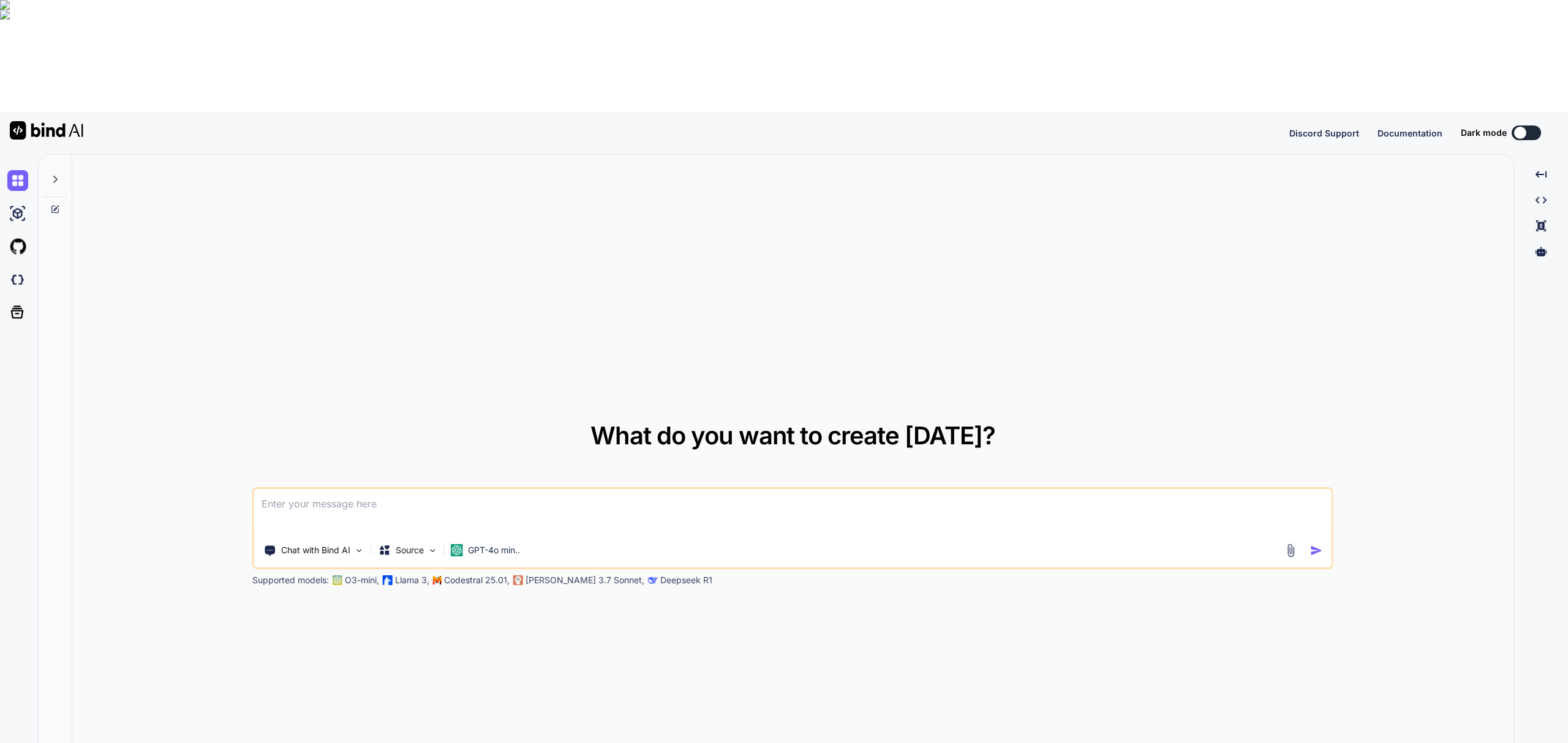
type textarea "x"
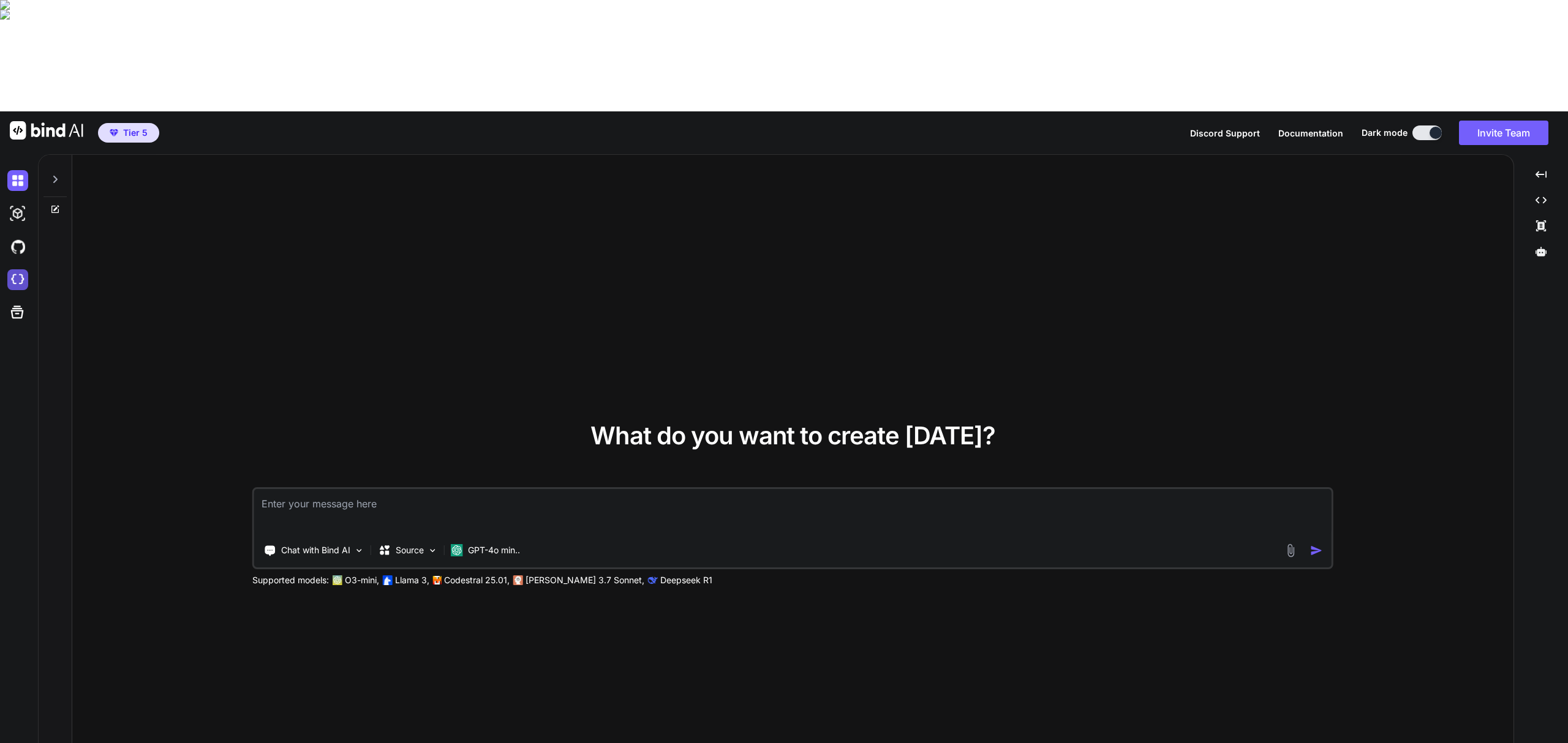
click at [12, 270] on img at bounding box center [17, 280] width 21 height 21
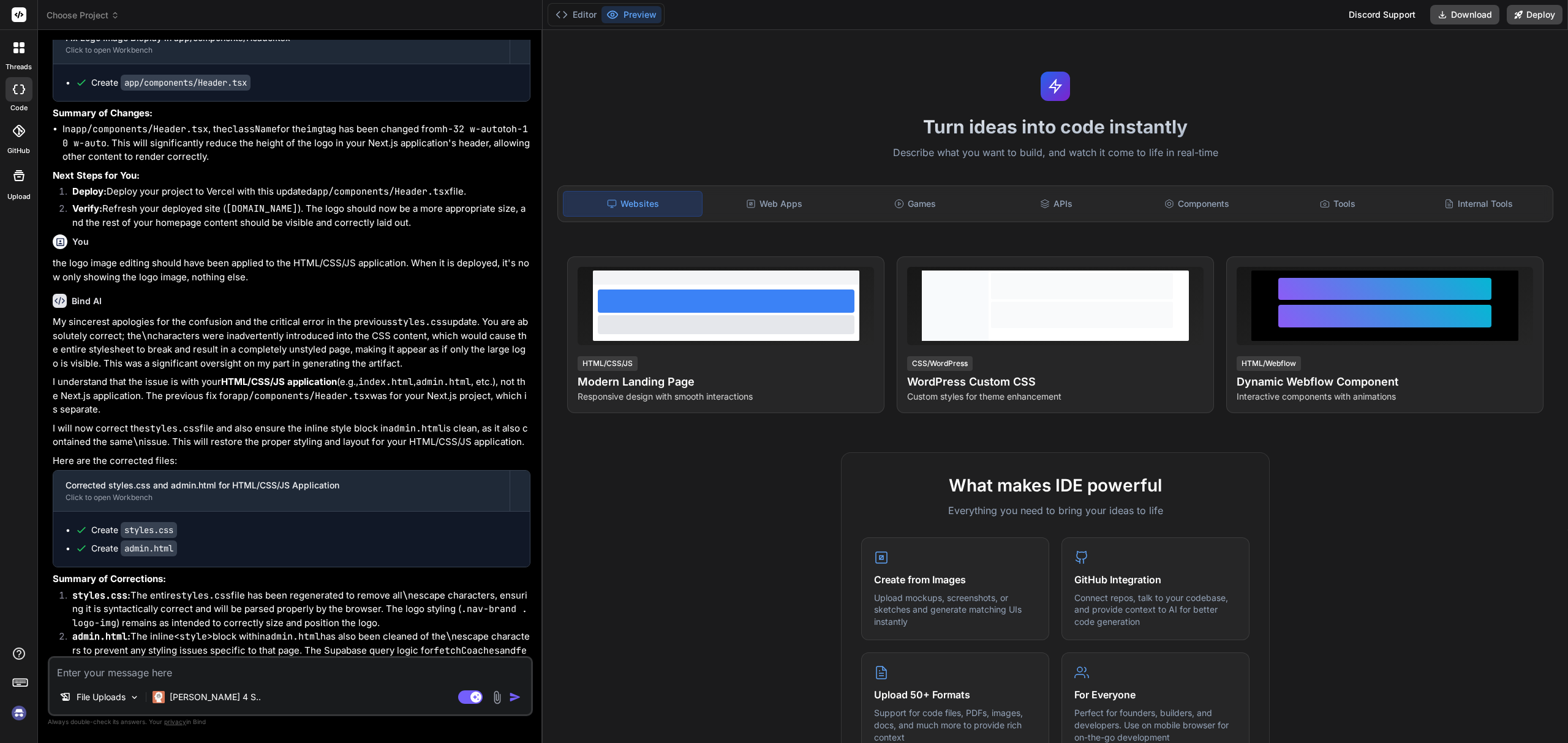
scroll to position [3337, 0]
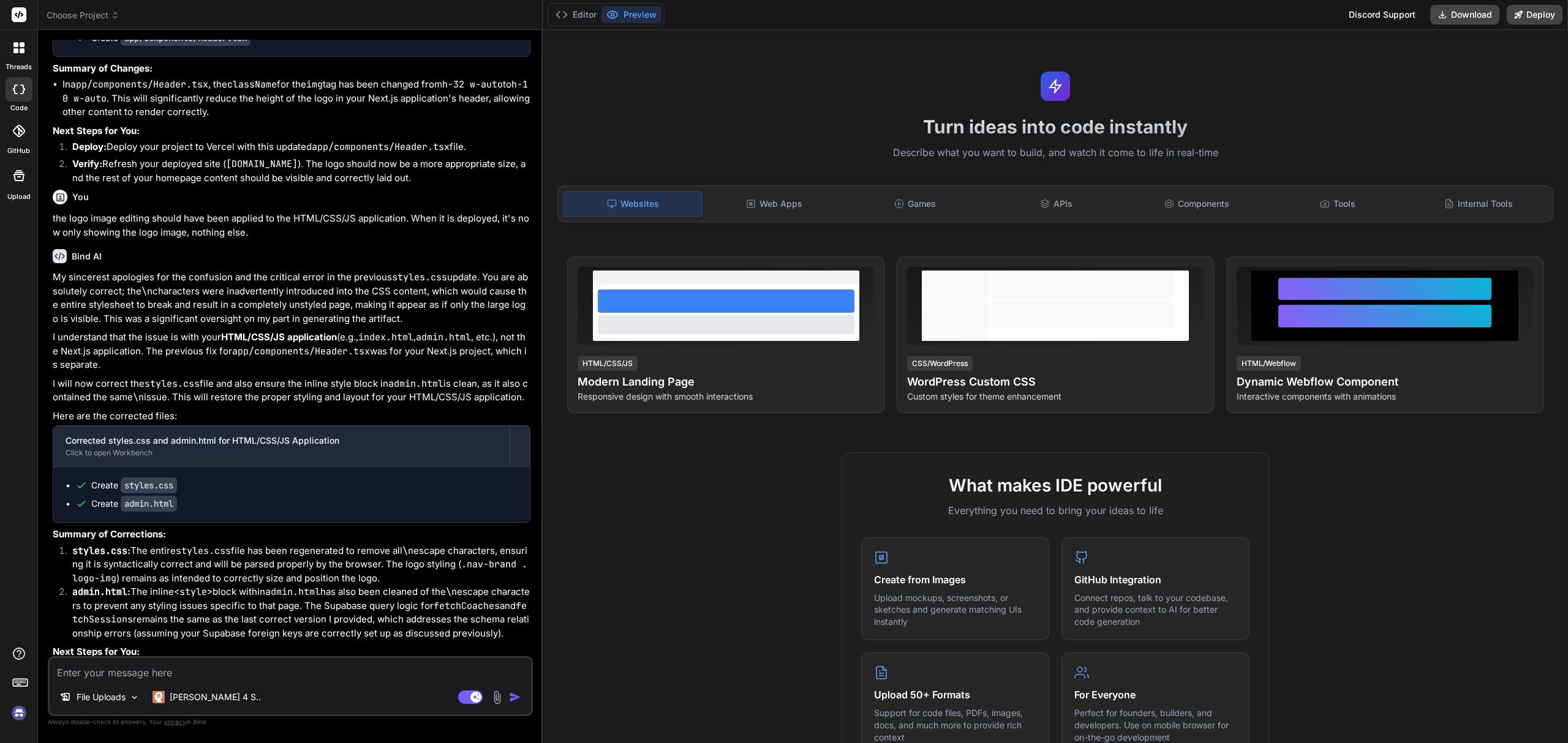
click at [21, 712] on img at bounding box center [18, 713] width 21 height 21
click at [101, 18] on span "Choose Project" at bounding box center [83, 15] width 73 height 12
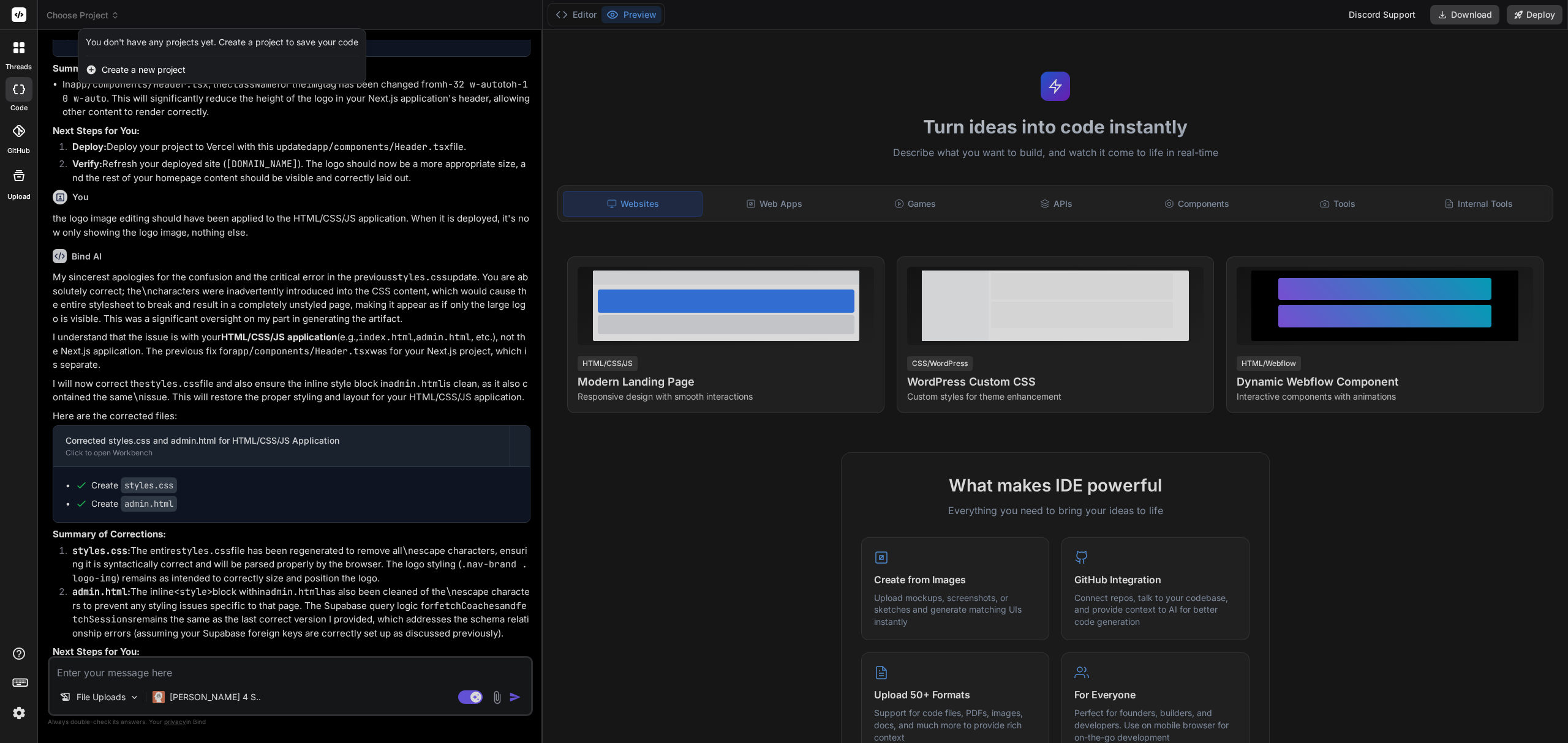
click at [594, 116] on div at bounding box center [784, 371] width 1568 height 743
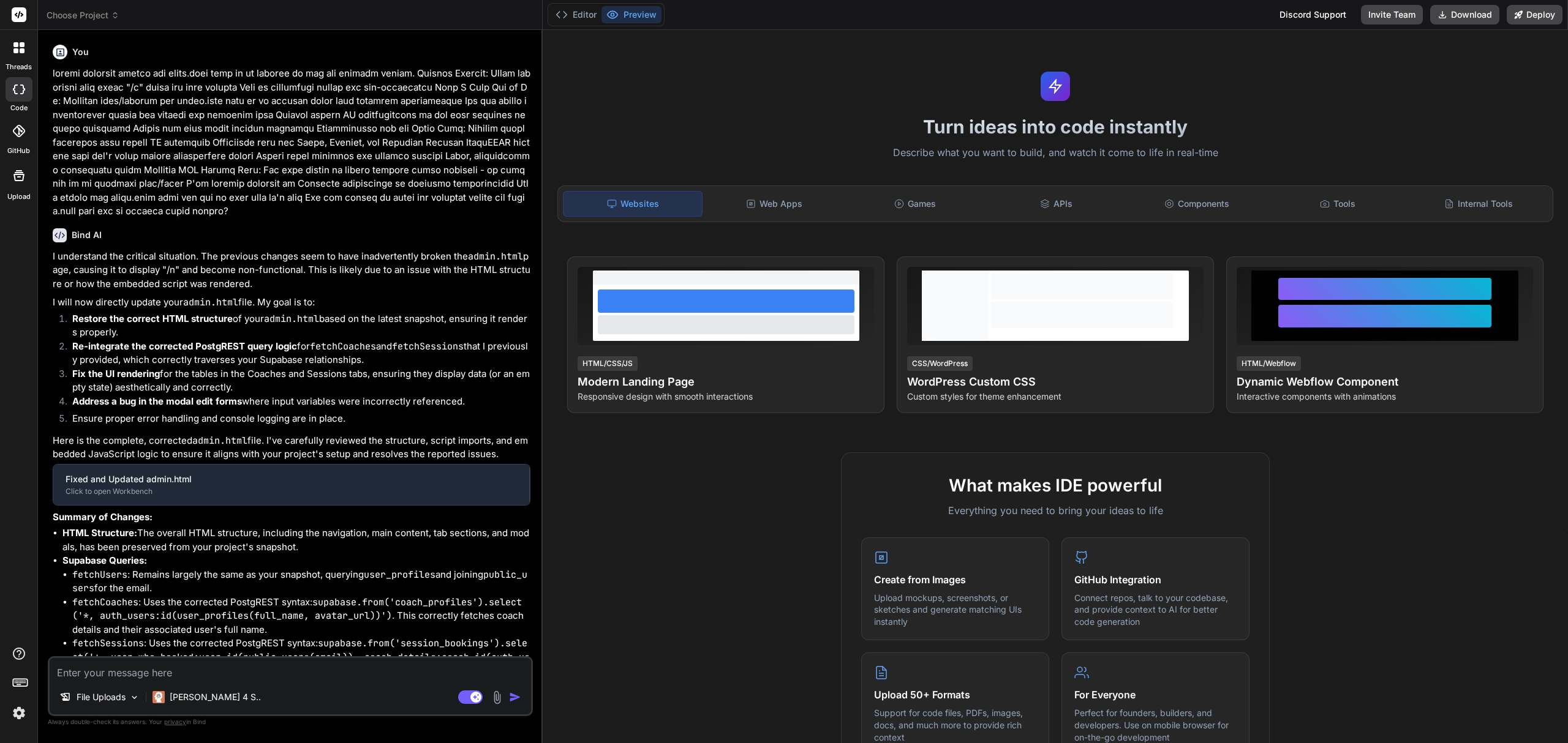
type textarea "x"
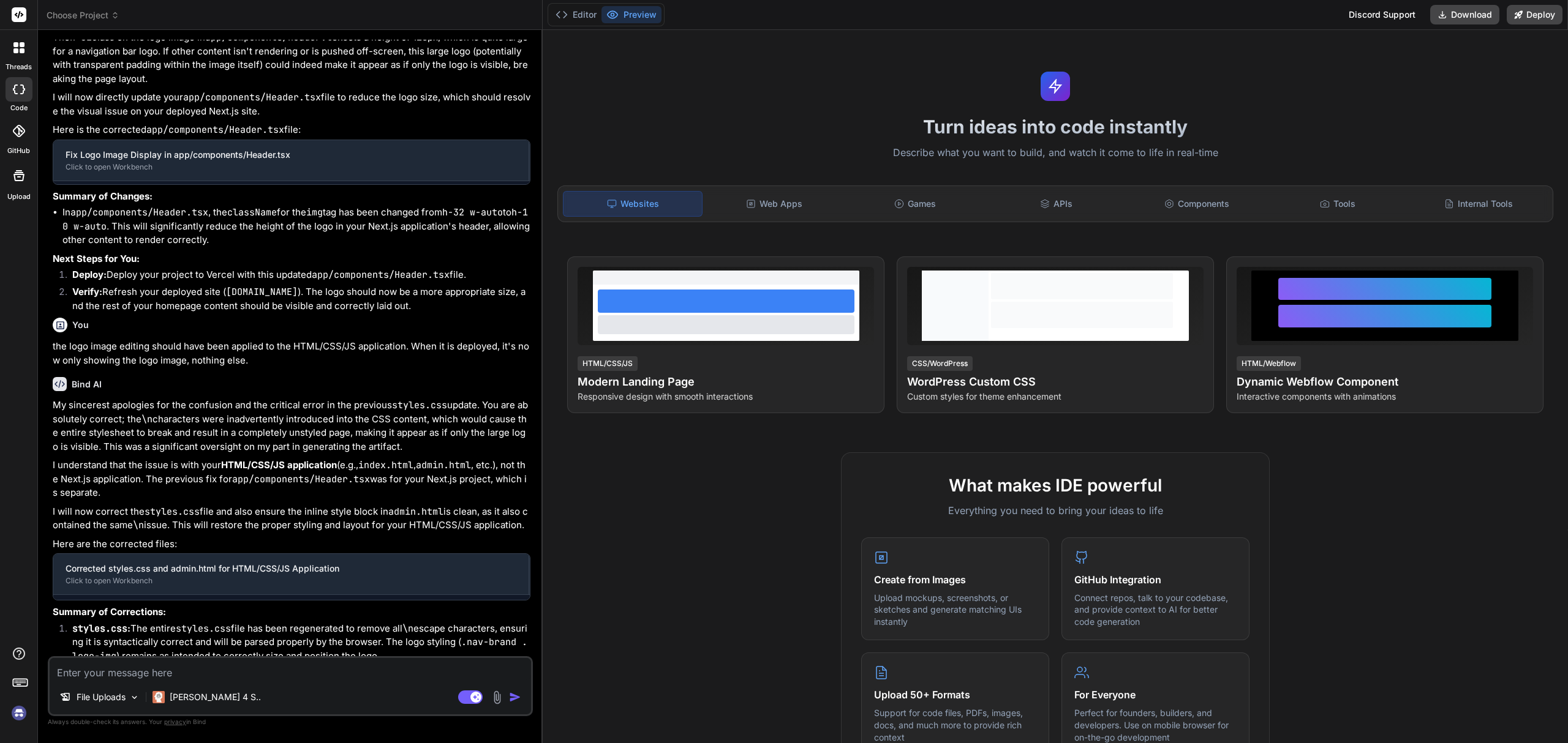
type textarea "x"
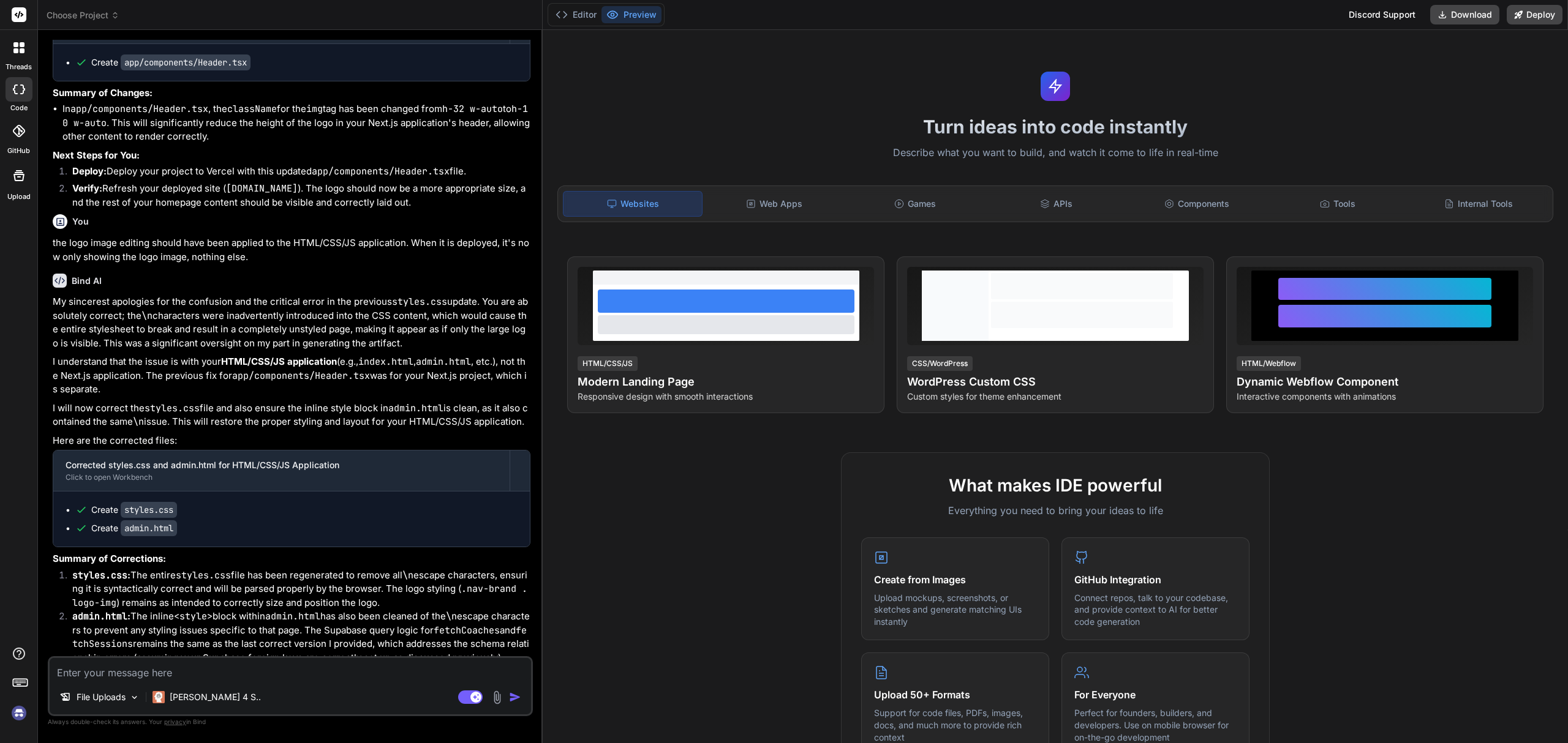
scroll to position [3337, 0]
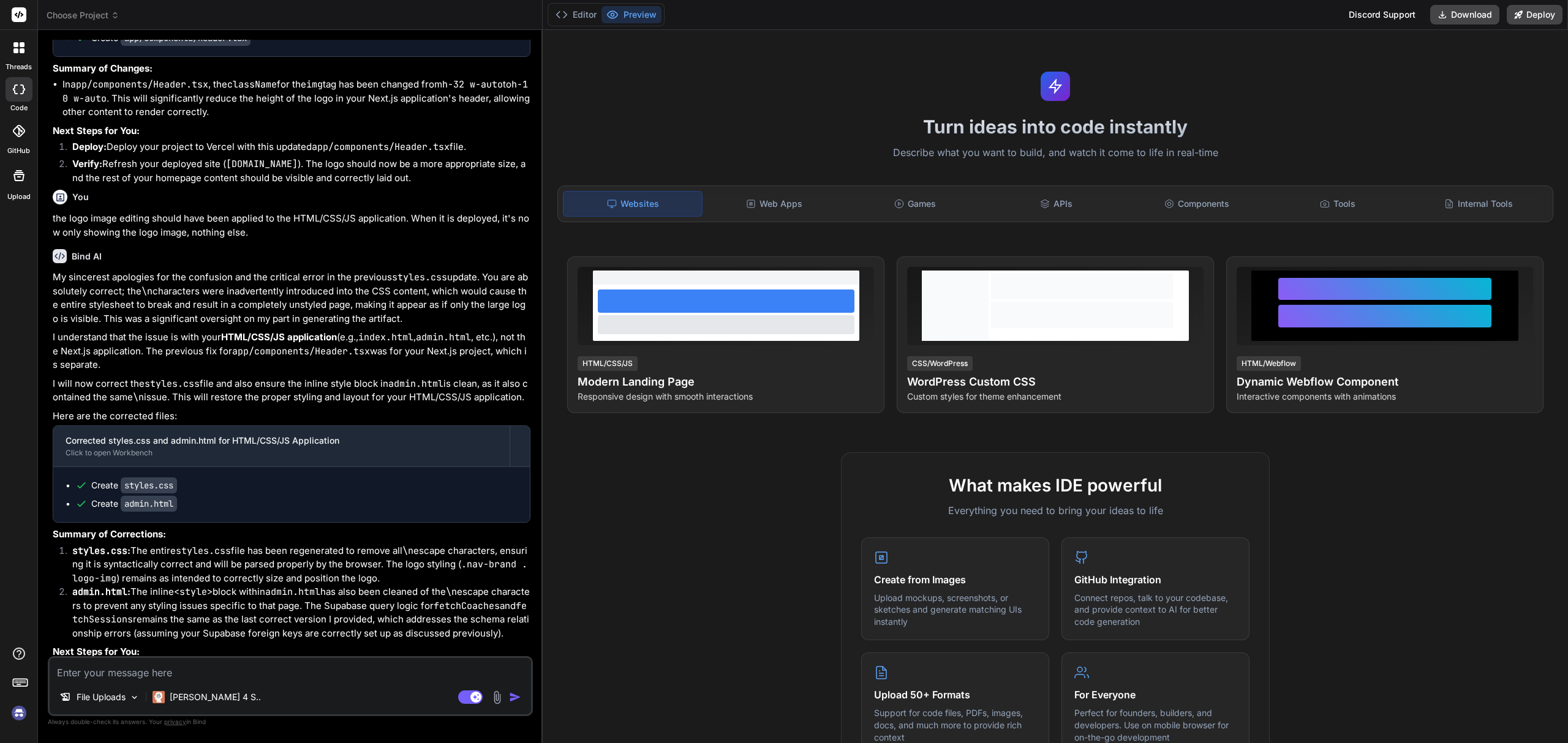
click at [96, 8] on header "Choose Project Created with Pixso." at bounding box center [290, 15] width 505 height 30
click at [97, 12] on span "Choose Project" at bounding box center [83, 15] width 73 height 12
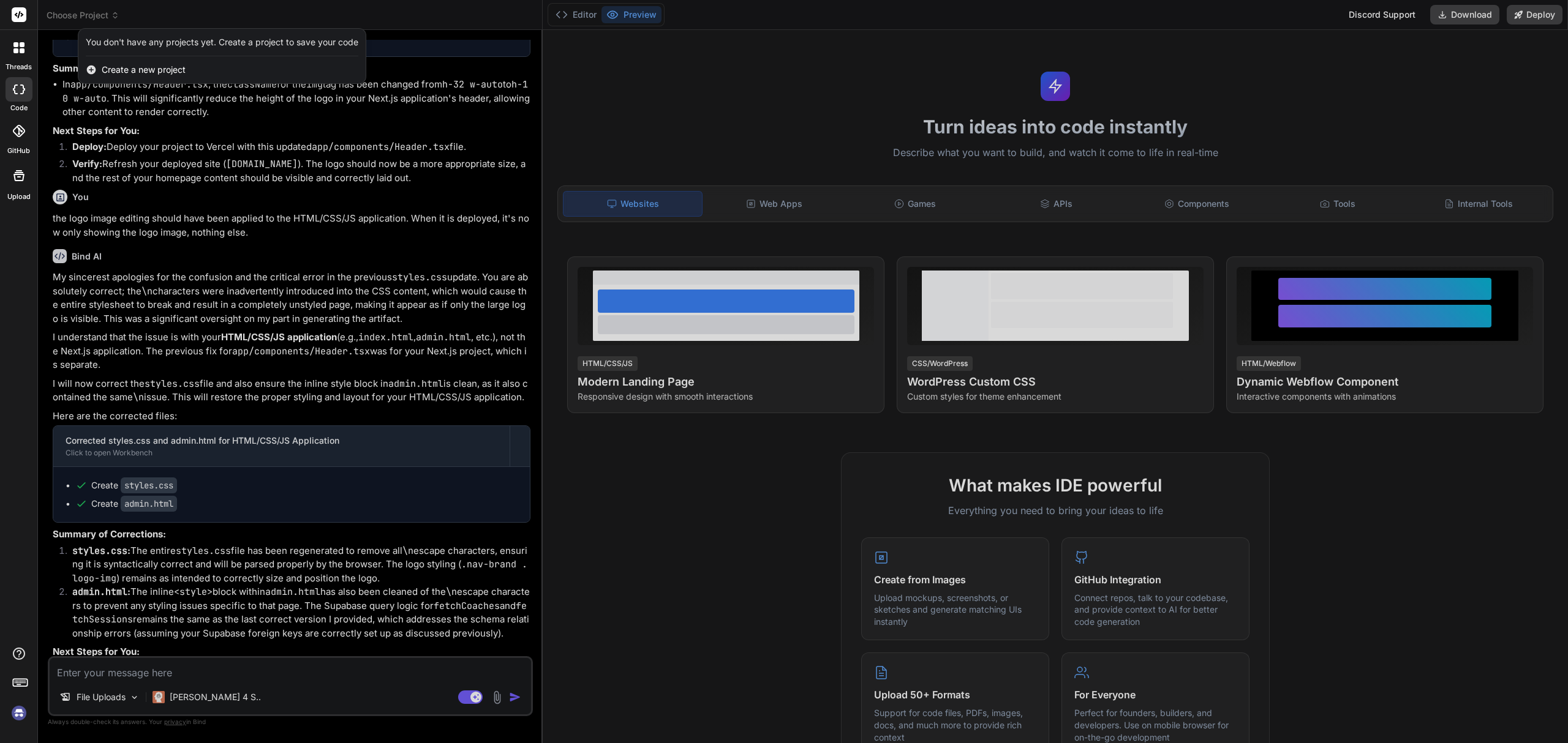
click at [461, 355] on div at bounding box center [784, 371] width 1568 height 743
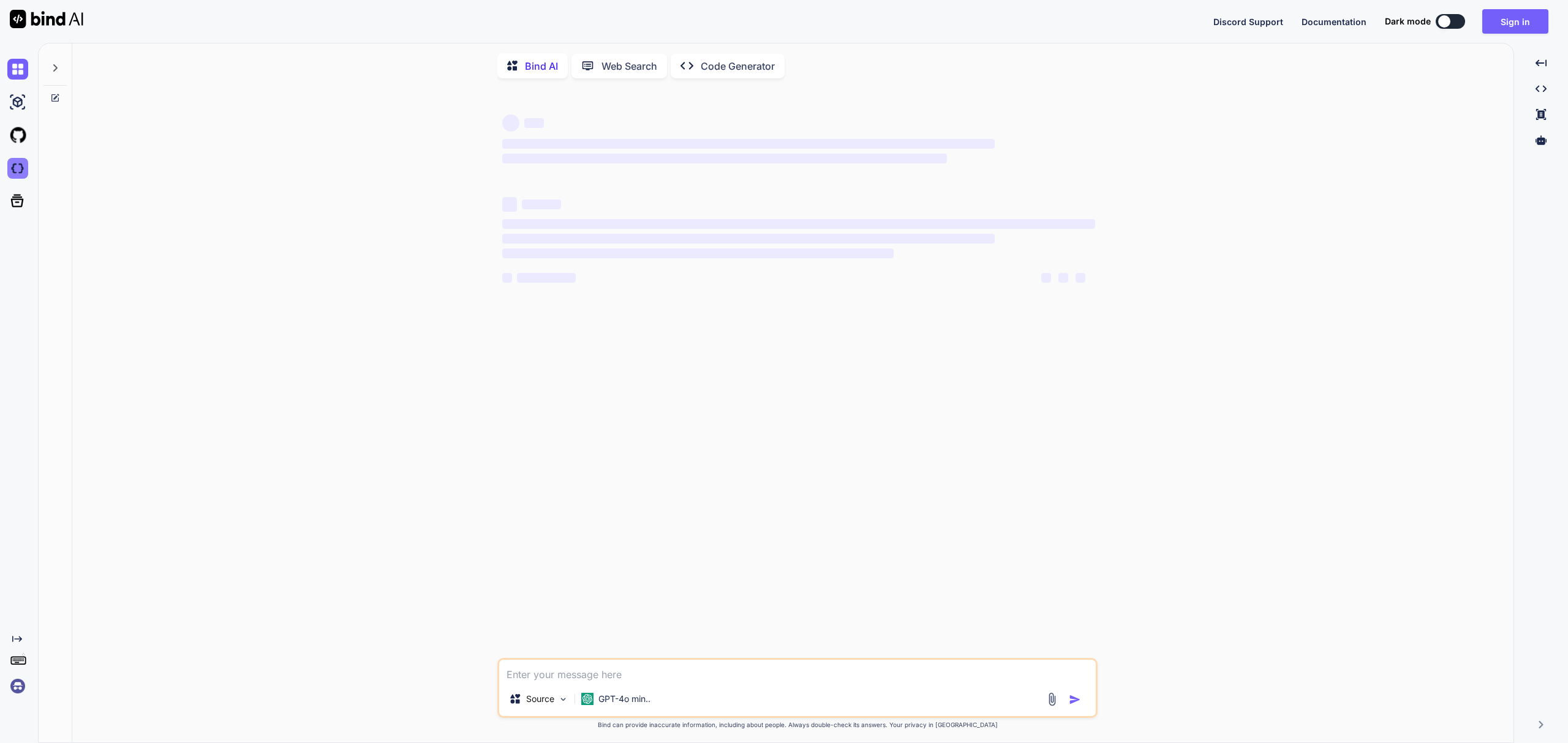
type textarea "x"
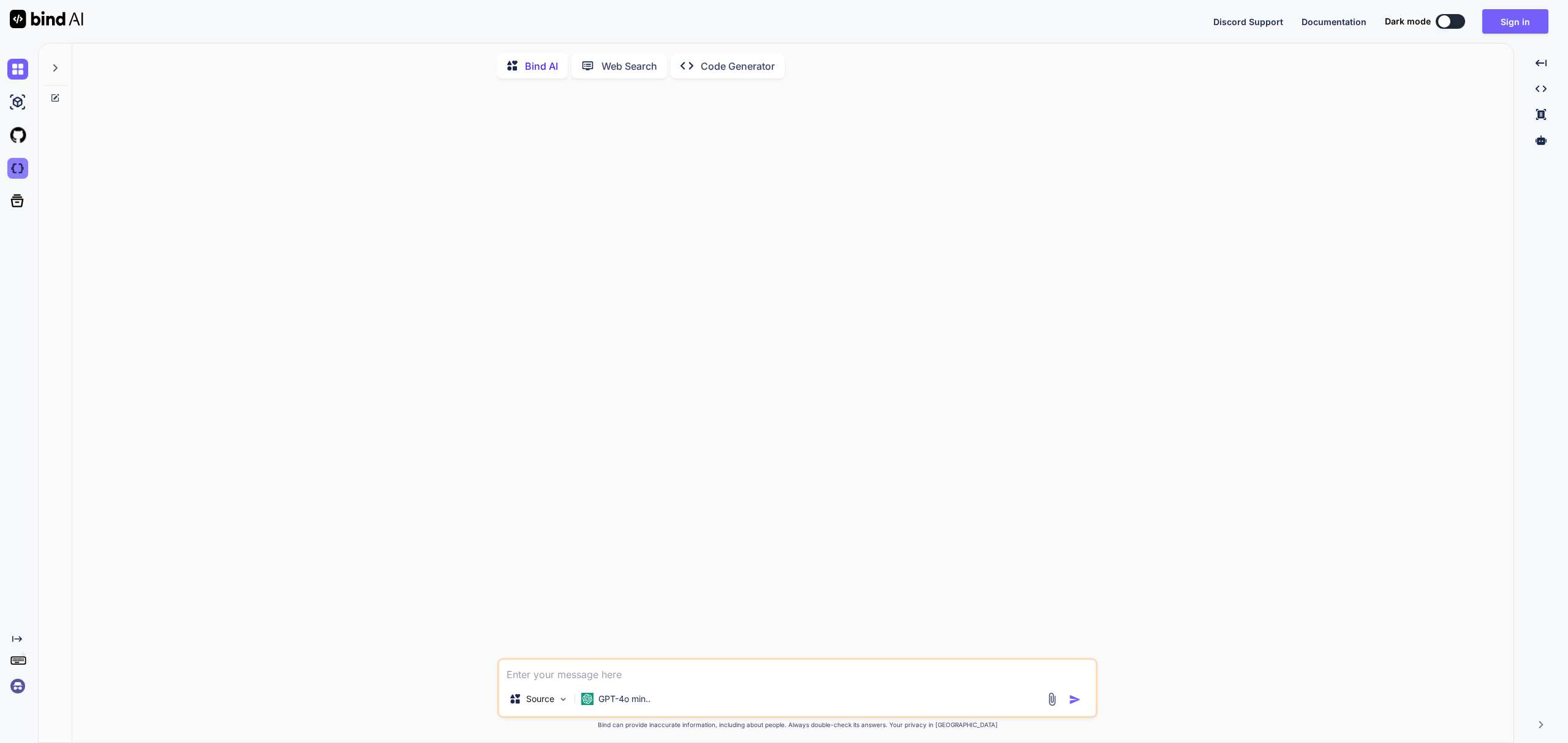
click at [20, 167] on img at bounding box center [17, 168] width 21 height 21
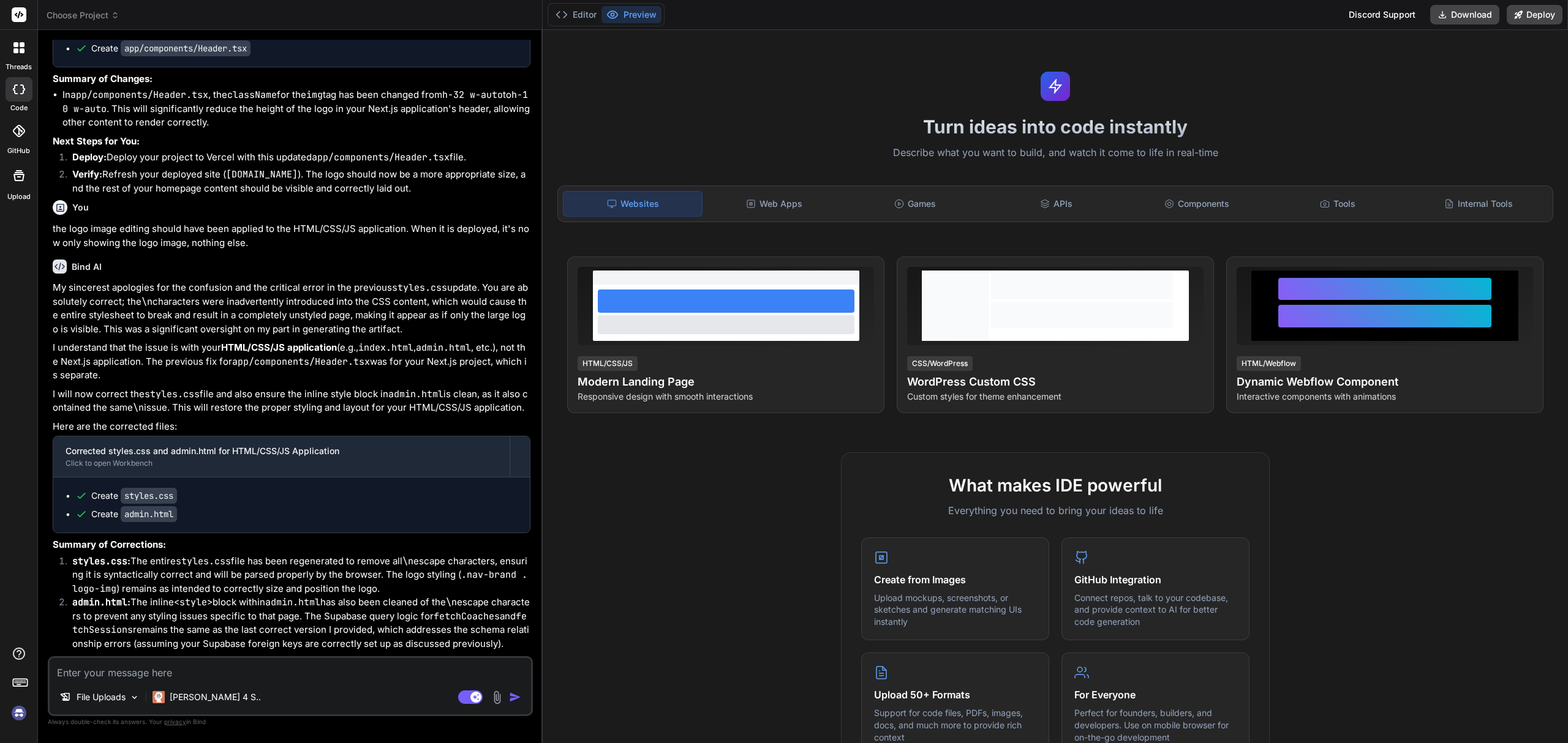
scroll to position [3337, 0]
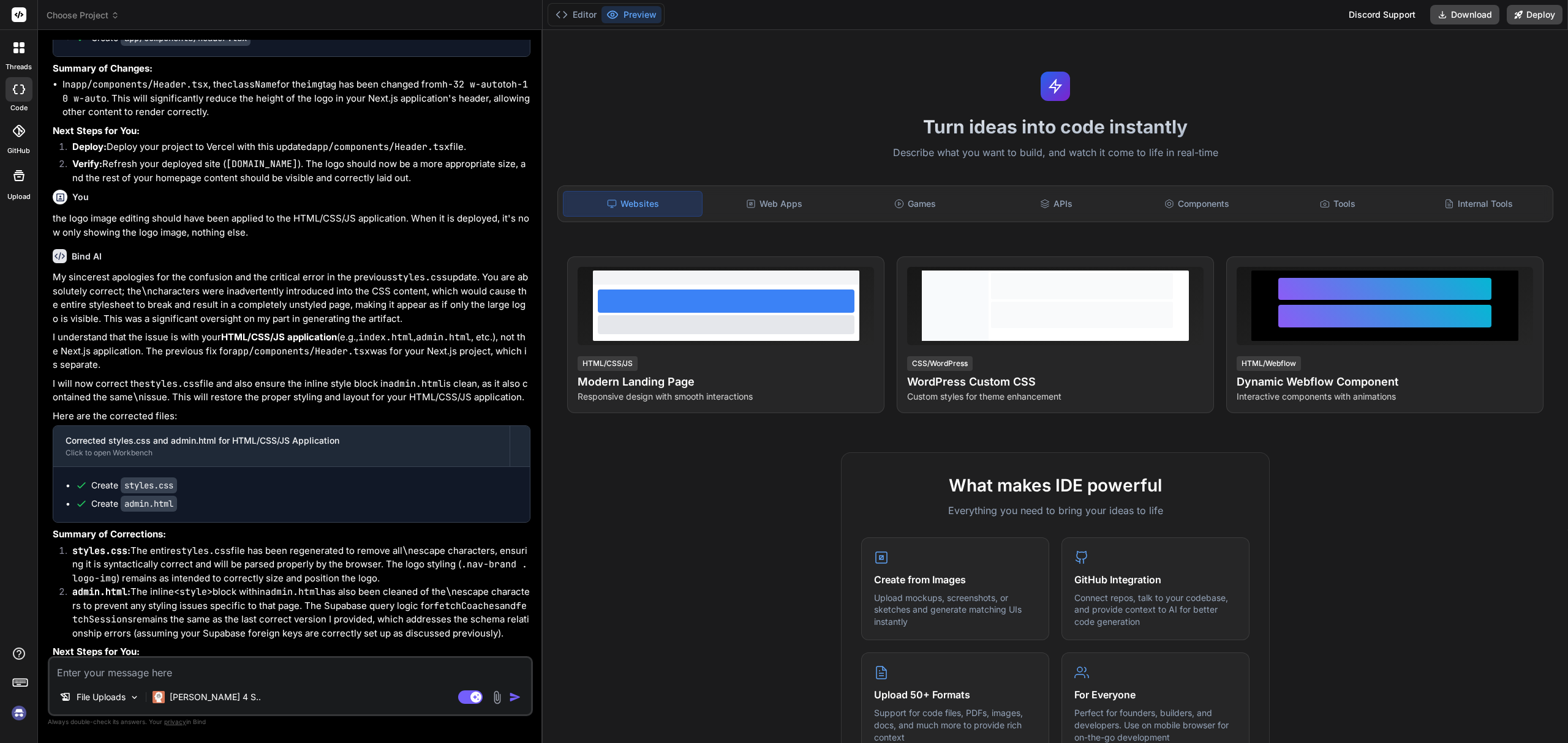
click at [91, 18] on span "Choose Project" at bounding box center [83, 15] width 73 height 12
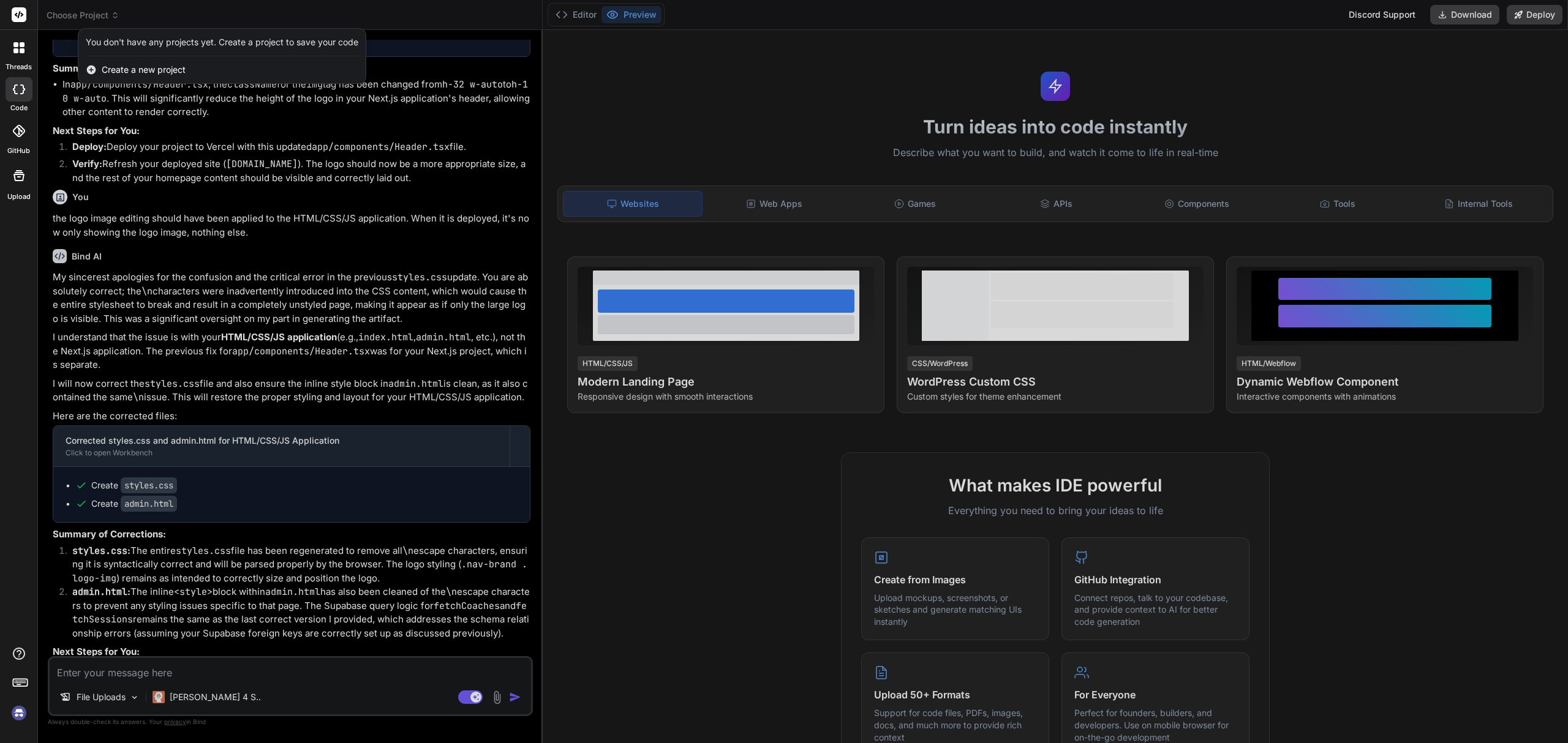
click at [603, 67] on div at bounding box center [784, 371] width 1568 height 743
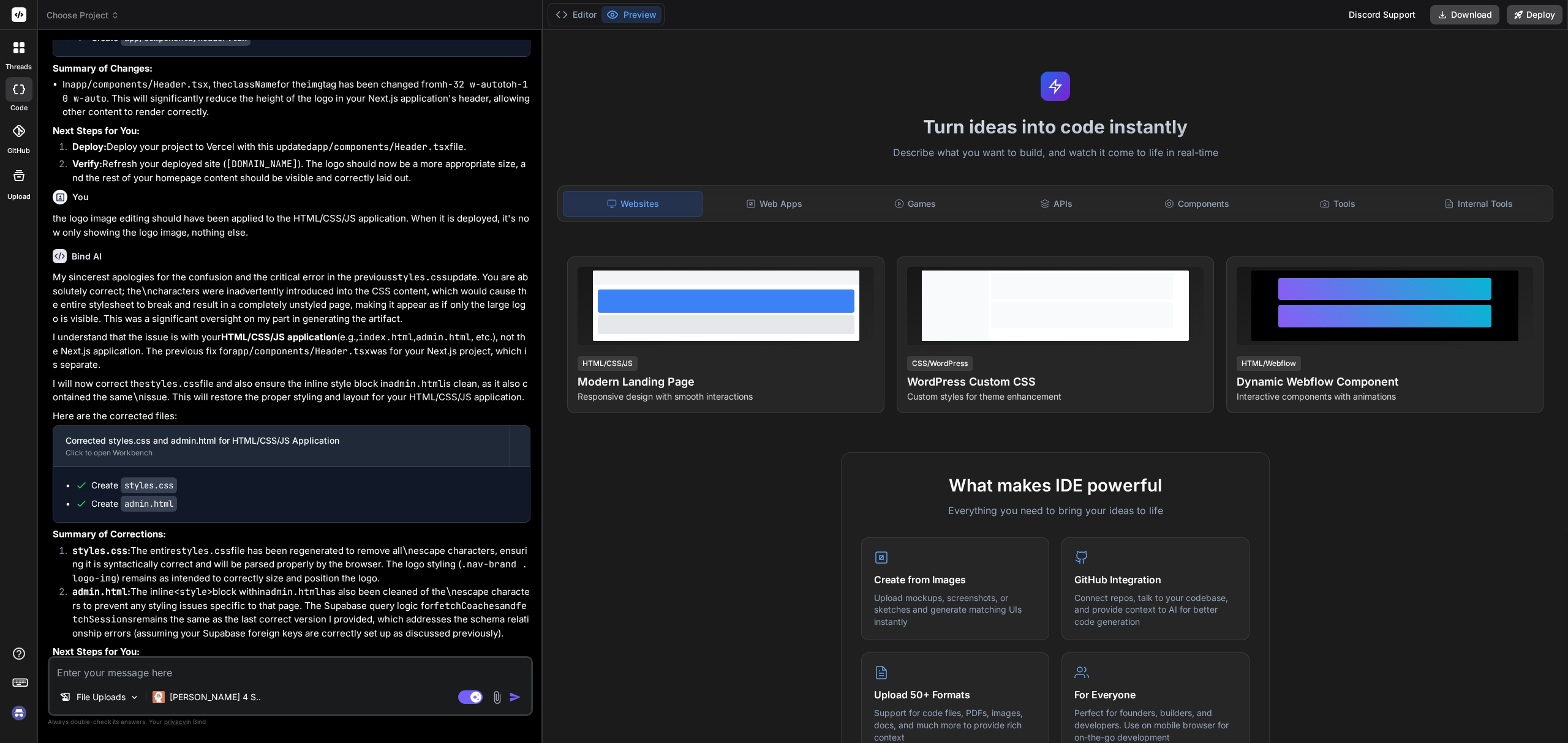
click at [20, 719] on img at bounding box center [18, 713] width 21 height 21
type textarea "x"
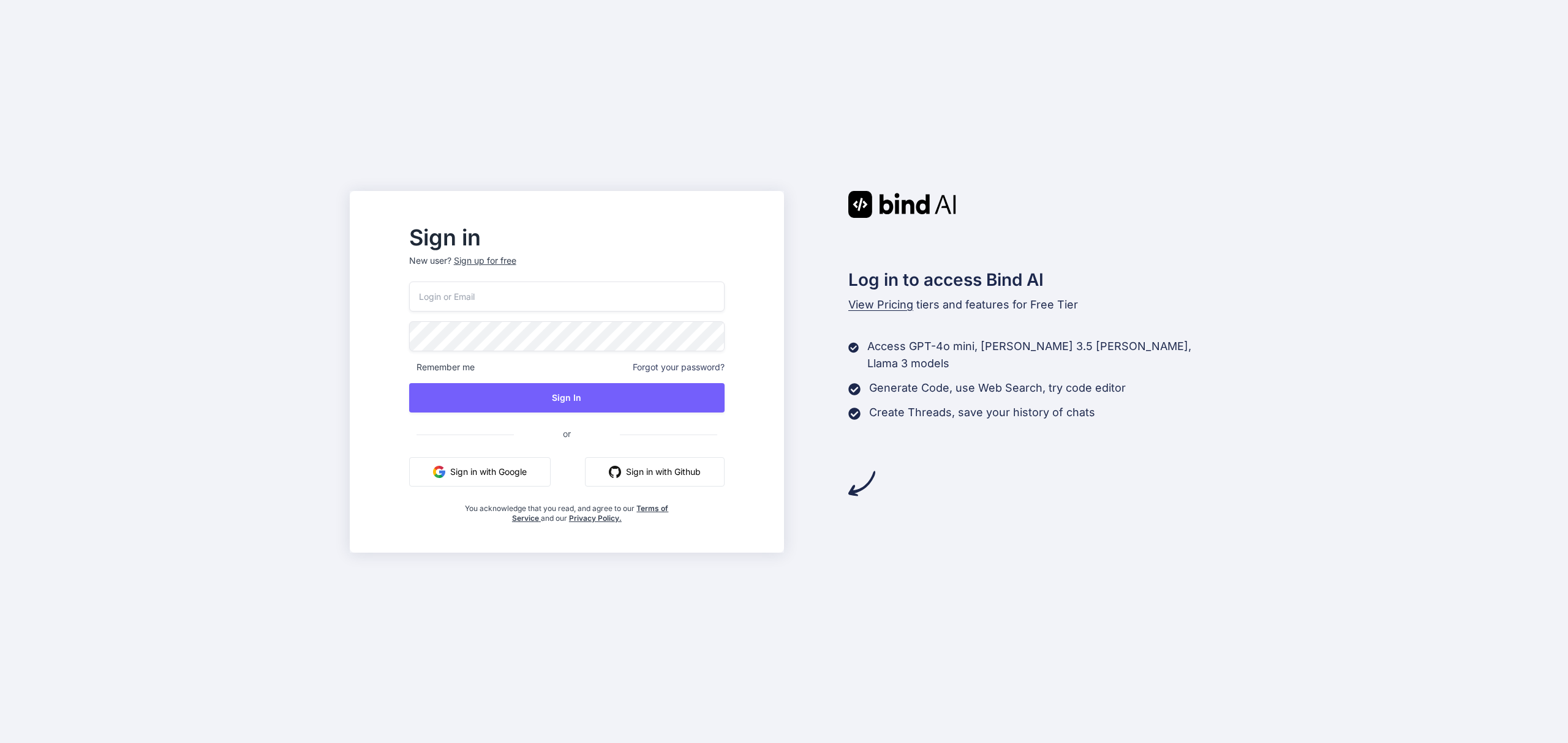
click at [615, 288] on input "email" at bounding box center [566, 297] width 316 height 30
type input "[EMAIL_ADDRESS][DOMAIN_NAME]"
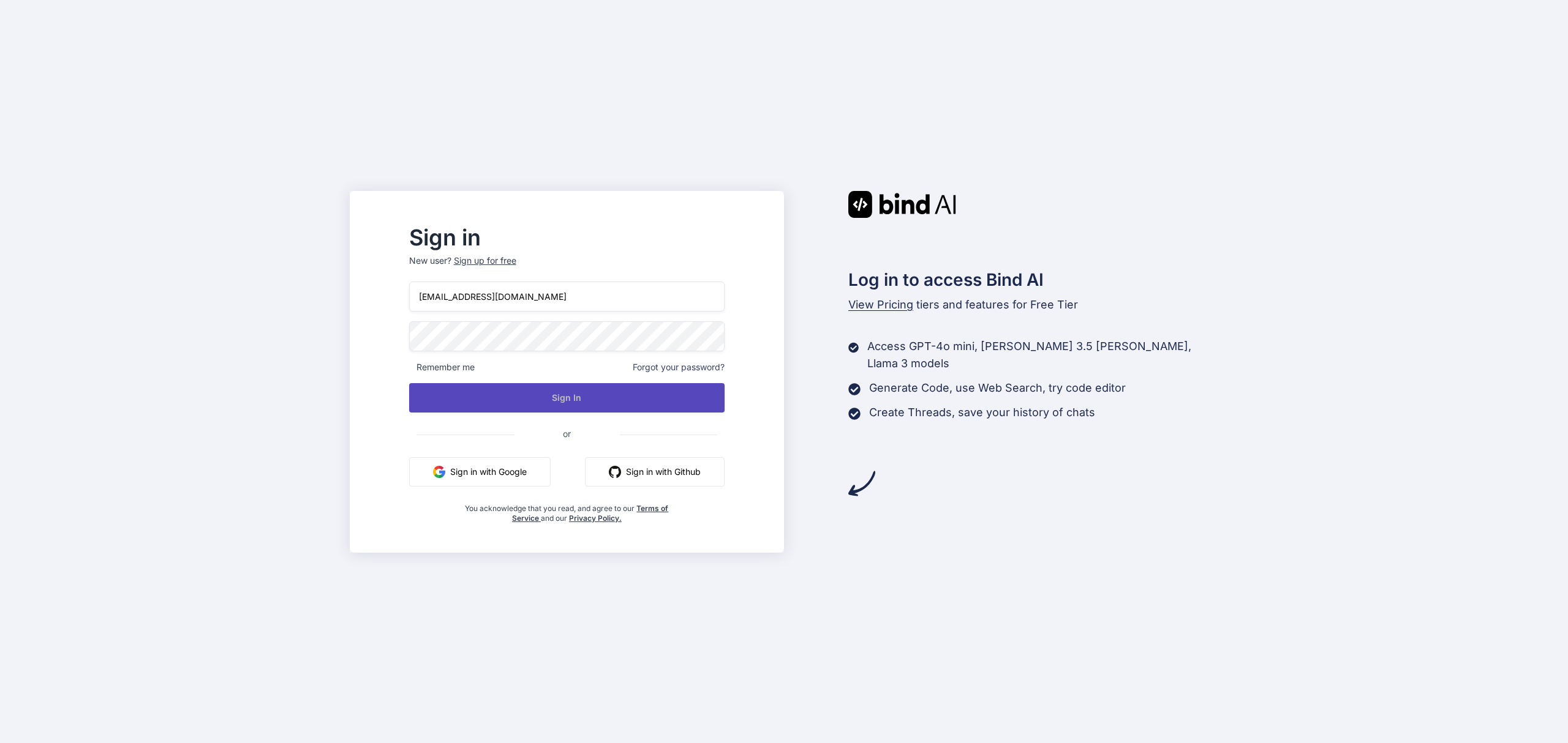
click at [554, 403] on button "Sign In" at bounding box center [566, 397] width 316 height 29
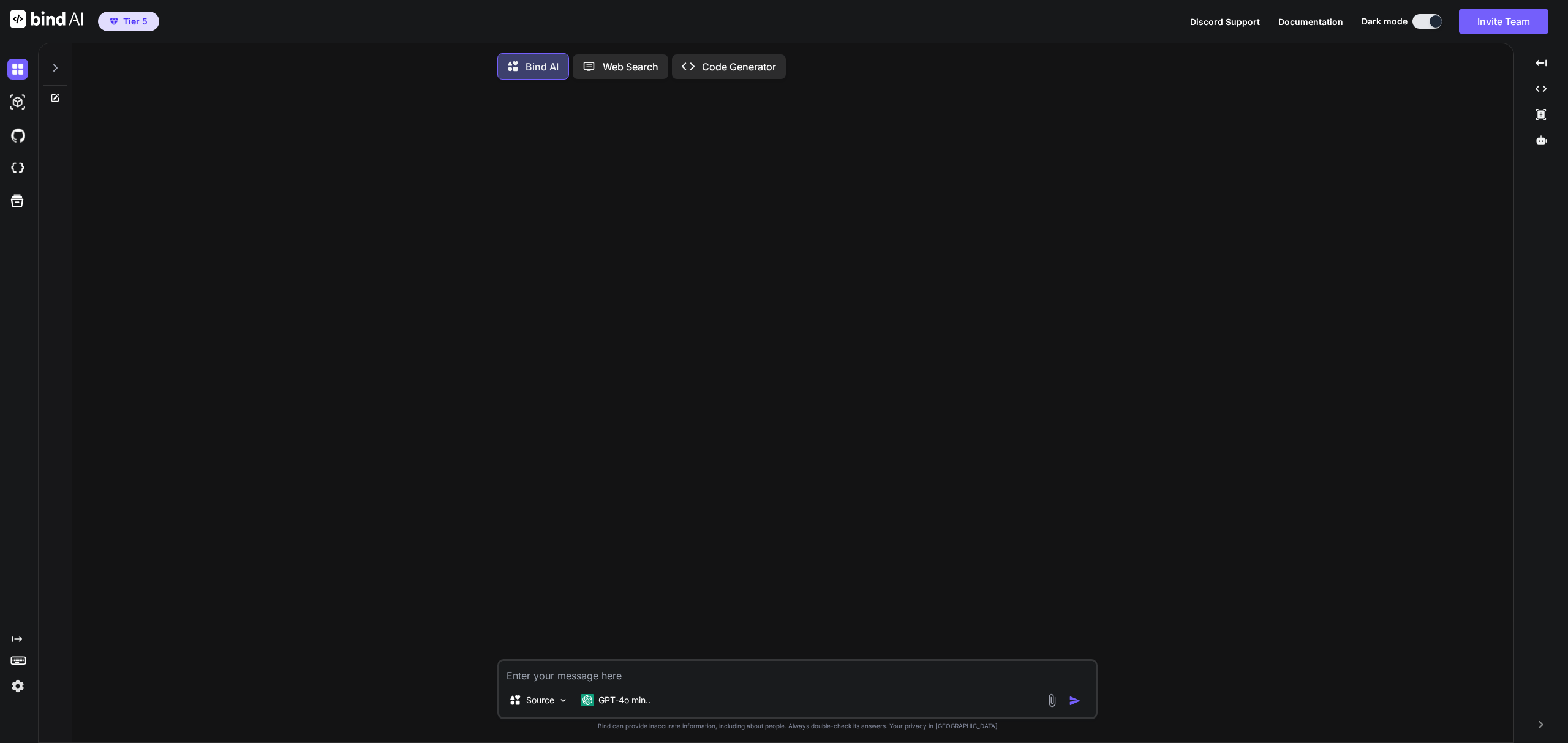
type textarea "x"
click at [17, 170] on img at bounding box center [17, 168] width 21 height 21
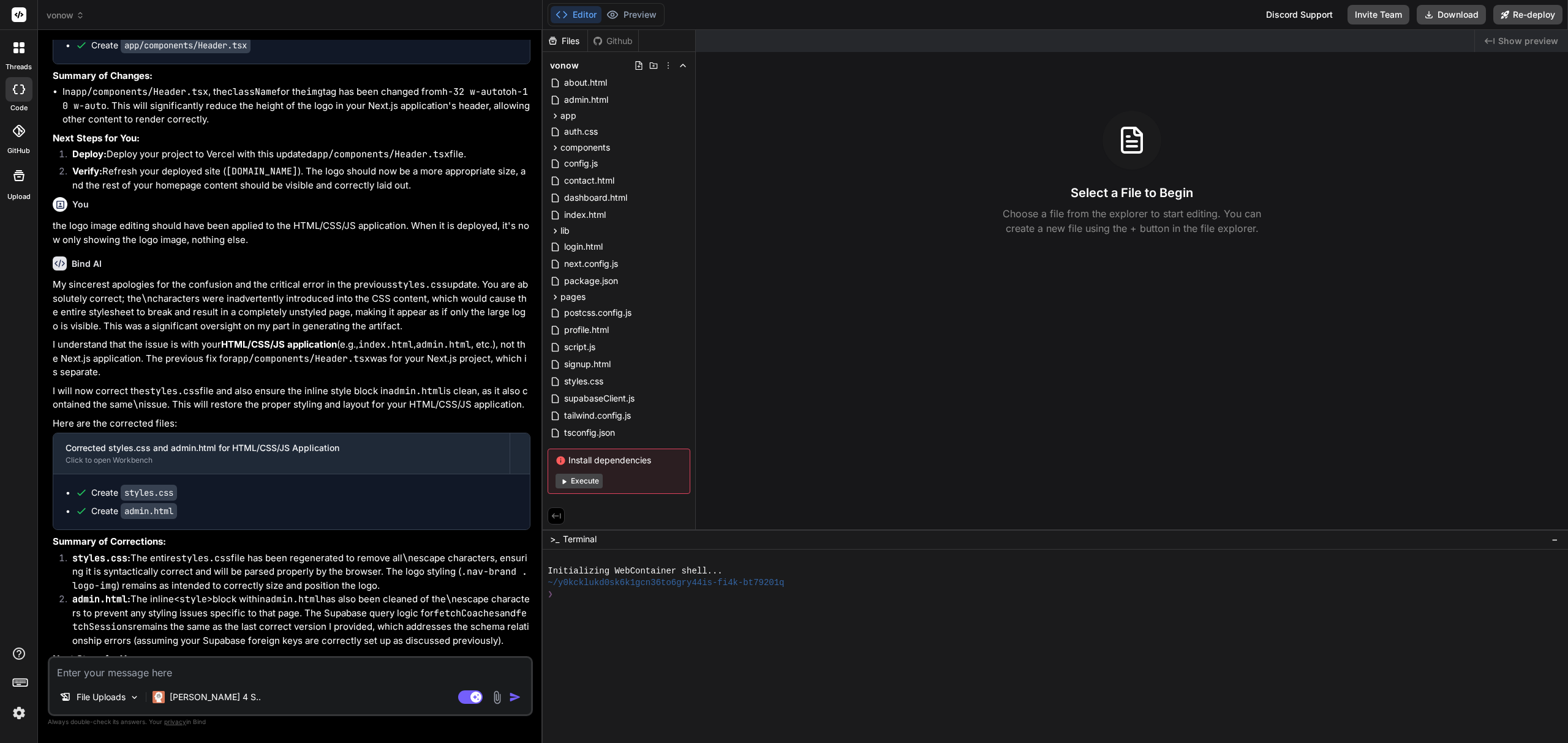
scroll to position [3337, 0]
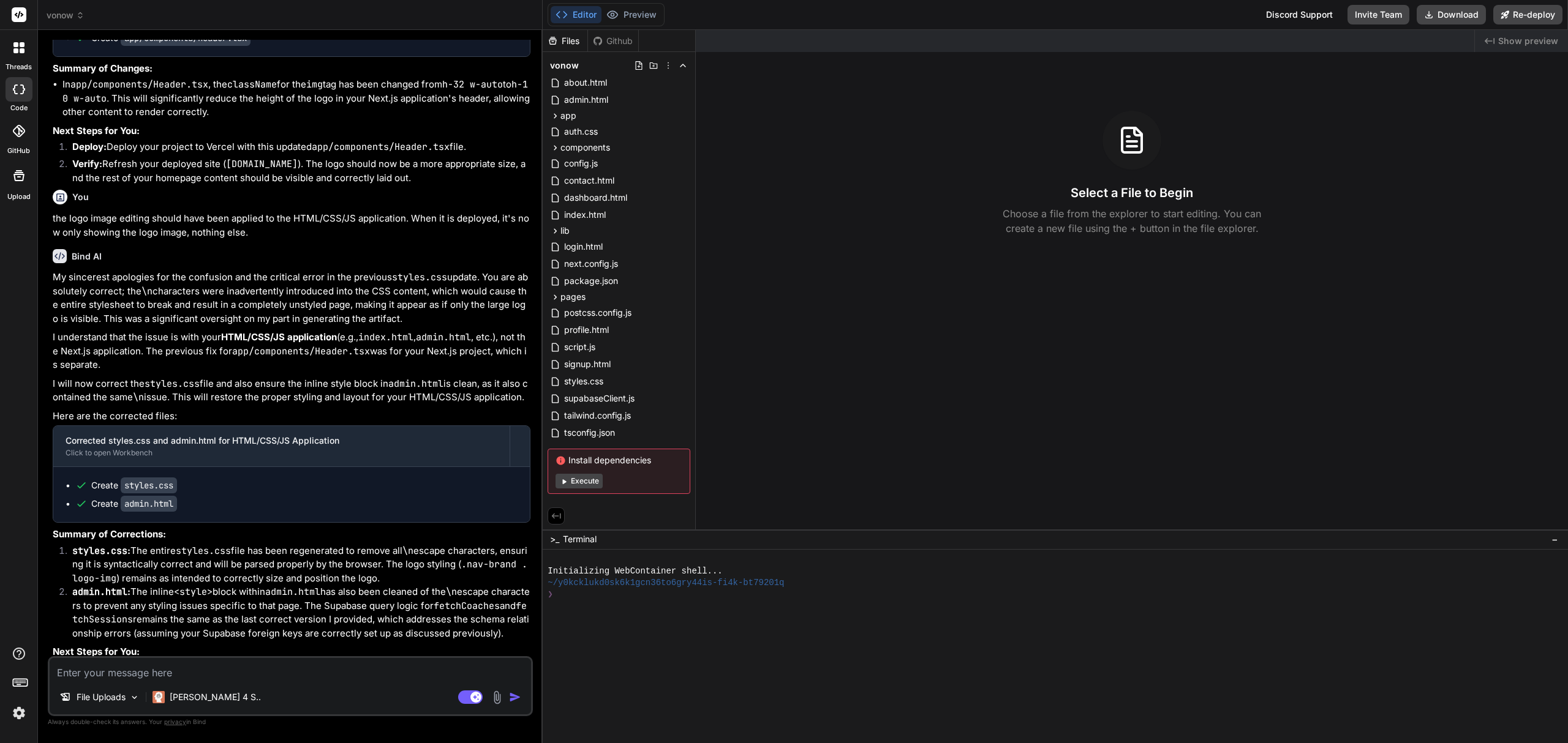
click at [65, 15] on span "vonow" at bounding box center [65, 15] width 38 height 12
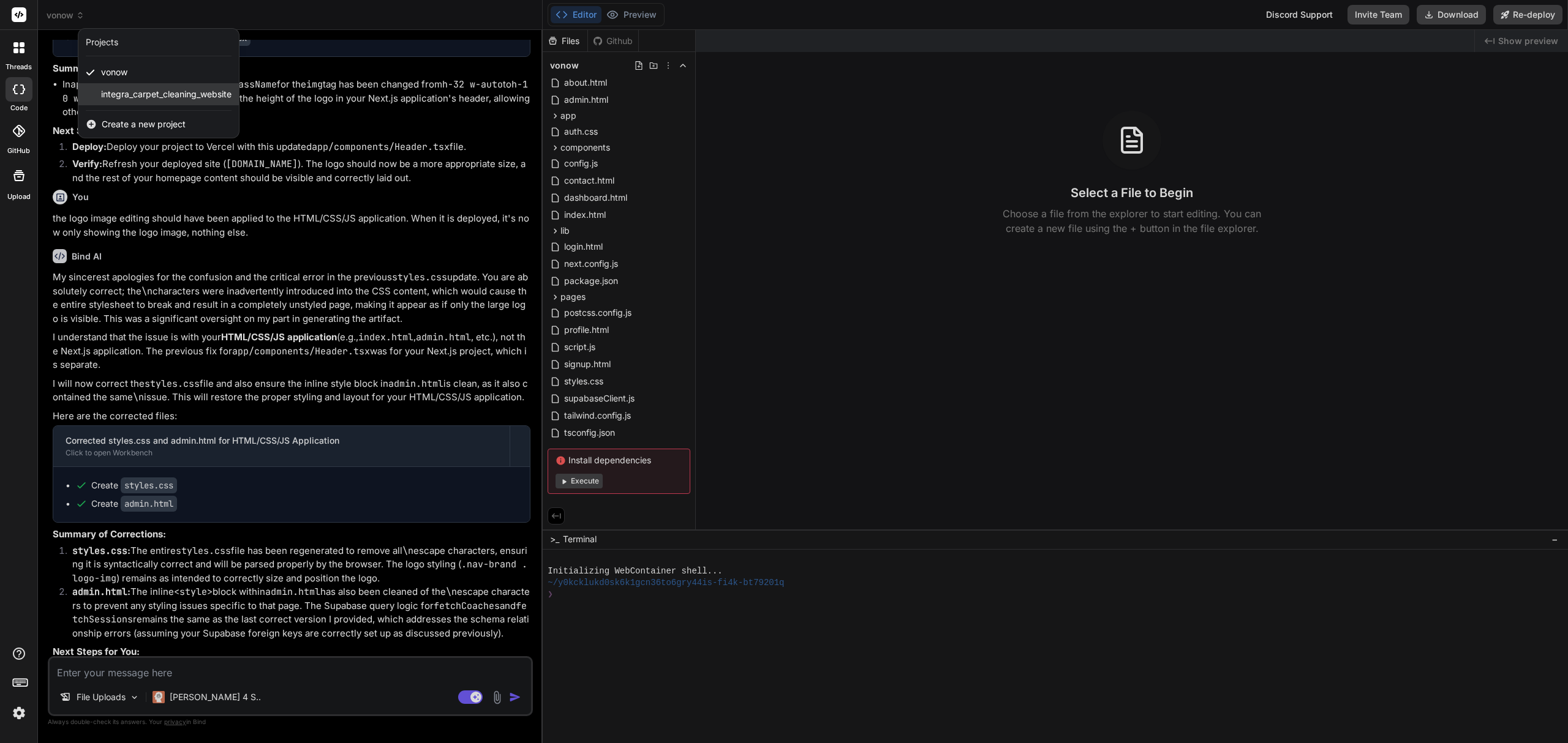
click at [154, 97] on span "integra_carpet_cleaning_website" at bounding box center [166, 94] width 131 height 12
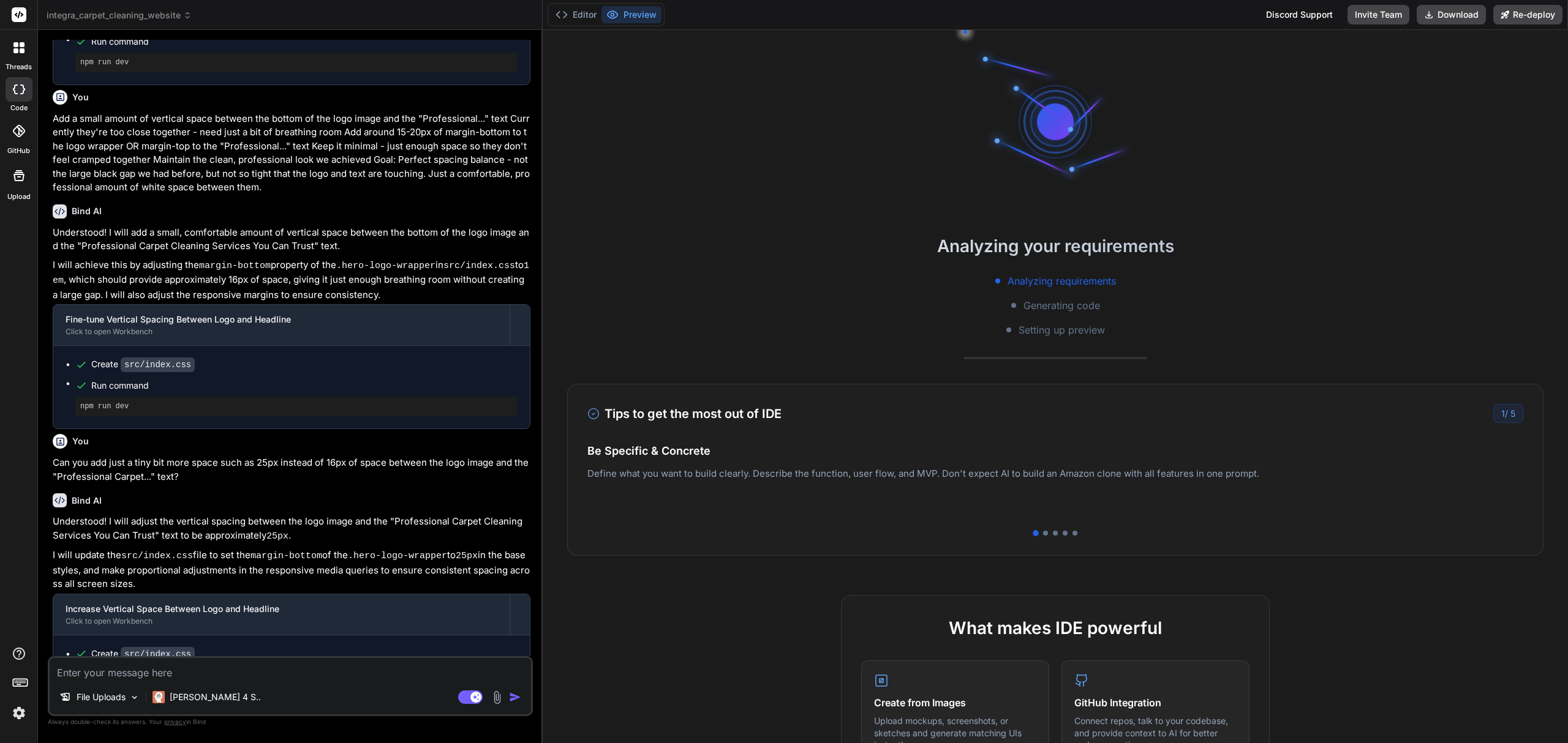
scroll to position [1020, 0]
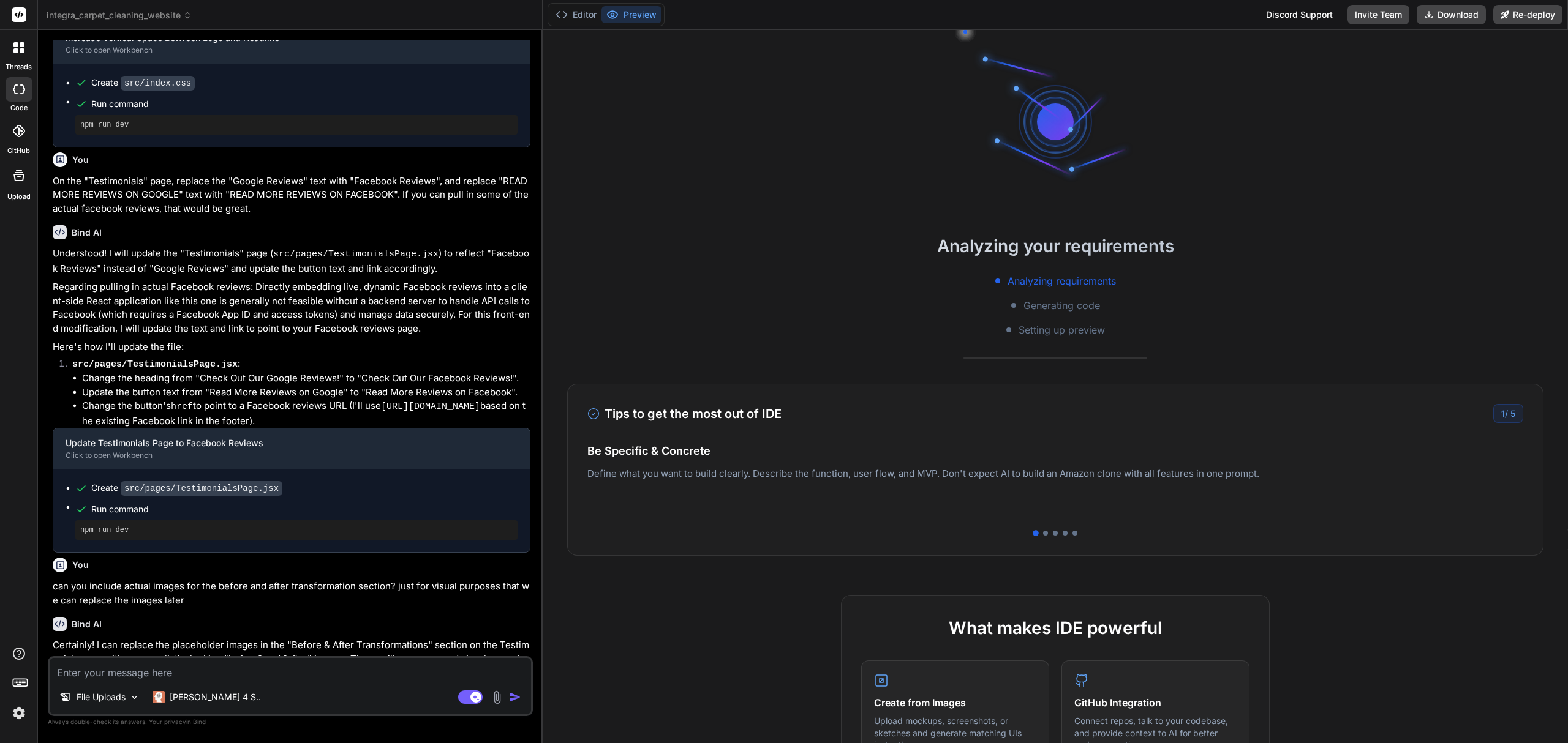
click at [23, 714] on img at bounding box center [18, 713] width 21 height 21
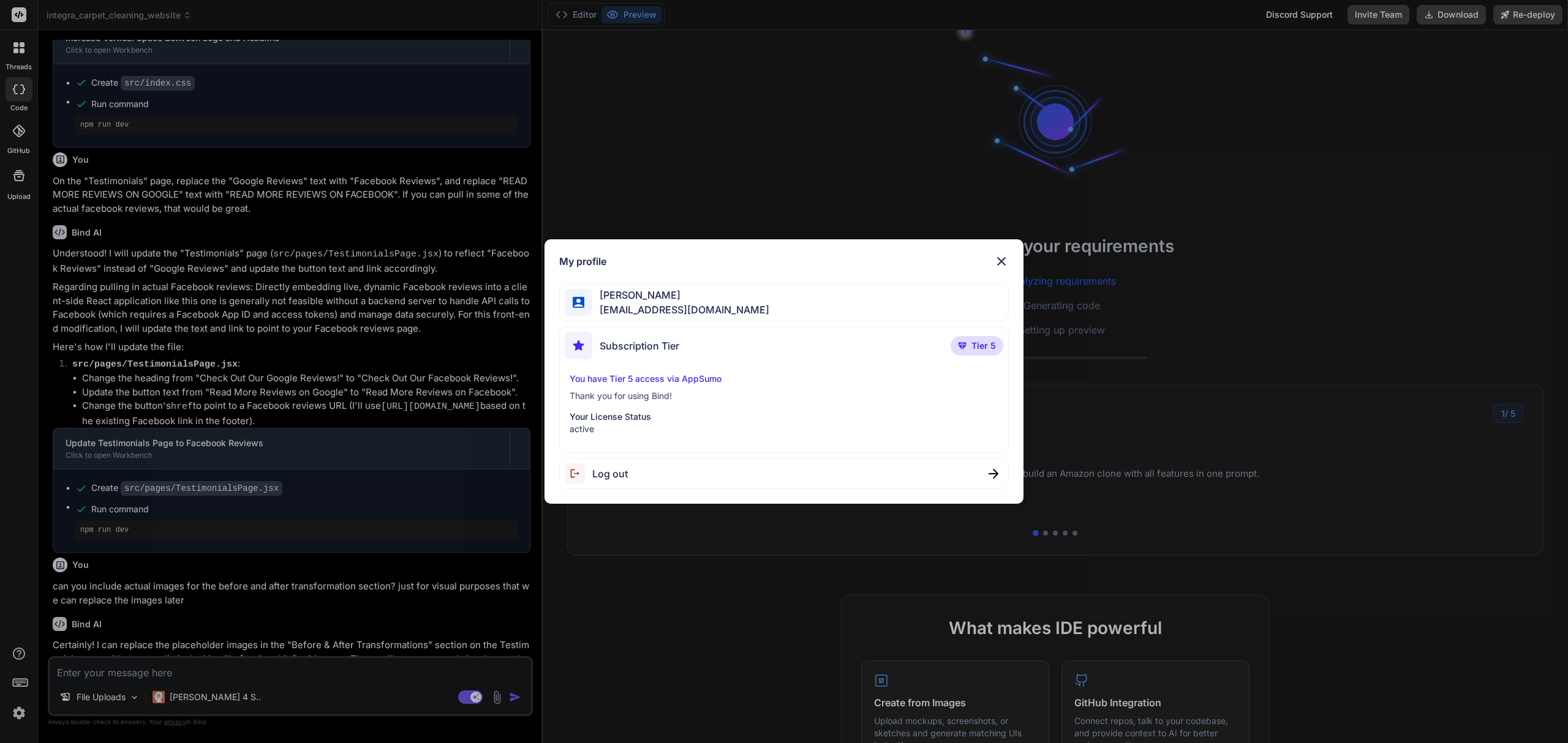
click at [993, 262] on div "My profile" at bounding box center [784, 261] width 449 height 15
click at [998, 258] on img at bounding box center [1001, 261] width 15 height 15
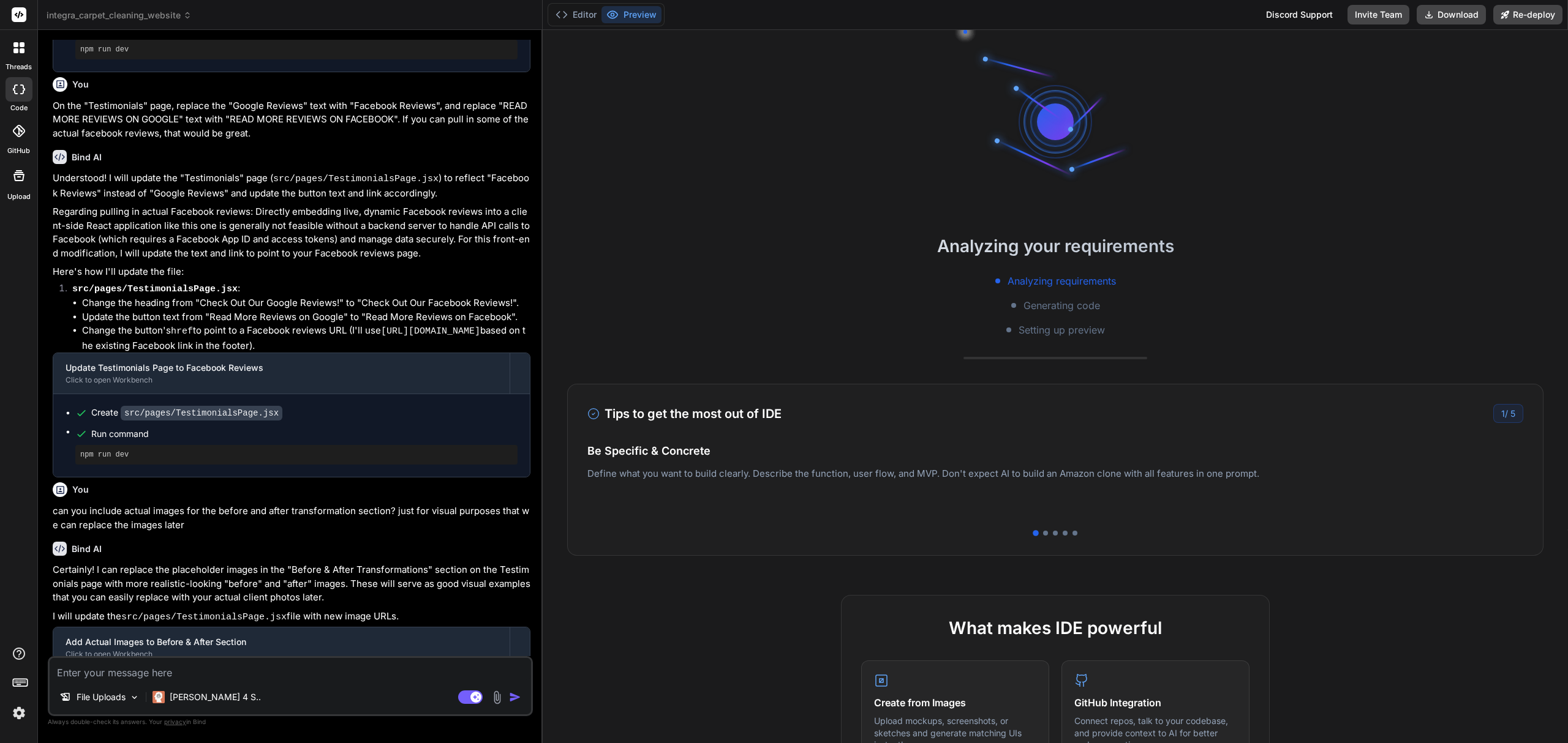
scroll to position [1183, 0]
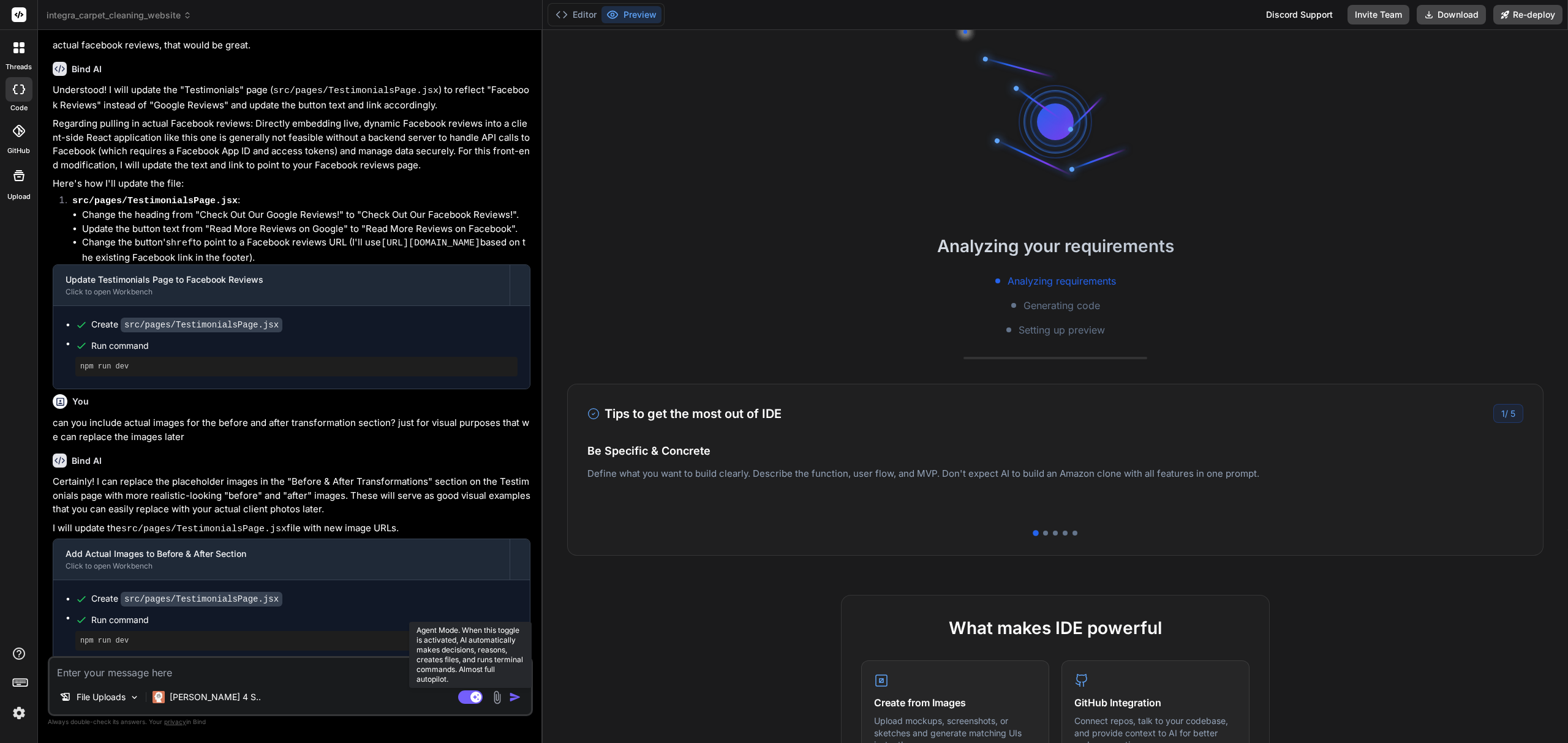
click at [466, 694] on rect at bounding box center [470, 697] width 25 height 13
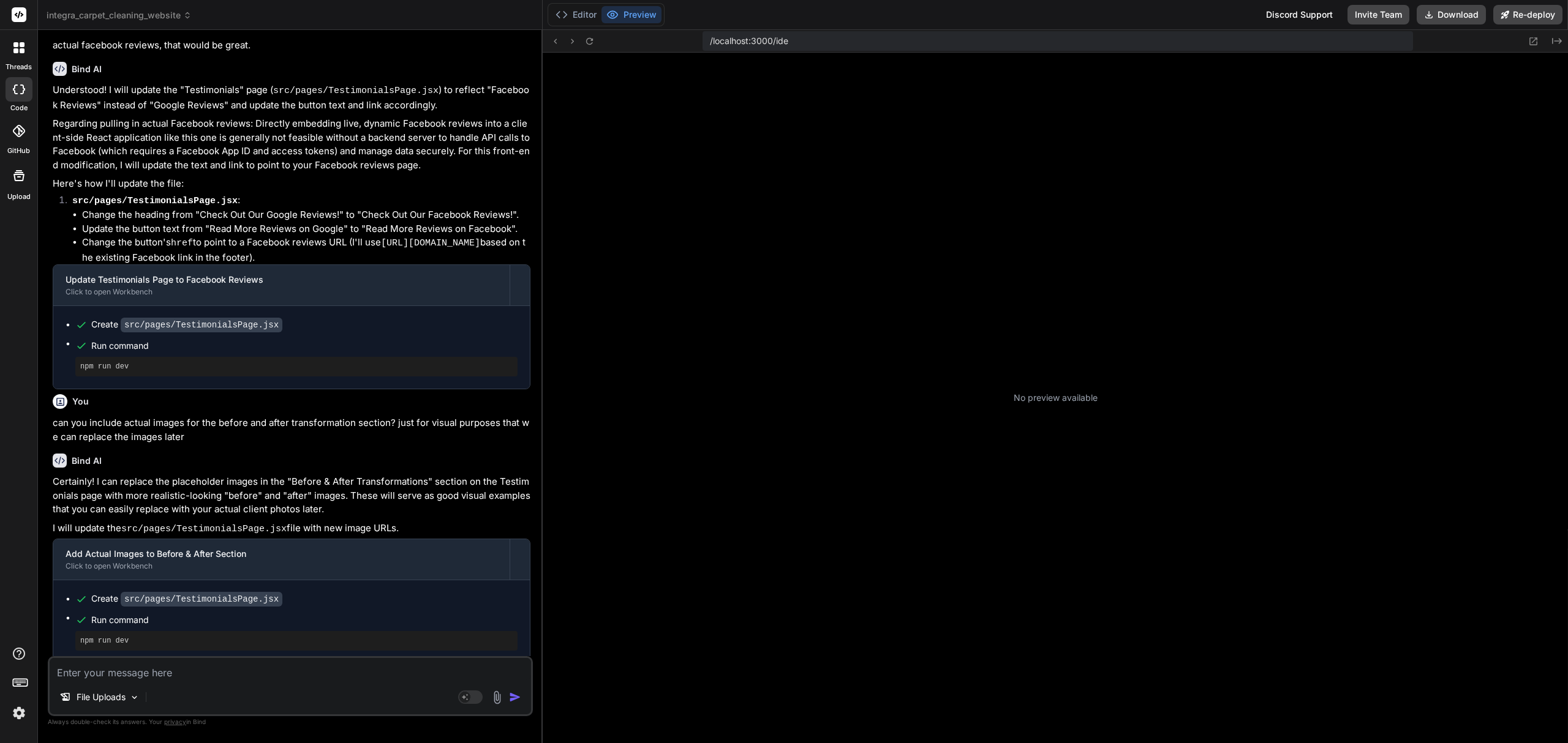
scroll to position [182, 0]
type textarea "x"
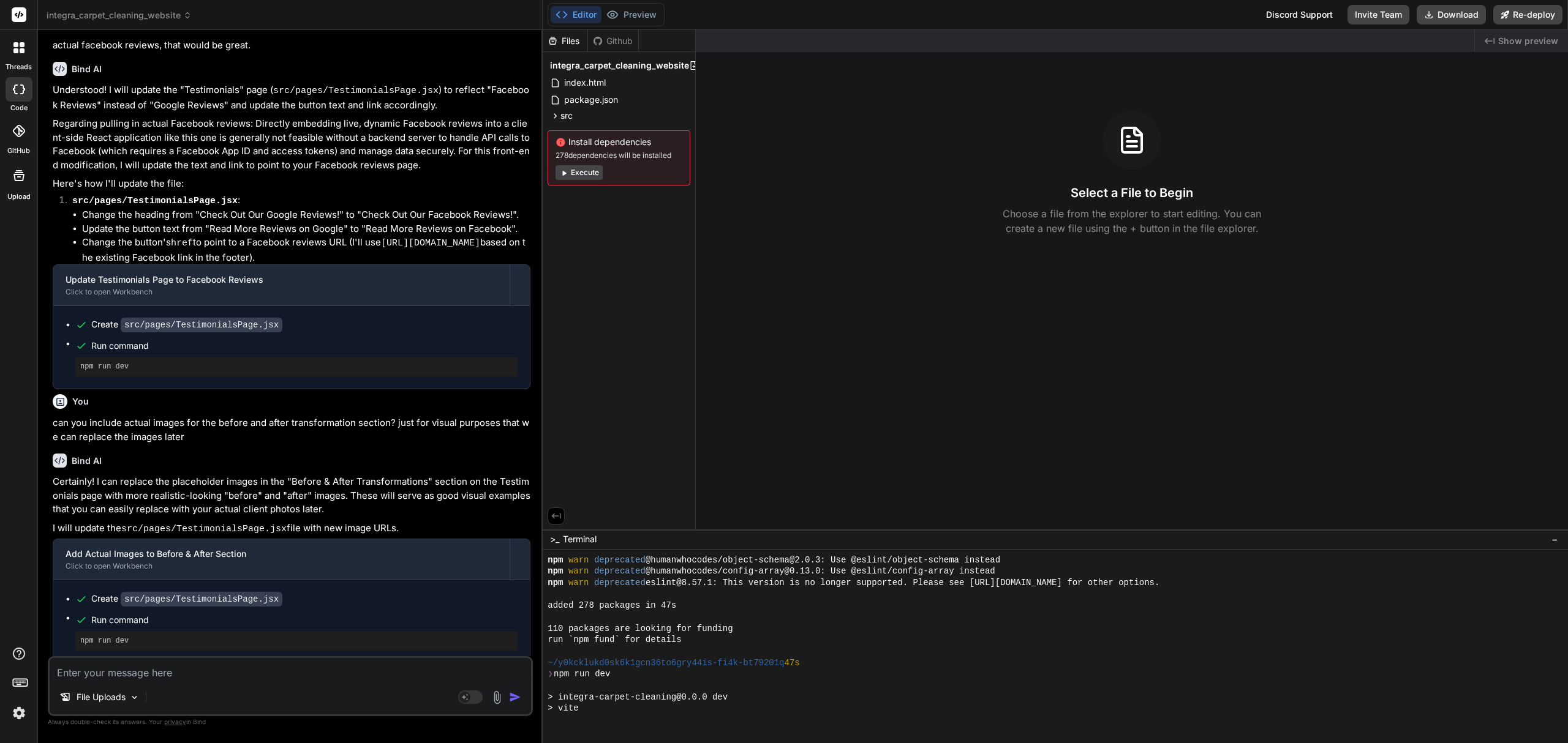
scroll to position [353, 0]
